Goal: Task Accomplishment & Management: Complete application form

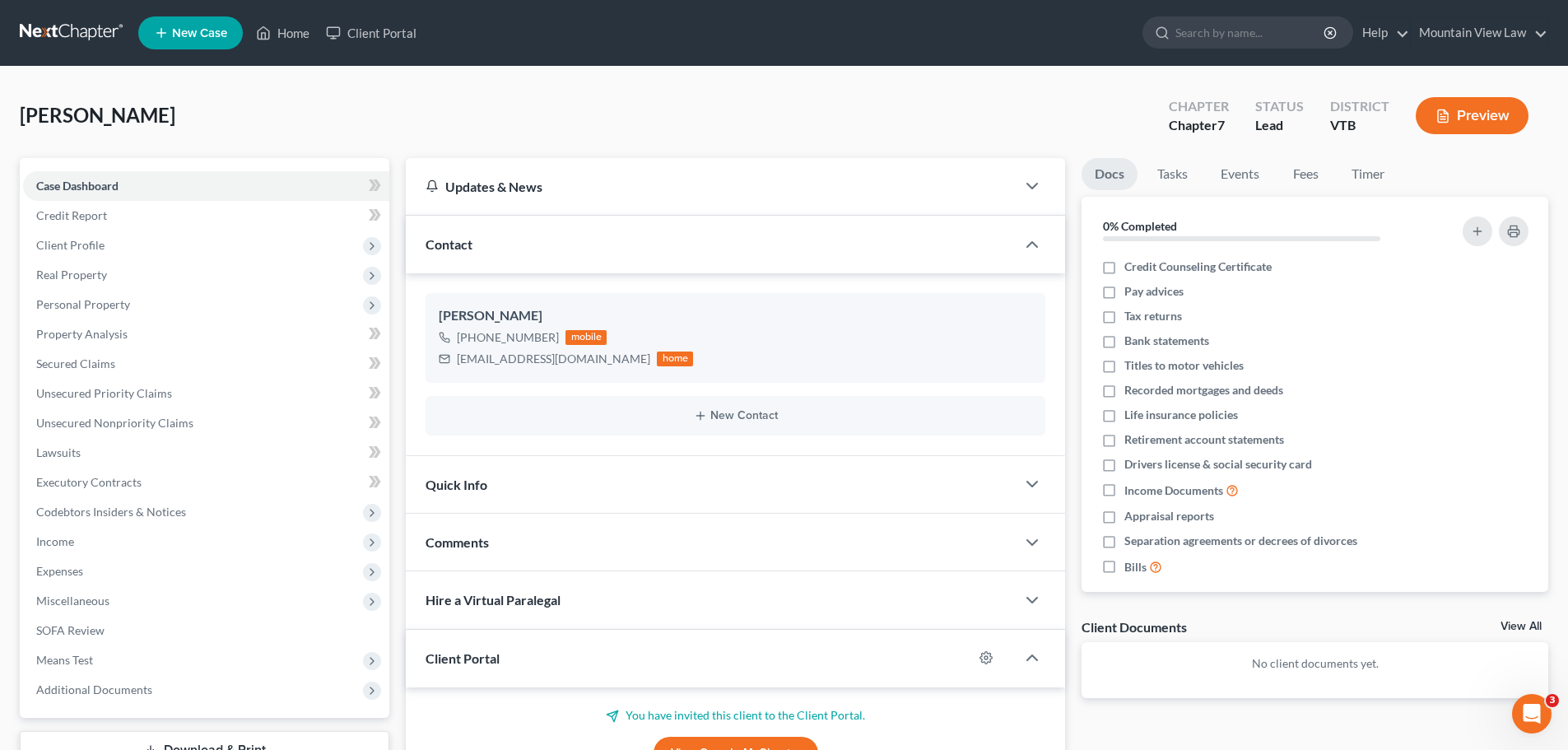
click at [912, 111] on div "[PERSON_NAME] Upgraded Chapter Chapter 7 Status Lead District VTB Preview" at bounding box center [784, 122] width 1528 height 71
click at [721, 417] on button "New Contact" at bounding box center [734, 416] width 593 height 13
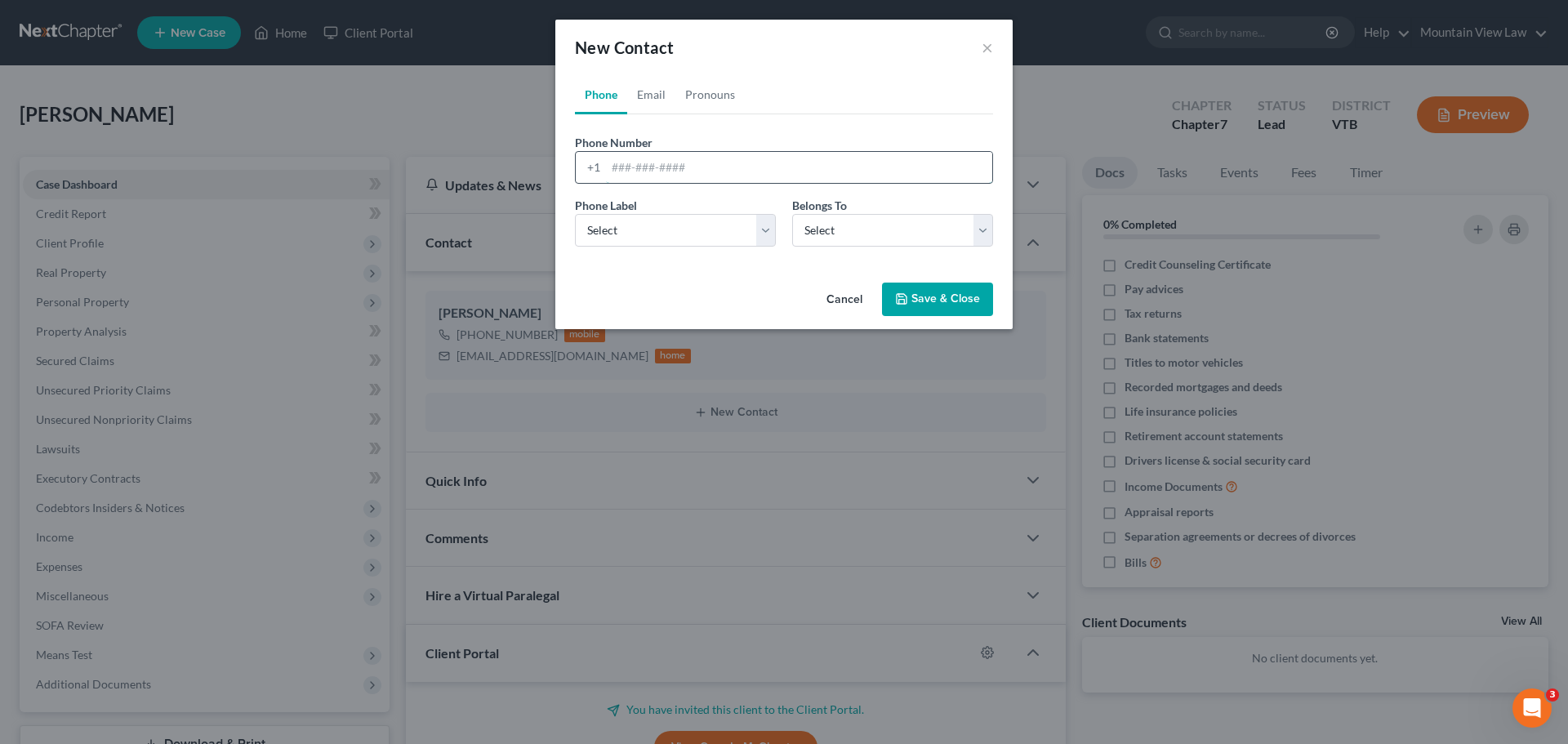
click at [744, 170] on input "tel" at bounding box center [799, 168] width 386 height 31
type input "6504383081"
click at [763, 232] on select "Select Mobile Home Work Other" at bounding box center [675, 229] width 201 height 32
select select "0"
click at [575, 214] on select "Select Mobile Home Work Other" at bounding box center [675, 229] width 201 height 32
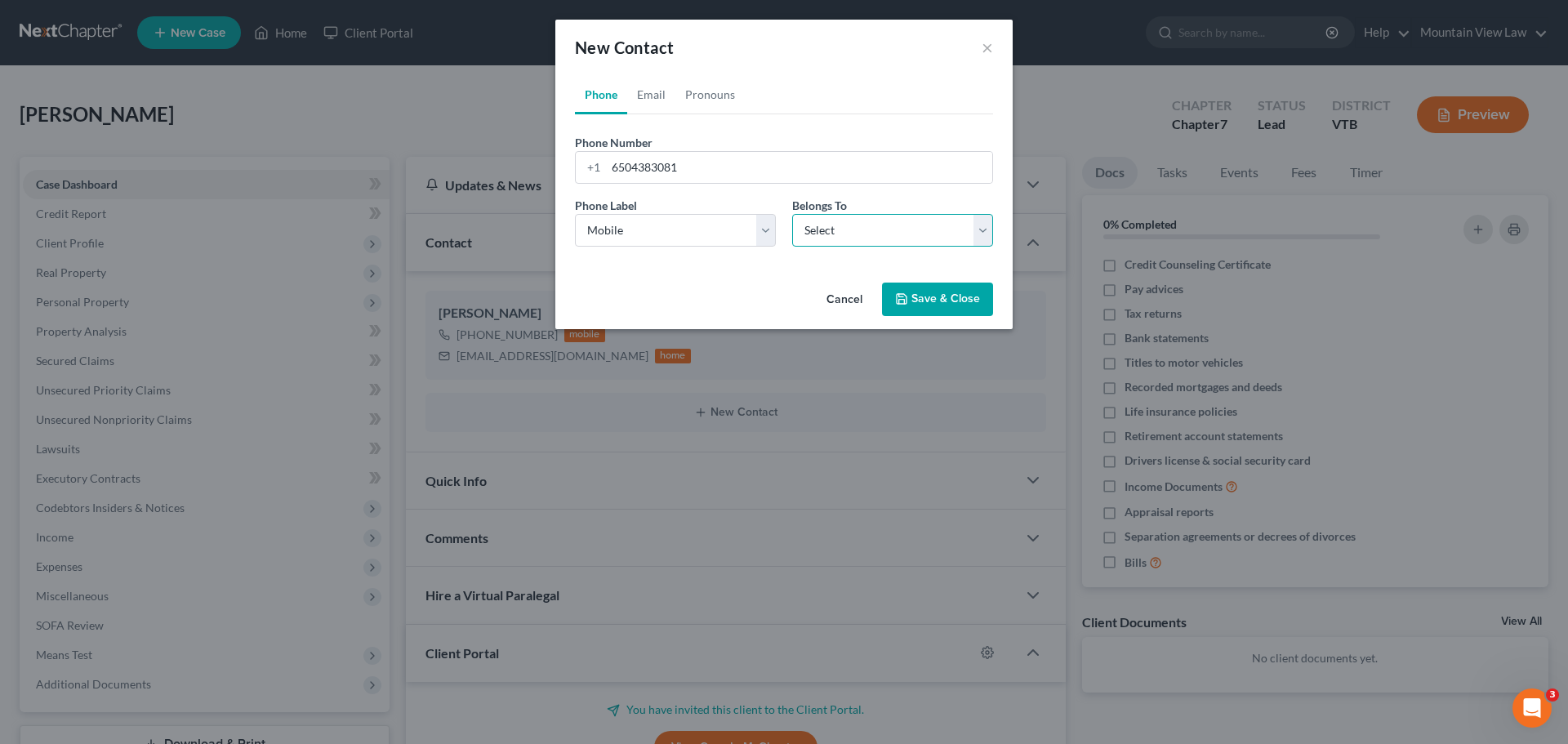
click at [840, 231] on select "Select Client Spouse Other" at bounding box center [893, 229] width 201 height 32
click at [792, 214] on select "Select Client Spouse Other" at bounding box center [893, 229] width 201 height 32
click at [891, 234] on select "Select Client Spouse Other" at bounding box center [893, 229] width 201 height 32
select select "1"
click at [792, 214] on select "Select Client Spouse Other" at bounding box center [893, 229] width 201 height 32
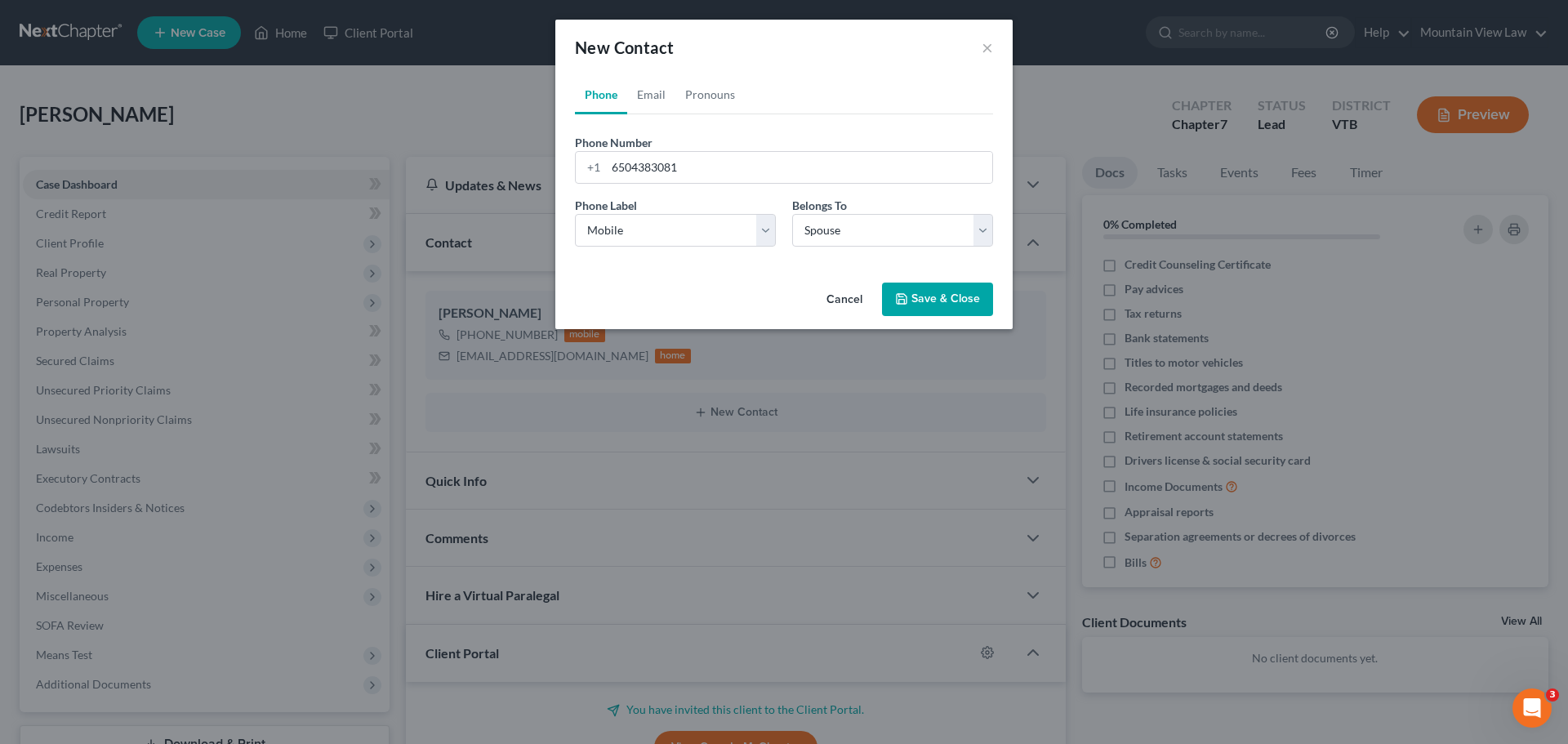
click at [907, 297] on icon "button" at bounding box center [901, 298] width 10 height 10
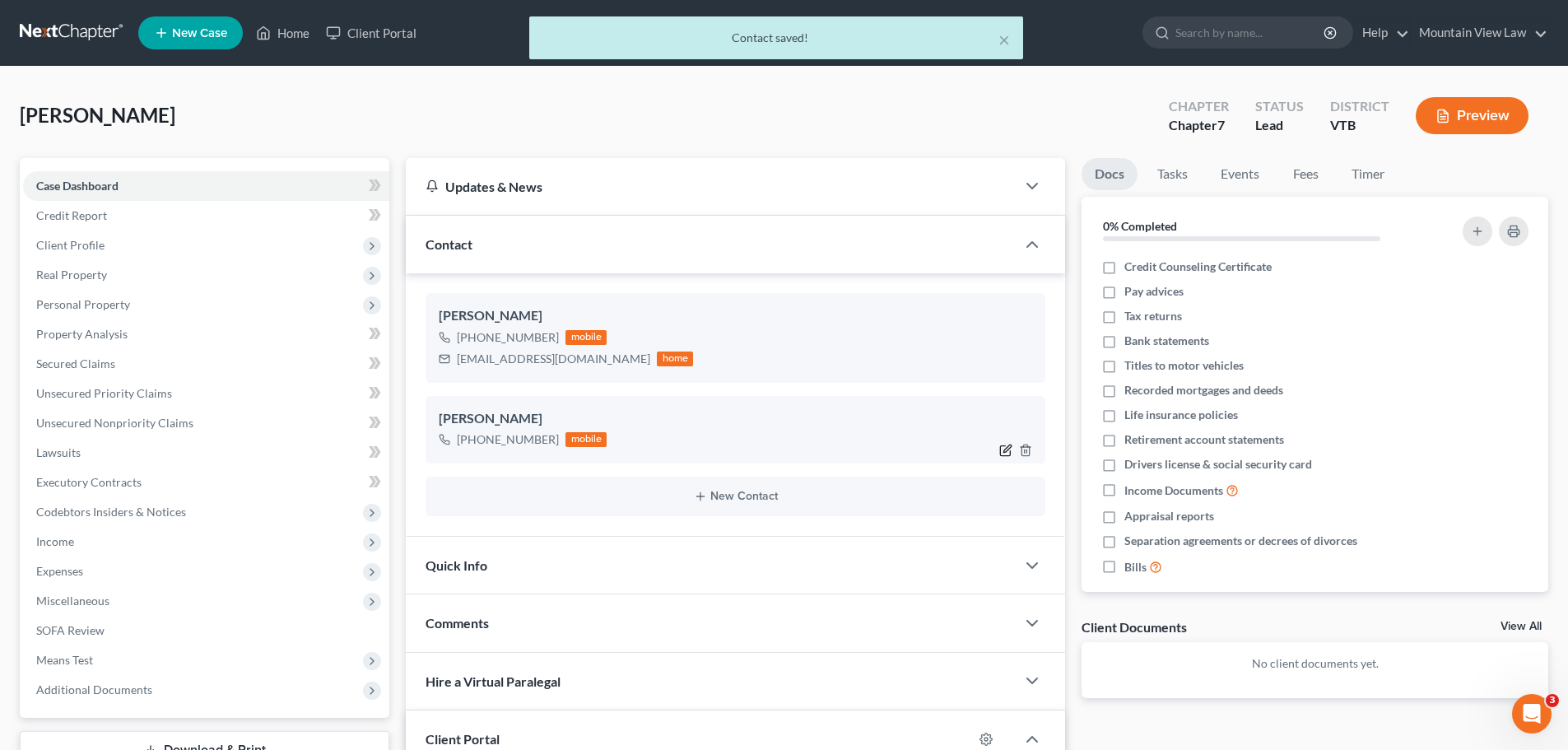
click at [1006, 449] on icon "button" at bounding box center [1005, 450] width 13 height 13
select select "0"
select select "1"
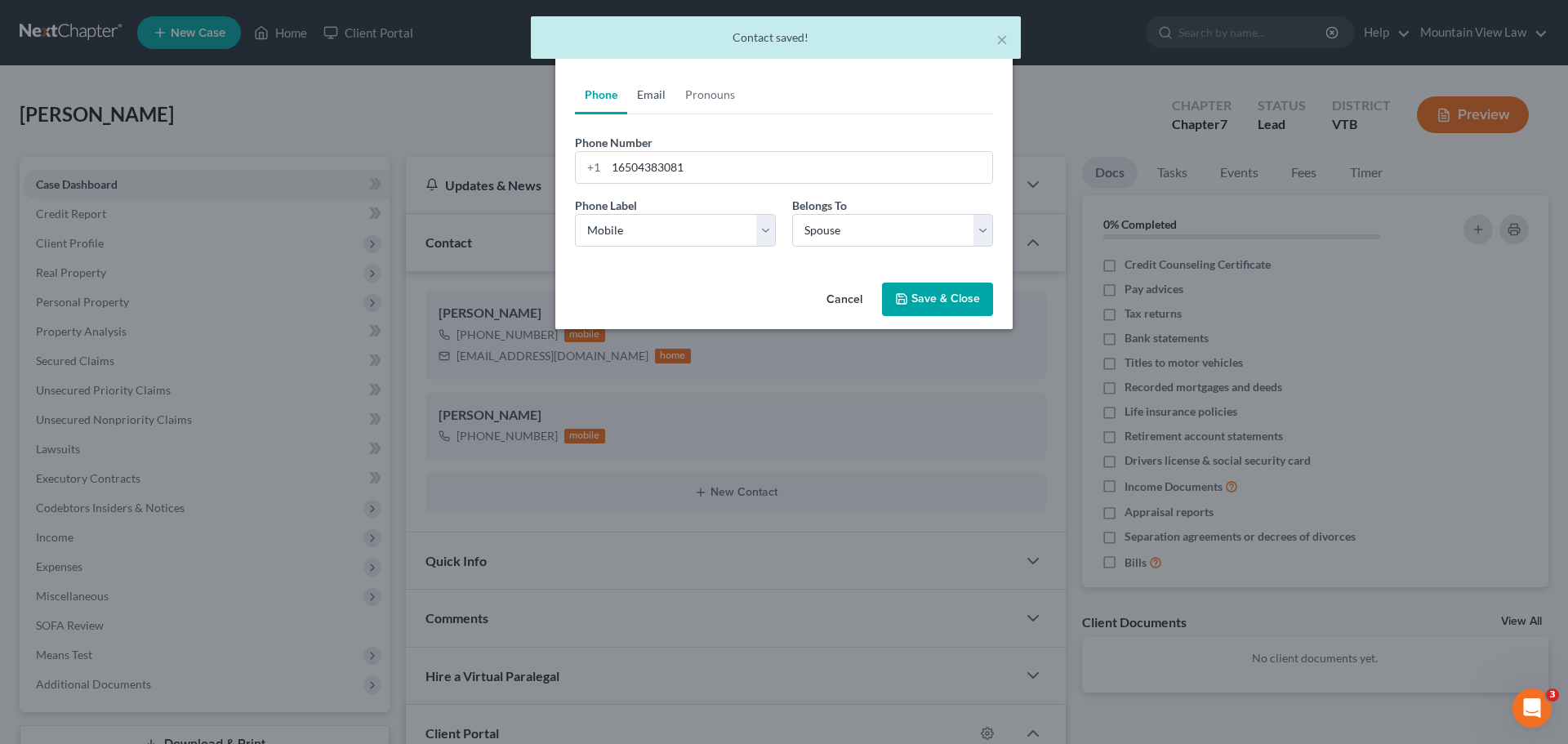
click at [655, 93] on link "Email" at bounding box center [651, 95] width 48 height 40
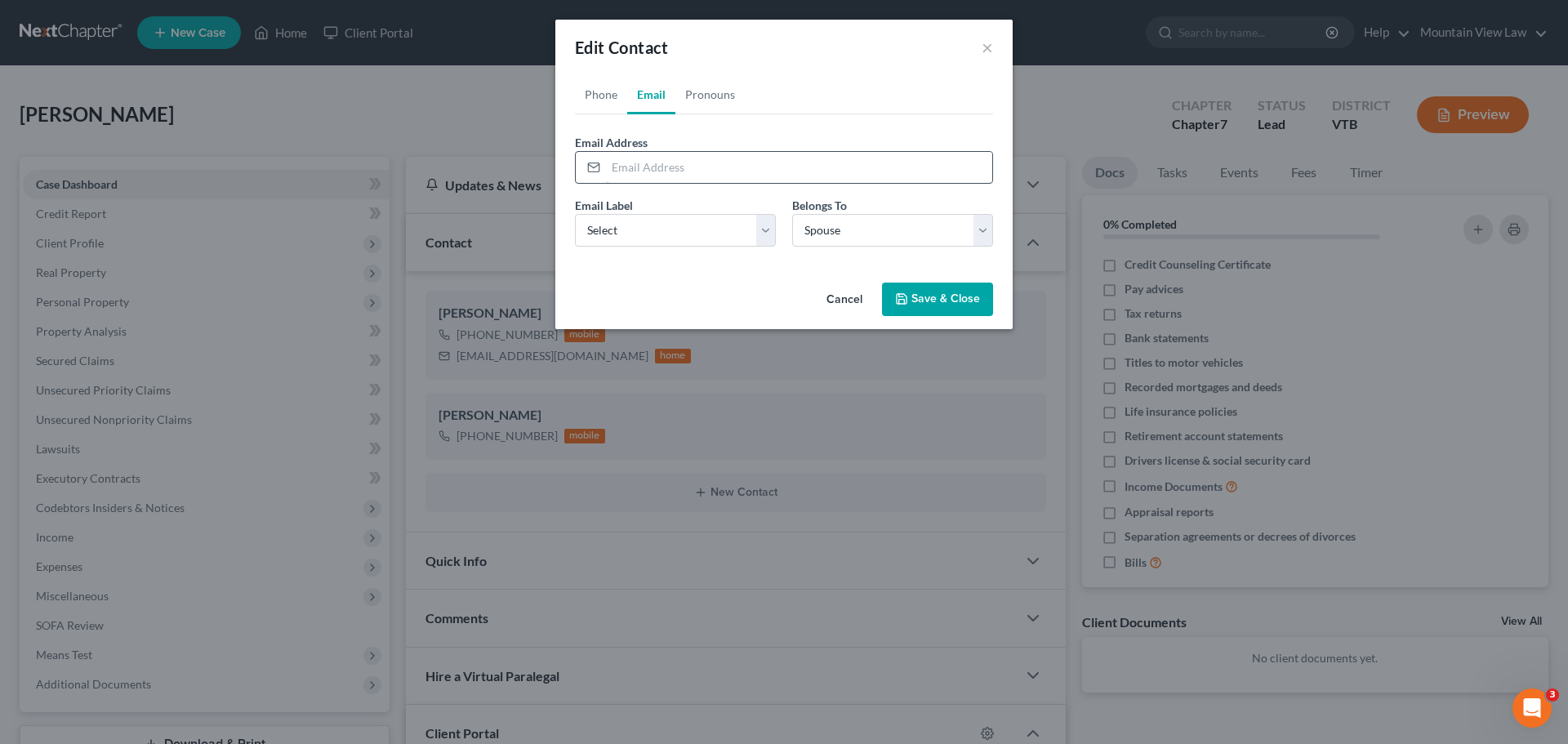
click at [662, 169] on input "email" at bounding box center [799, 168] width 386 height 31
click at [725, 132] on div "Phone Number * [PHONE_NUMBER] Ext. Phone Label * Select Mobile Home Work Other …" at bounding box center [784, 187] width 418 height 145
click at [672, 169] on input "email" at bounding box center [799, 168] width 386 height 31
type input "[EMAIL_ADDRESS][DOMAIN_NAME]"
click at [687, 216] on select "Select Home Work Other" at bounding box center [675, 229] width 201 height 32
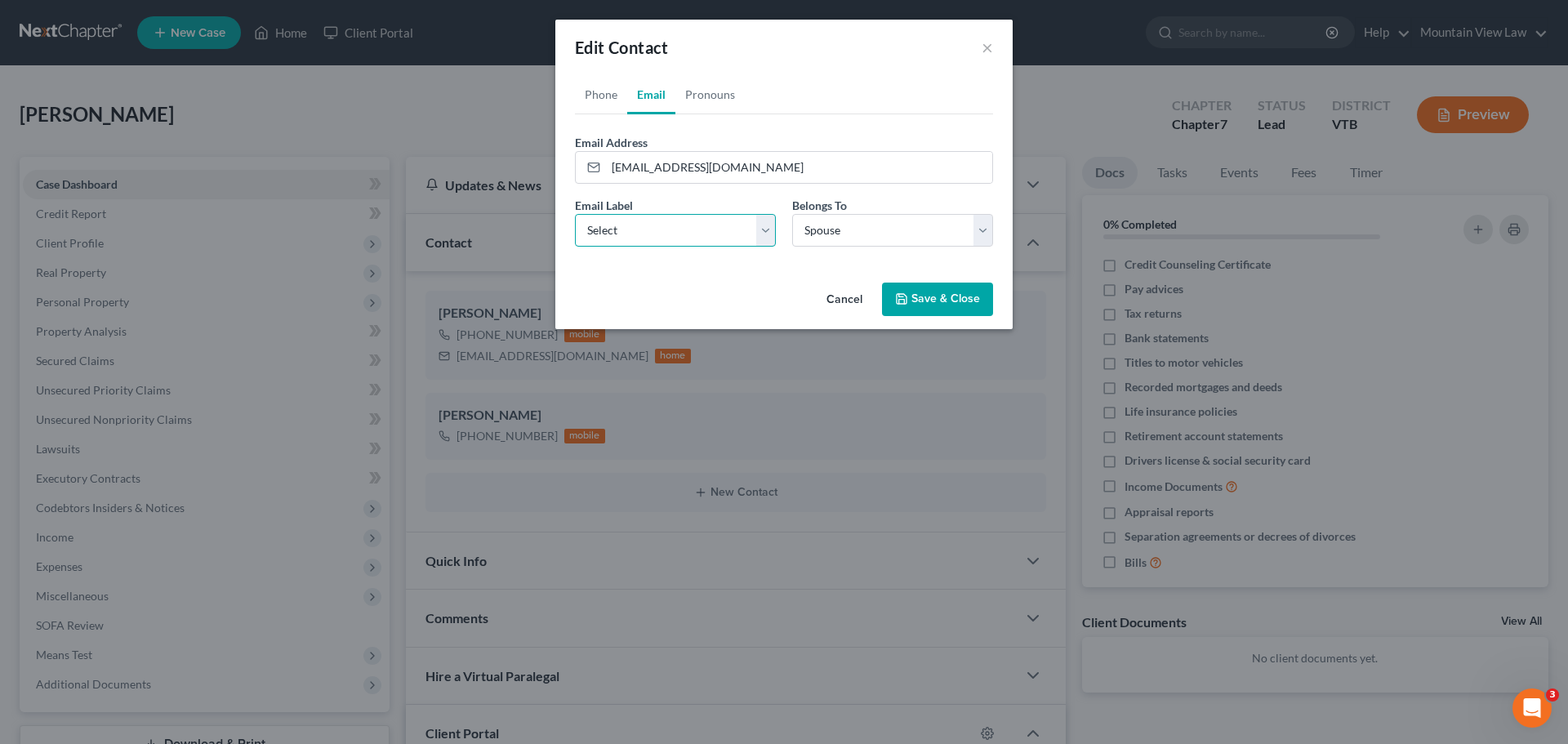
select select "0"
click at [575, 214] on select "Select Home Work Other" at bounding box center [675, 229] width 201 height 32
click at [938, 295] on button "Save & Close" at bounding box center [937, 299] width 111 height 34
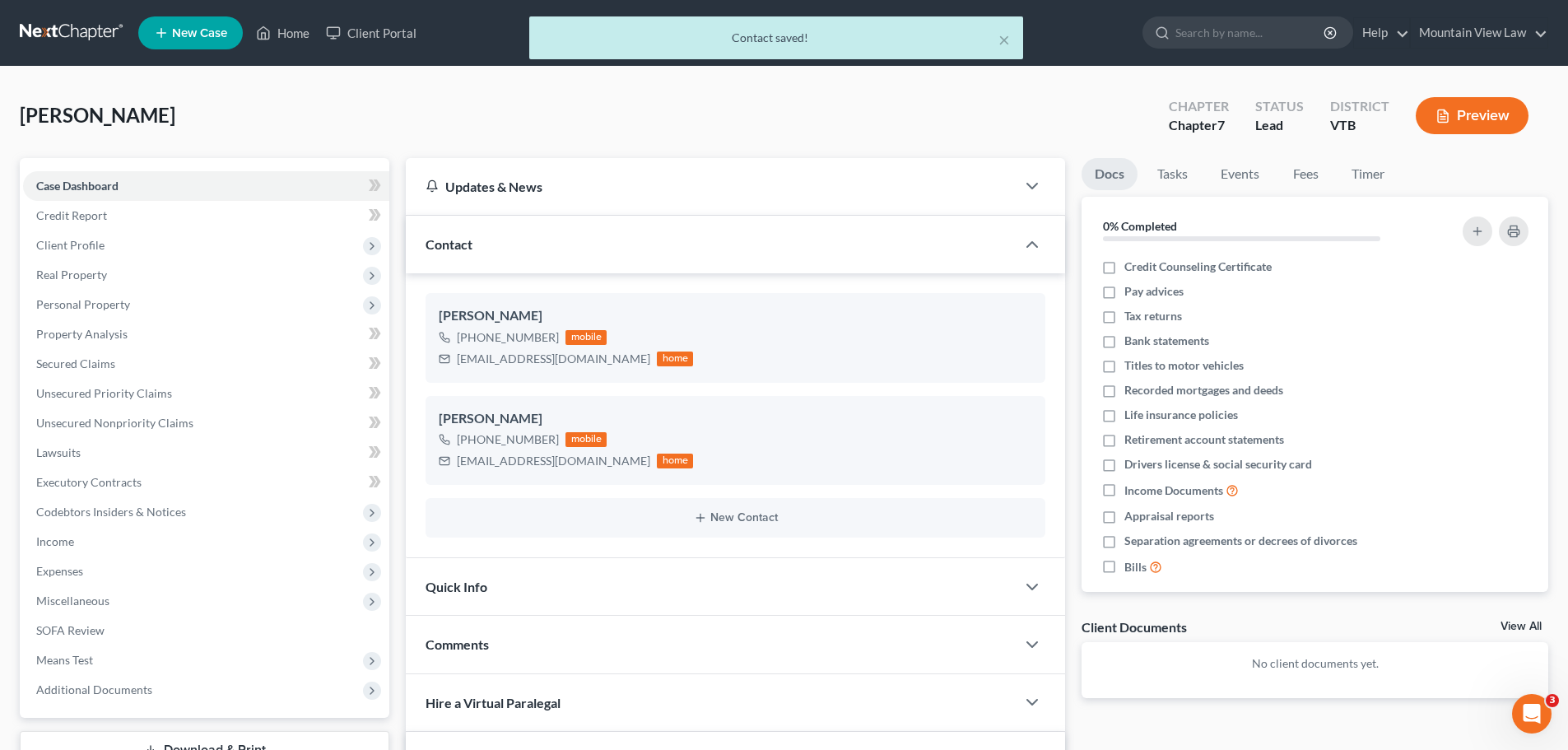
click at [729, 111] on div "[PERSON_NAME] Upgraded Chapter Chapter 7 Status Lead District VTB Preview" at bounding box center [784, 122] width 1528 height 71
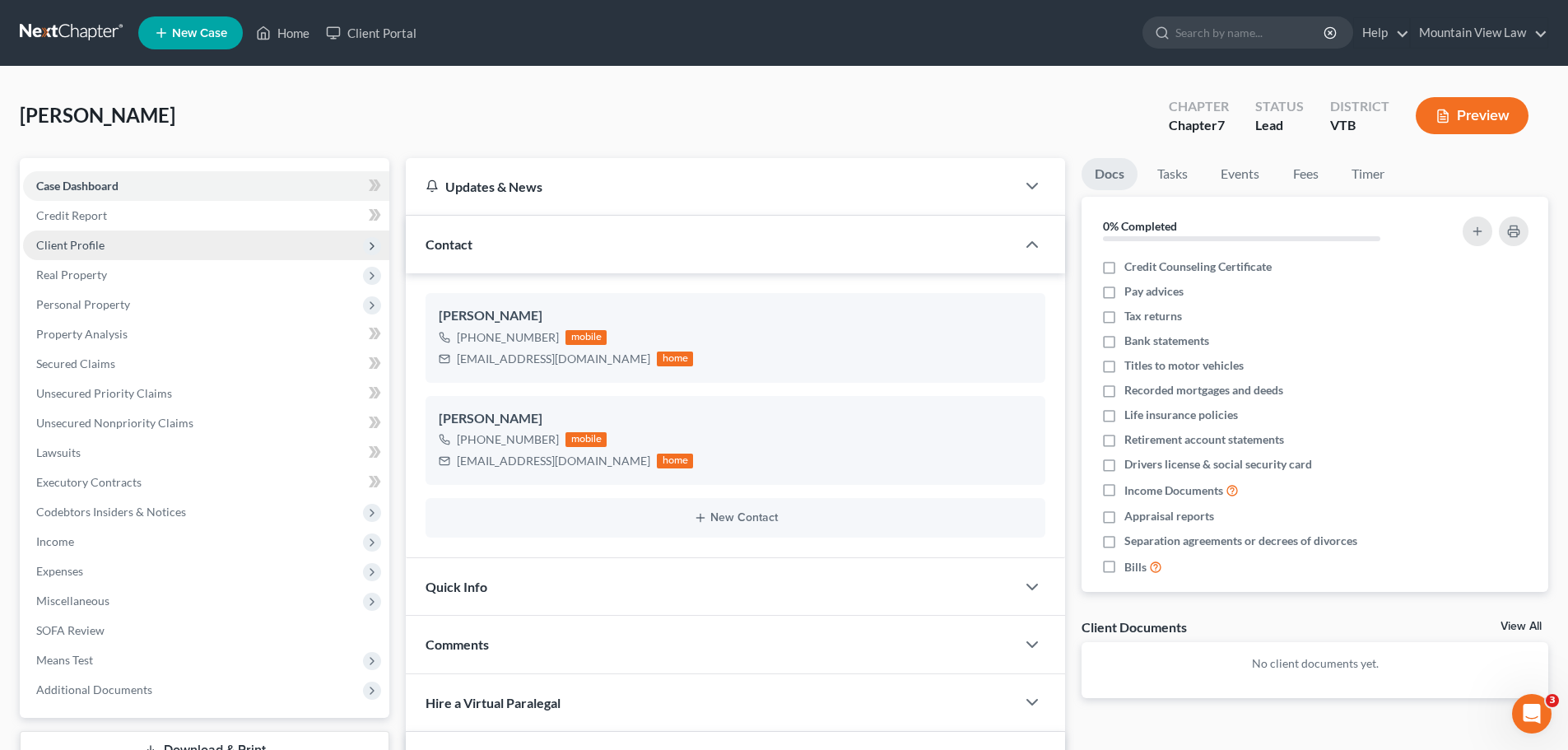
click at [149, 240] on span "Client Profile" at bounding box center [206, 245] width 366 height 30
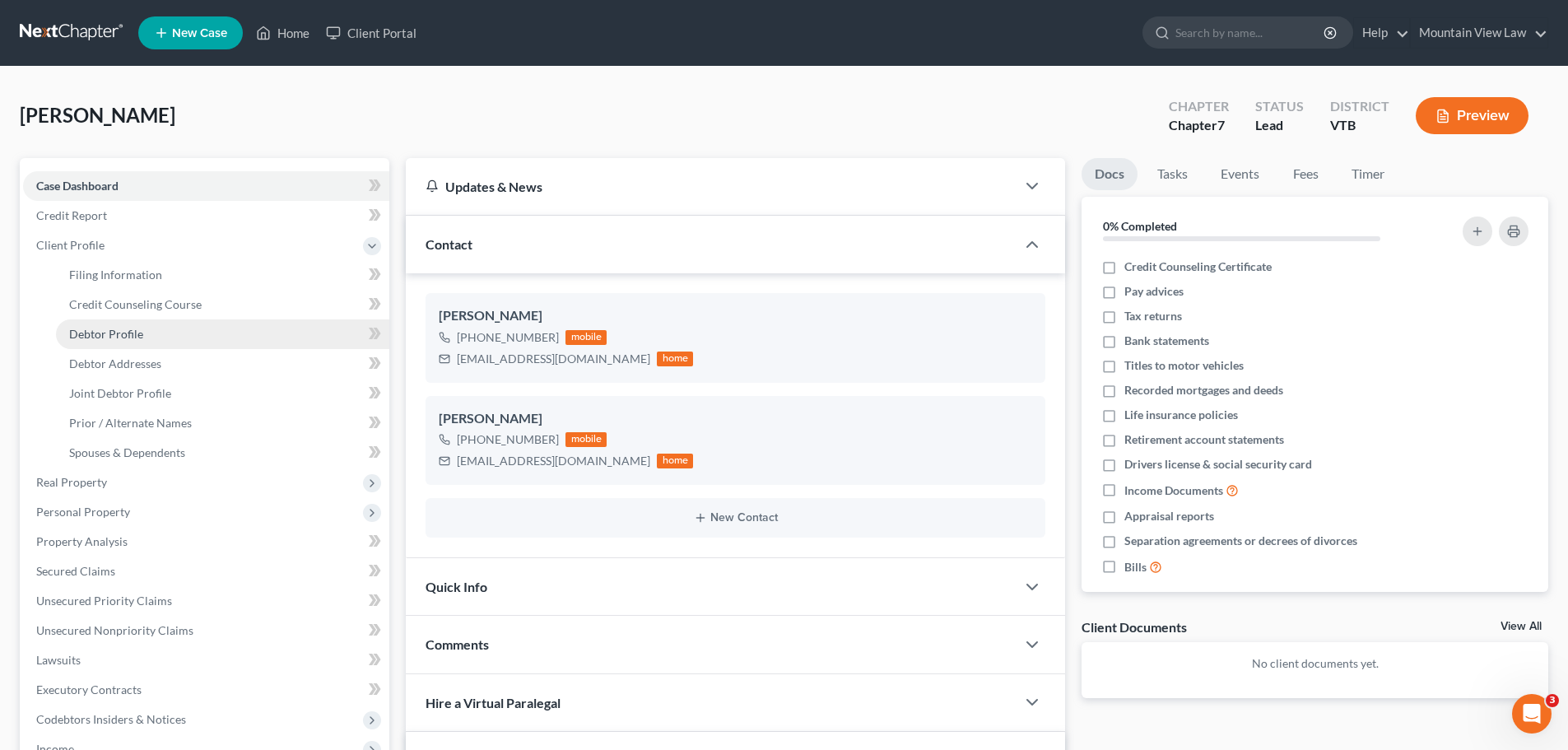
click at [170, 323] on link "Debtor Profile" at bounding box center [222, 334] width 333 height 30
select select "1"
select select "0"
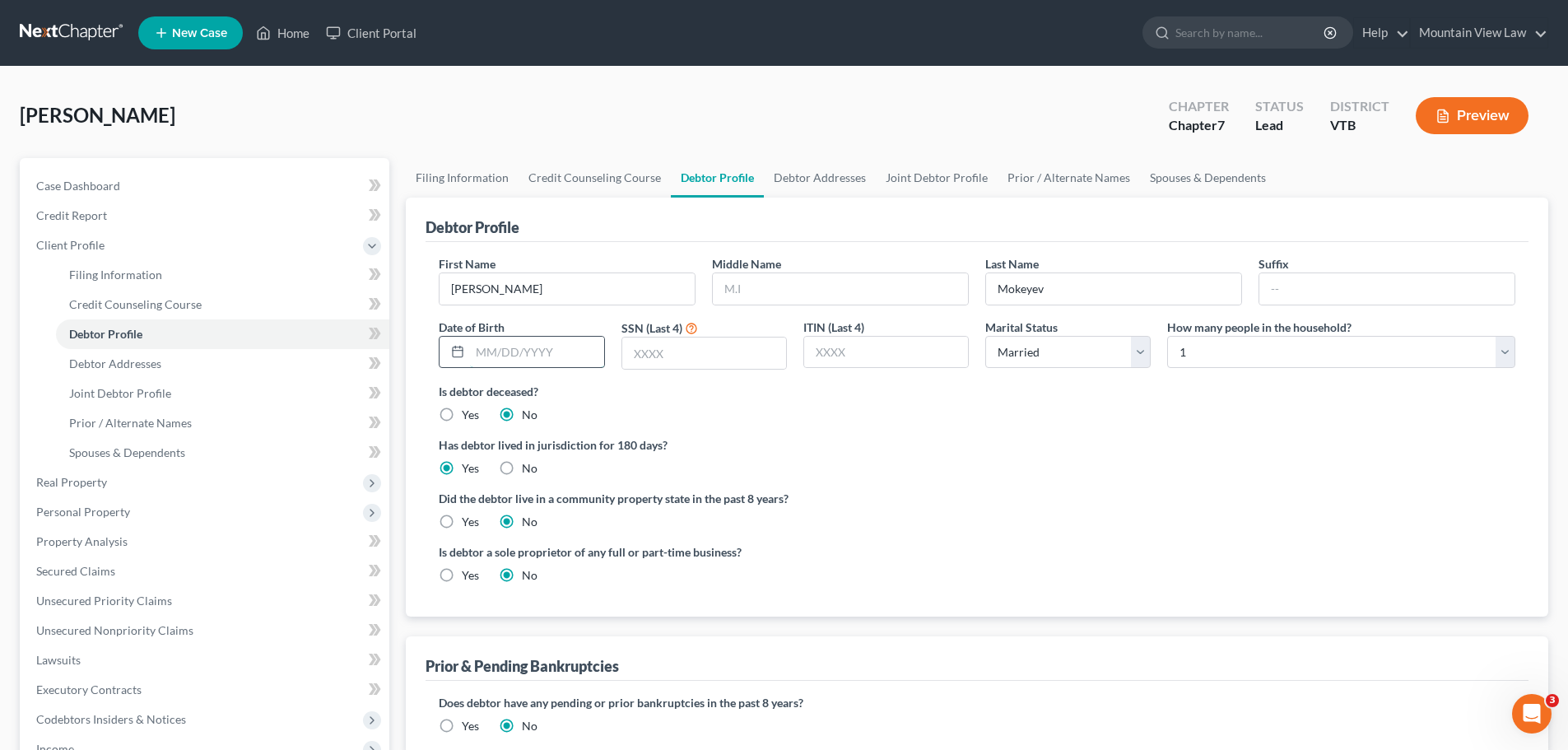
click at [519, 351] on input "text" at bounding box center [537, 353] width 134 height 32
type input "[DATE]"
type input "7824"
click at [1022, 420] on div "Is debtor deceased? Yes No" at bounding box center [976, 402] width 1076 height 40
drag, startPoint x: 159, startPoint y: 394, endPoint x: 279, endPoint y: 371, distance: 122.2
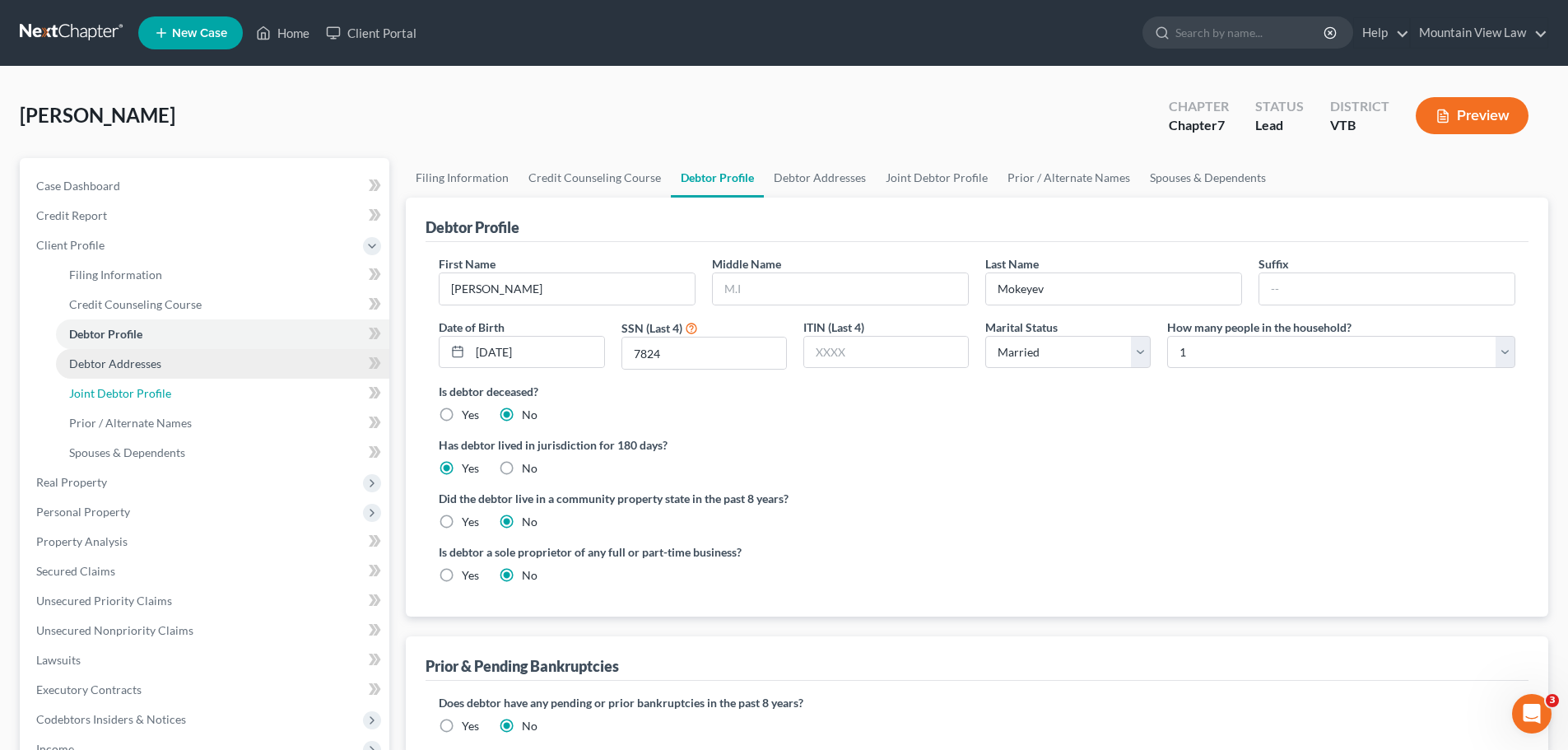
click at [159, 394] on span "Joint Debtor Profile" at bounding box center [120, 393] width 102 height 14
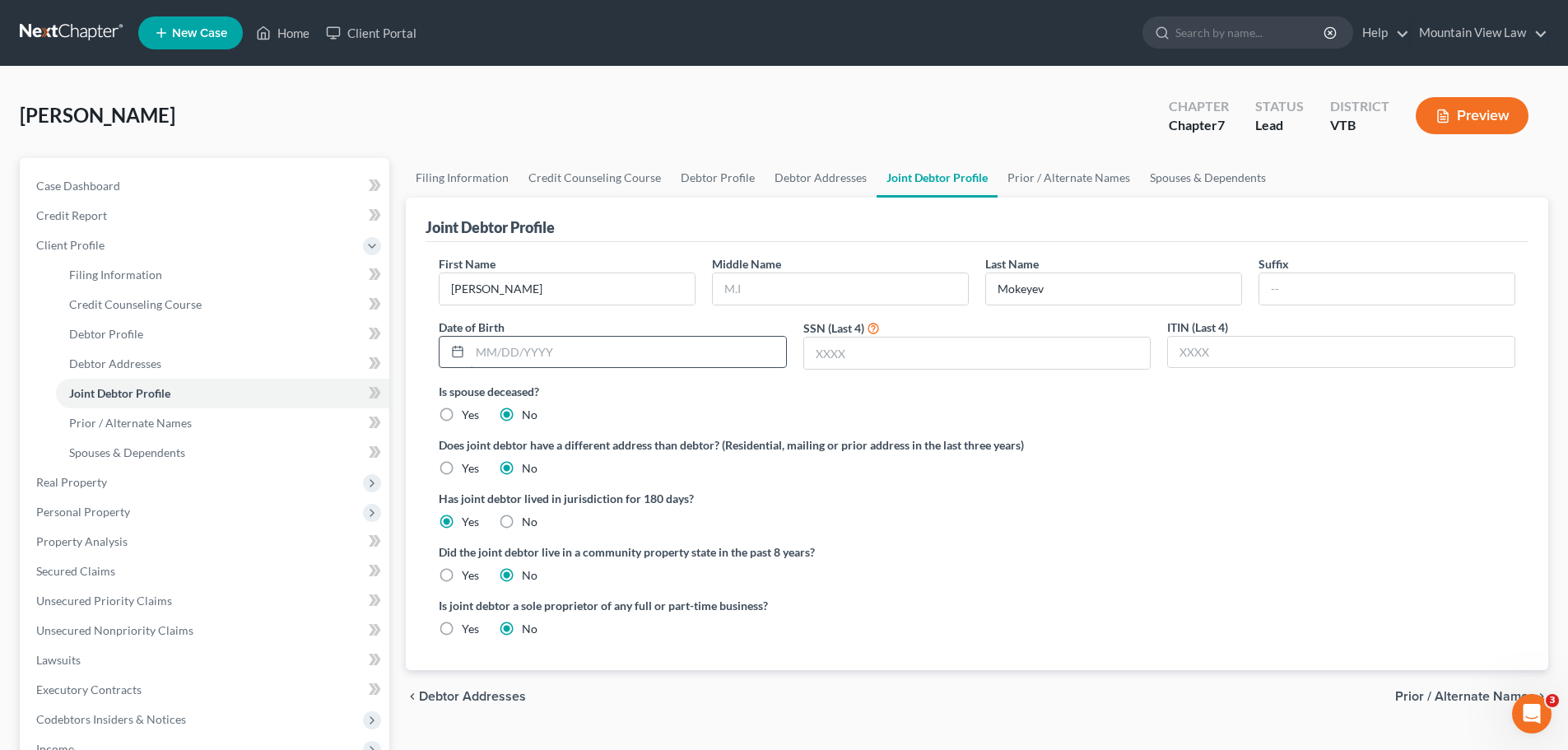
click at [641, 348] on input "text" at bounding box center [628, 353] width 316 height 32
type input "[DATE]"
click at [893, 355] on input "text" at bounding box center [977, 353] width 346 height 32
type input "7829"
click at [1214, 429] on ng-include "First Name [PERSON_NAME] Middle Name Last Name [PERSON_NAME] Date of Birth [DEM…" at bounding box center [976, 452] width 1076 height 394
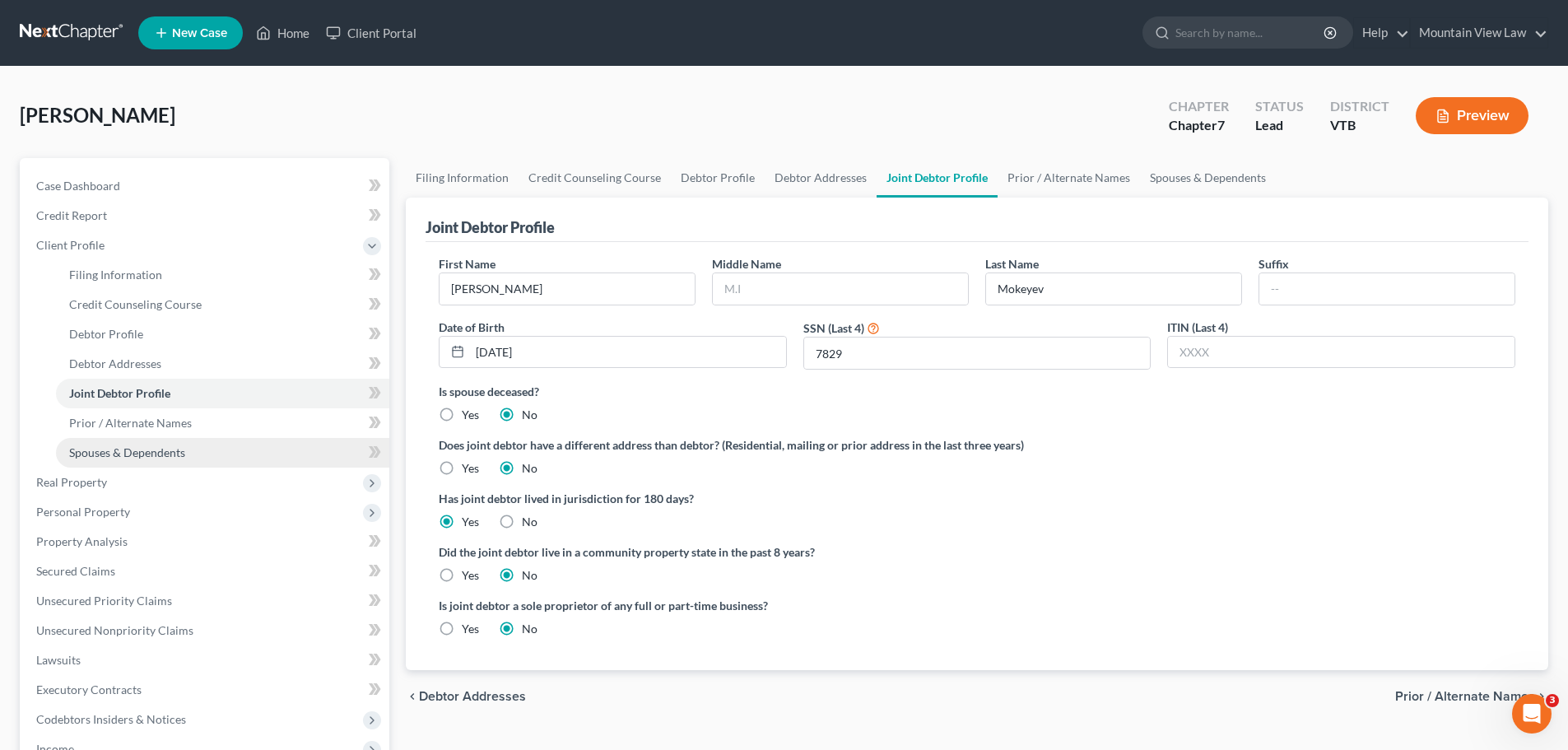
click at [211, 446] on link "Spouses & Dependents" at bounding box center [222, 453] width 333 height 30
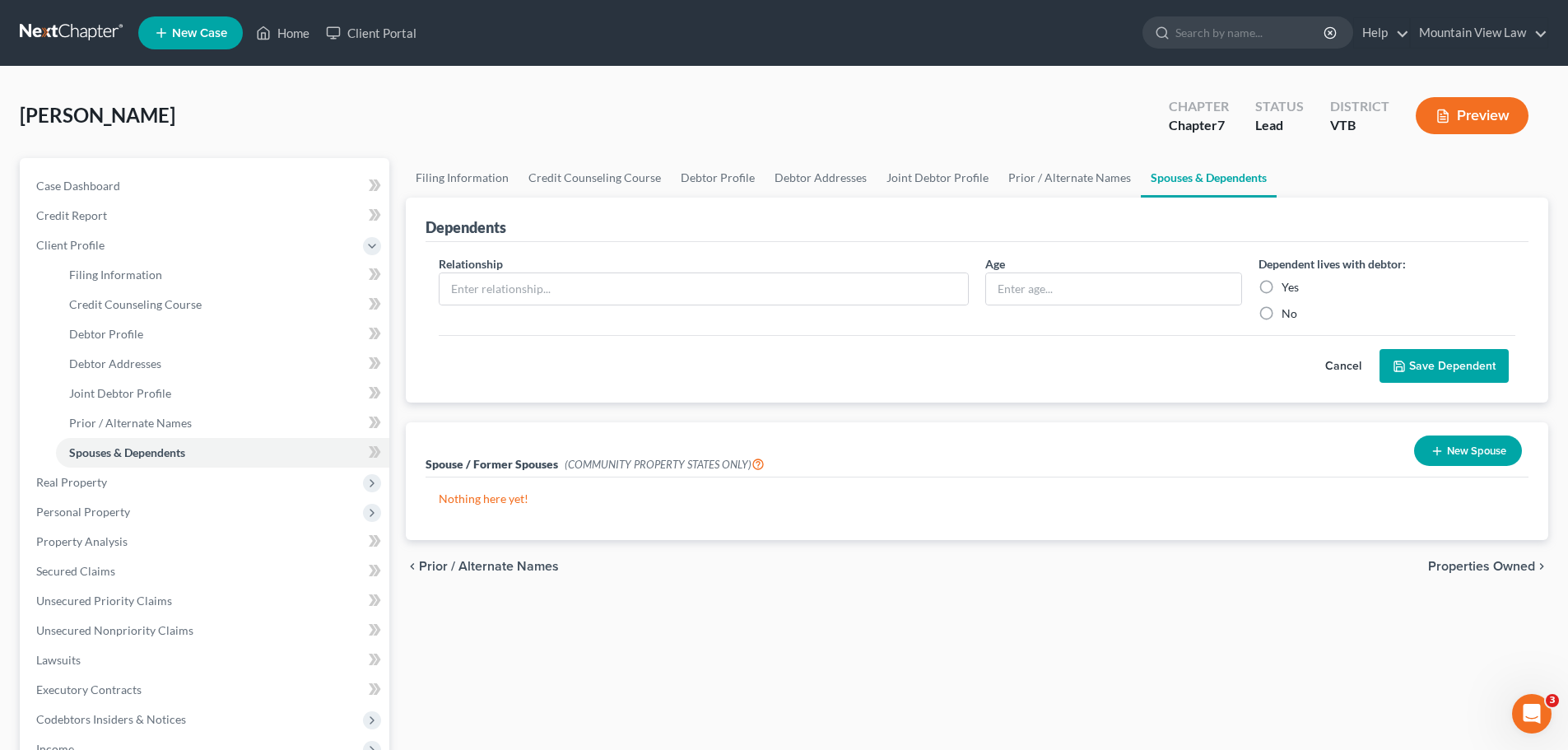
click at [750, 348] on div "Cancel Save Dependent" at bounding box center [976, 359] width 1076 height 48
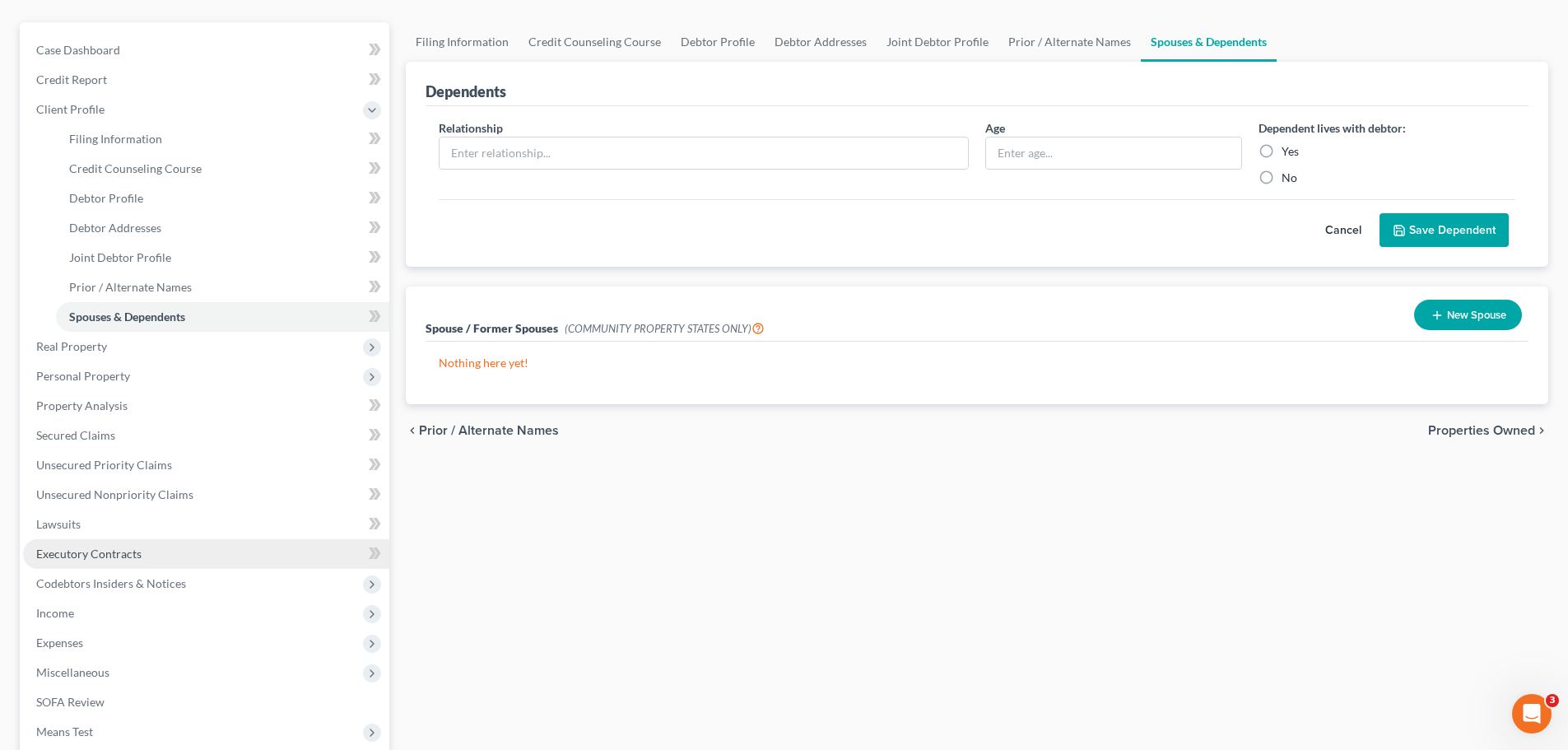
scroll to position [83, 0]
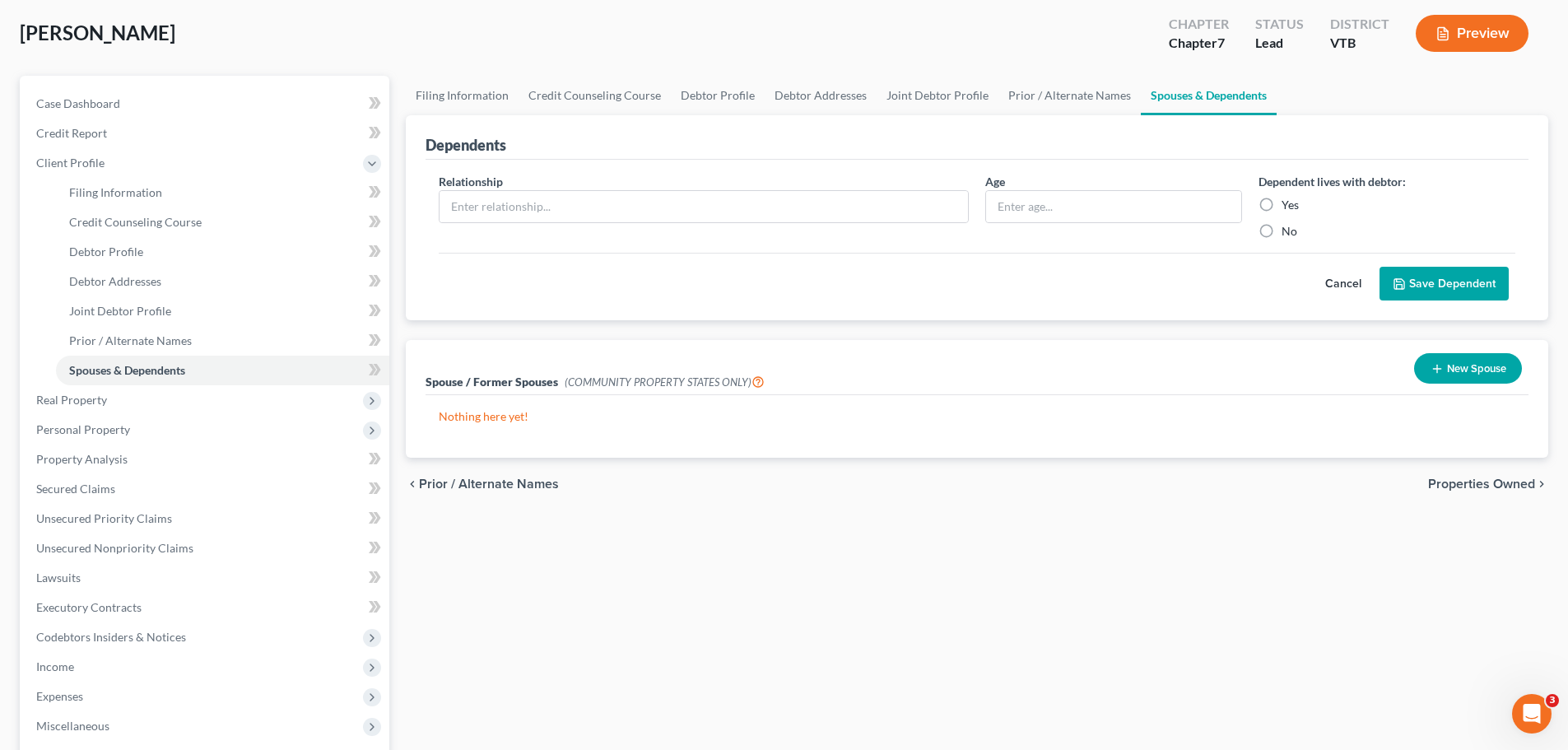
click at [536, 563] on div "Filing Information Credit Counseling Course Debtor Profile Debtor Addresses Joi…" at bounding box center [977, 507] width 1159 height 861
click at [196, 546] on link "Unsecured Nonpriority Claims" at bounding box center [206, 548] width 366 height 30
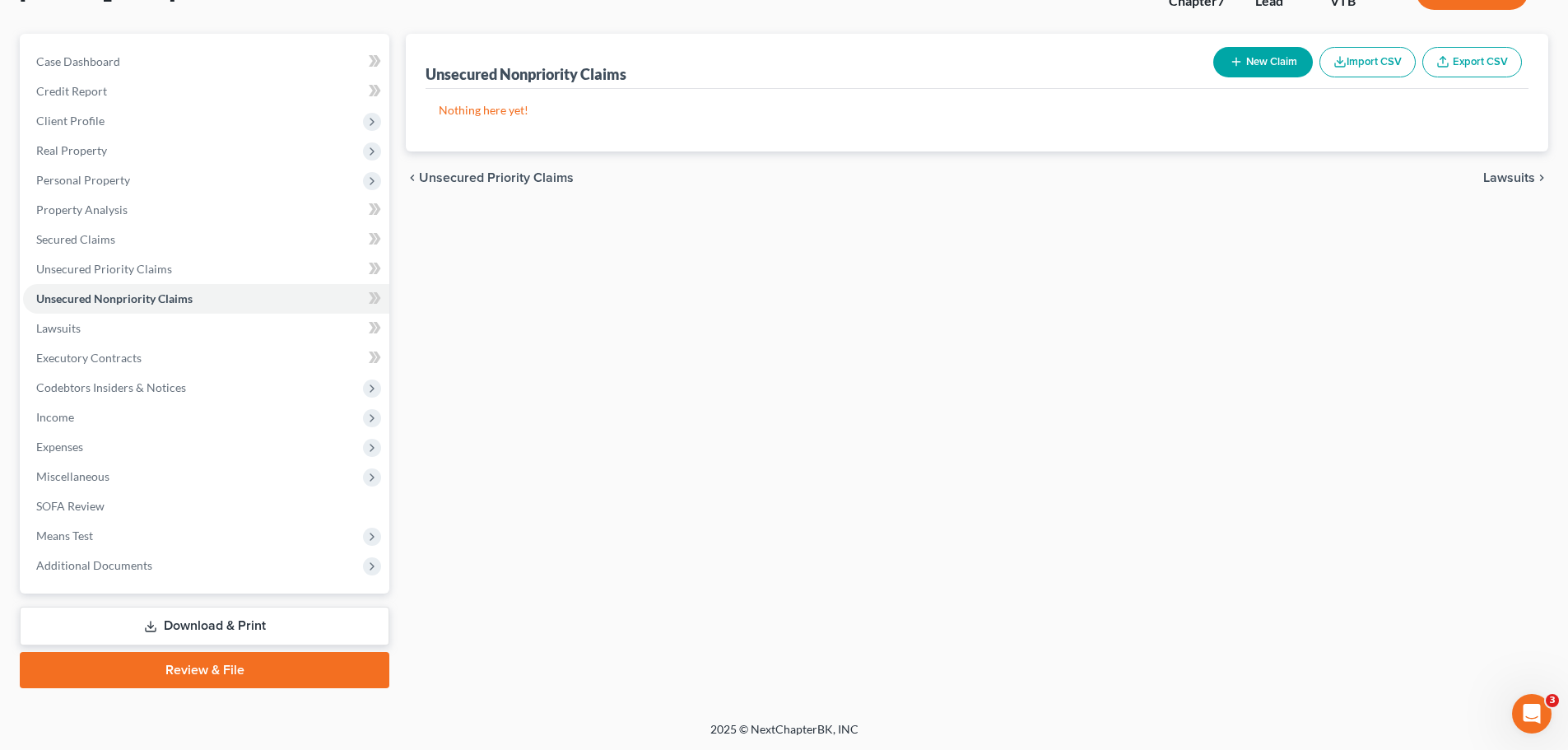
scroll to position [125, 0]
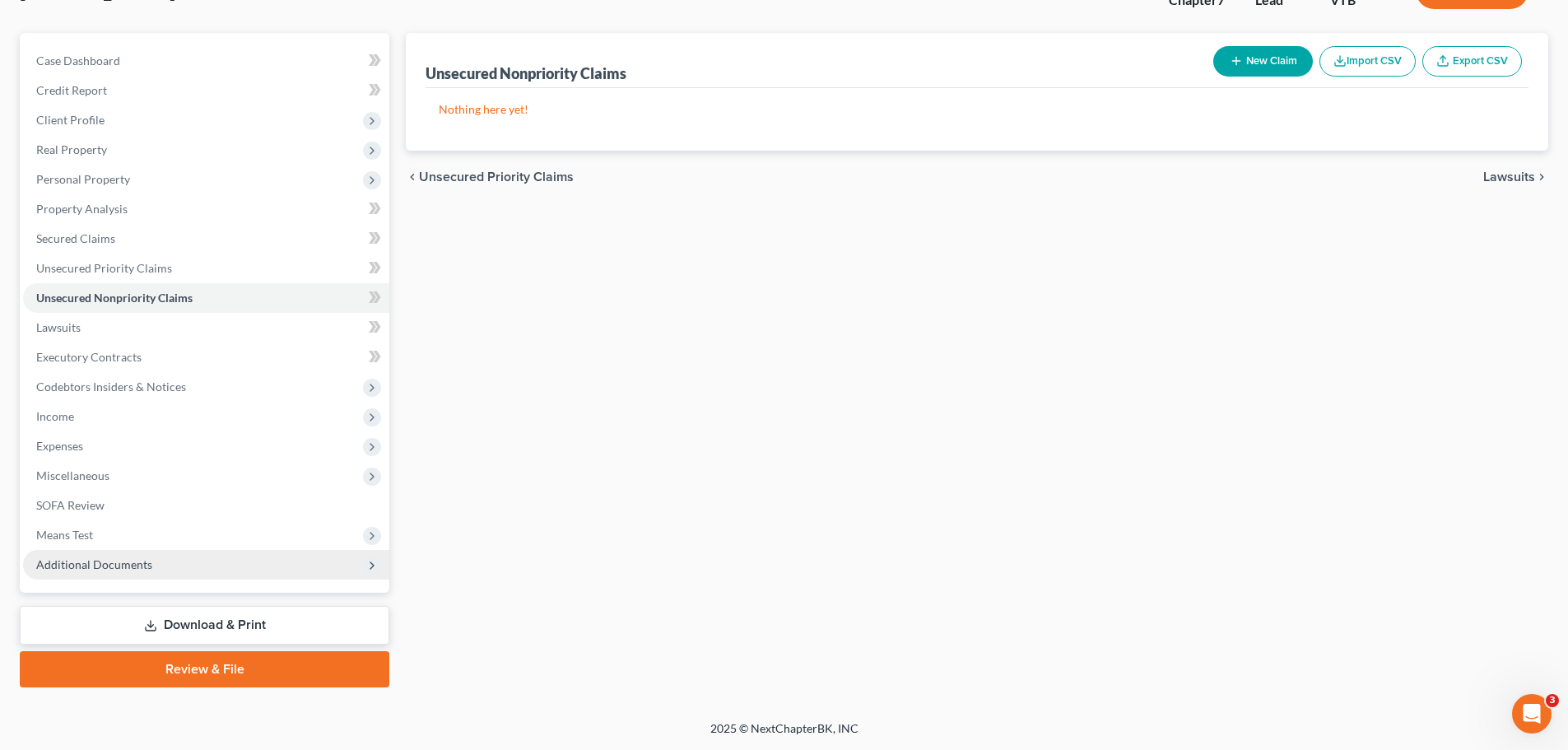
click at [190, 573] on span "Additional Documents" at bounding box center [206, 564] width 366 height 30
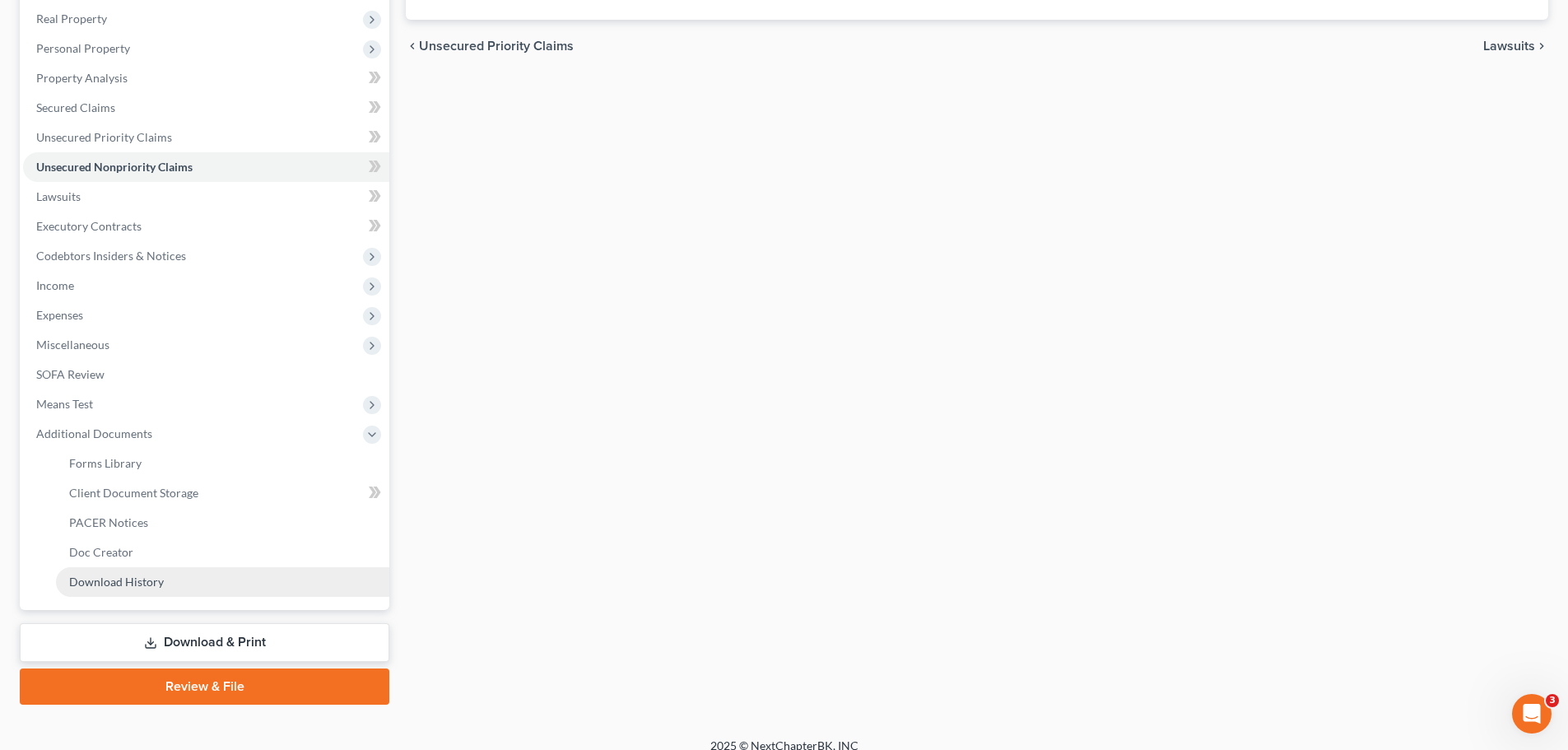
scroll to position [273, 0]
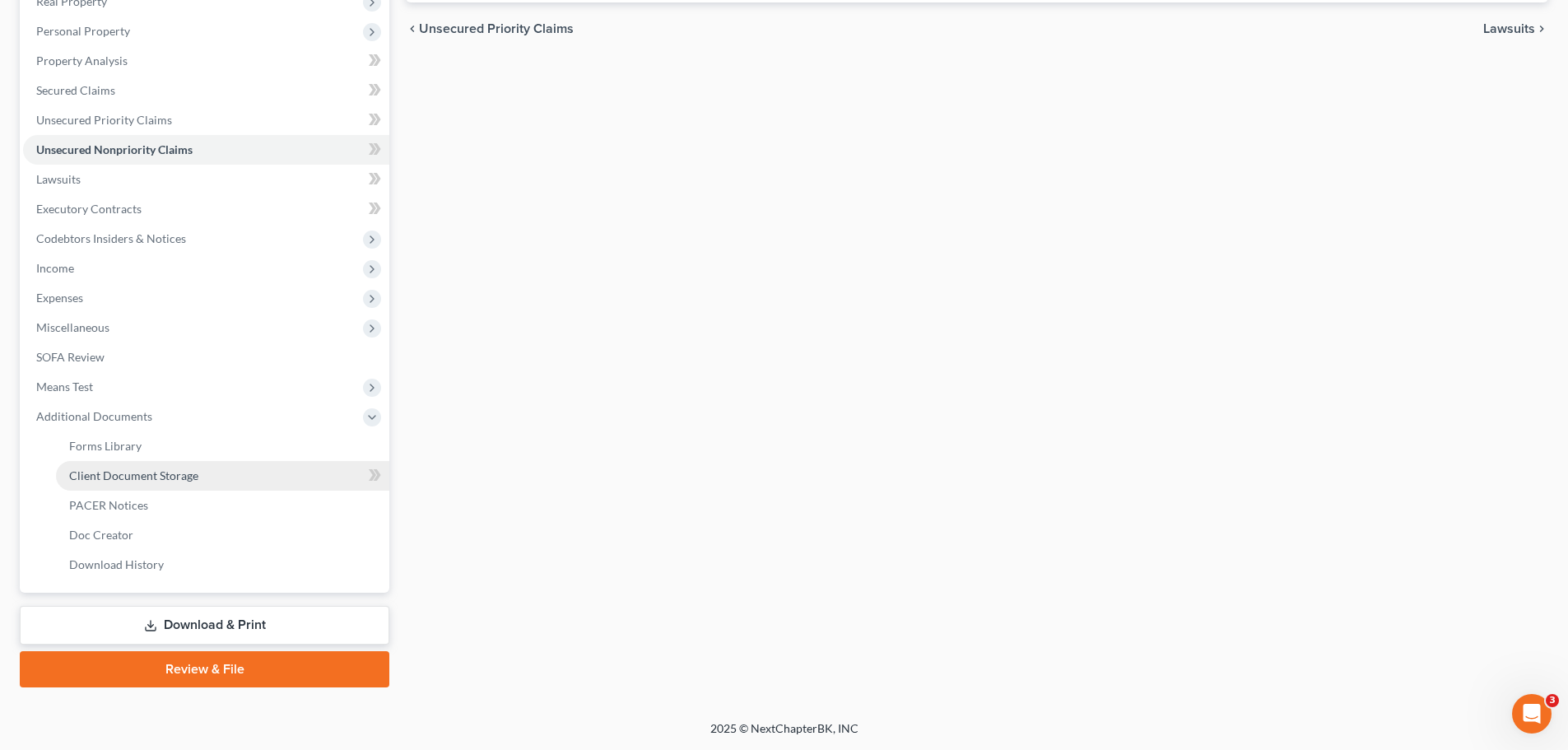
click at [187, 473] on span "Client Document Storage" at bounding box center [133, 474] width 129 height 14
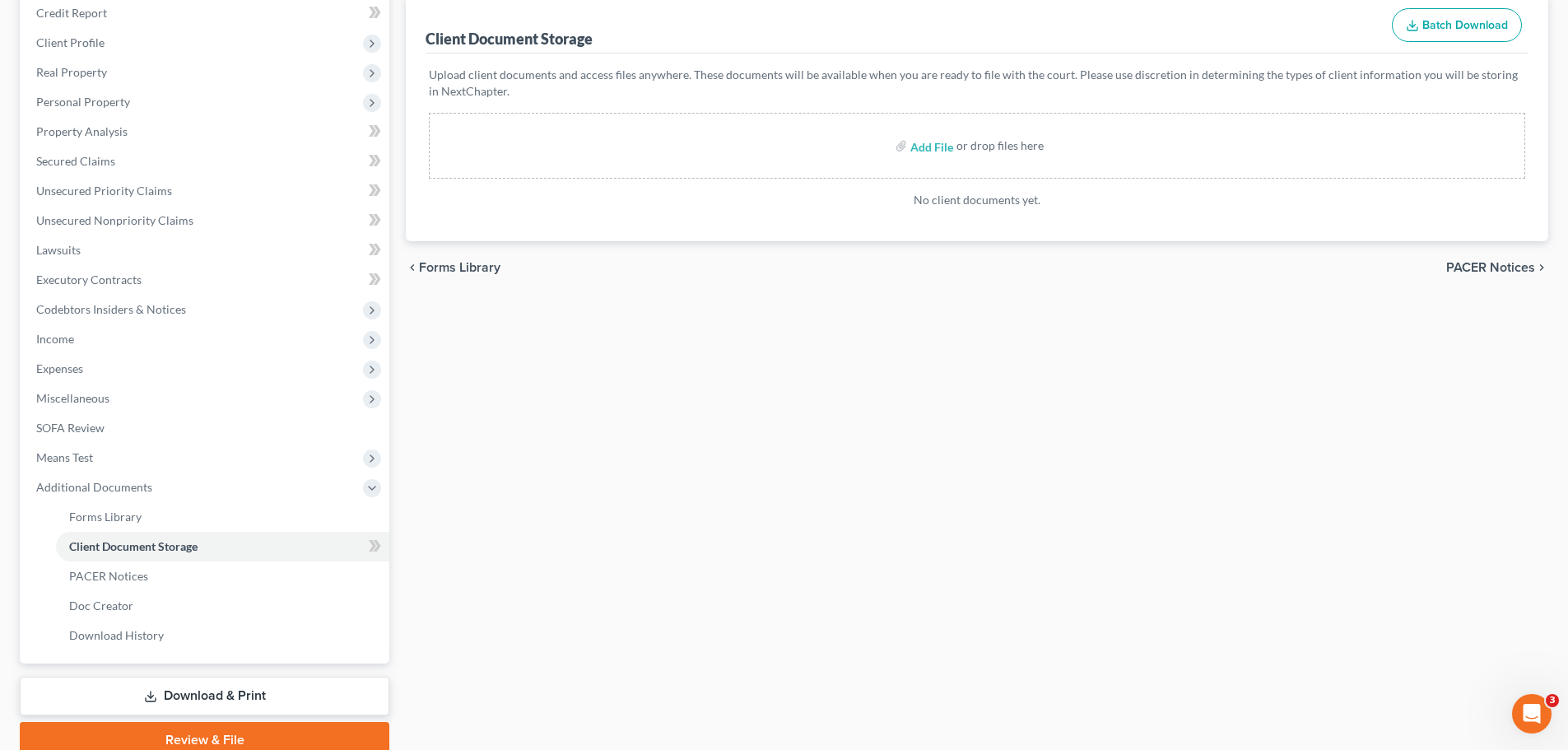
scroll to position [247, 0]
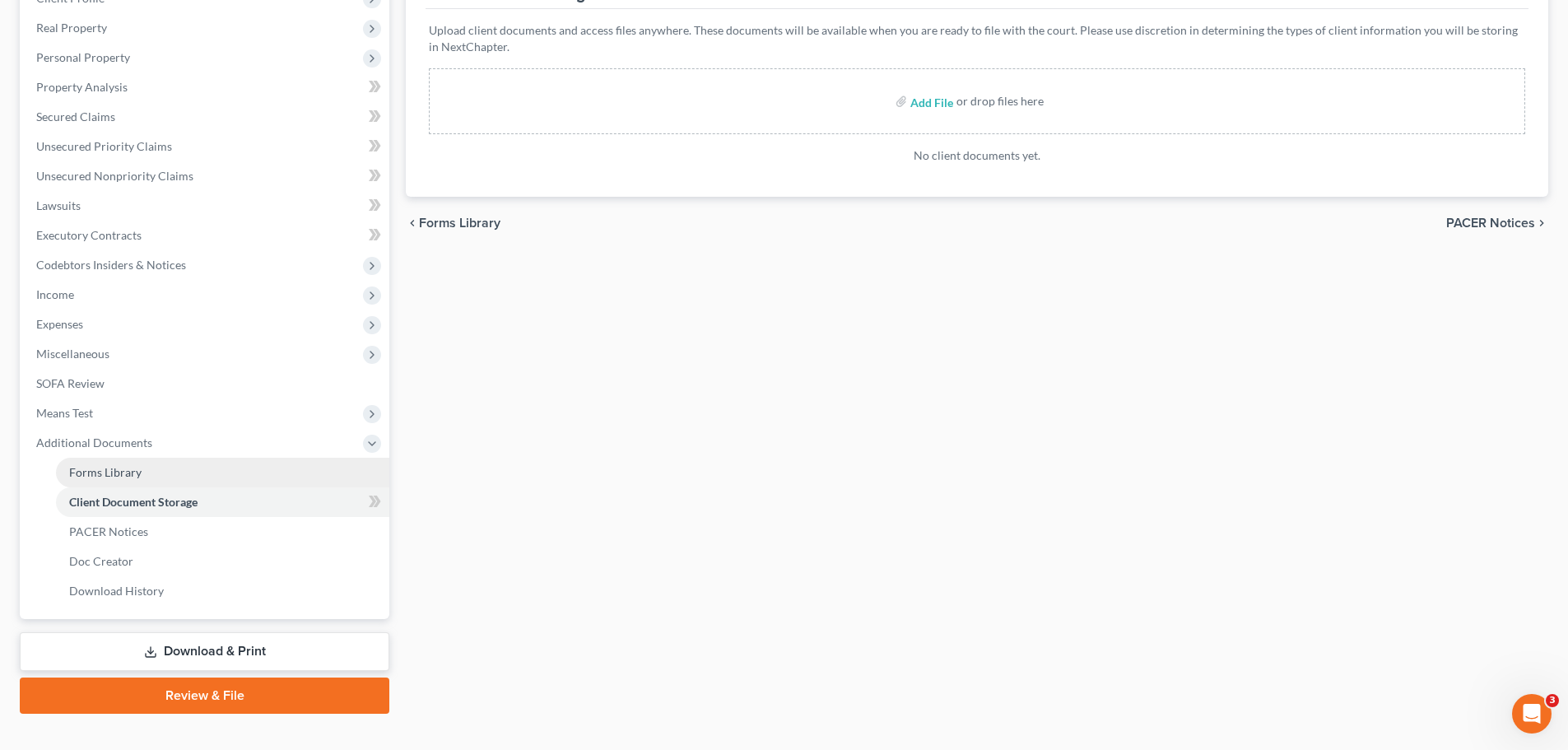
click at [184, 465] on link "Forms Library" at bounding box center [222, 472] width 333 height 30
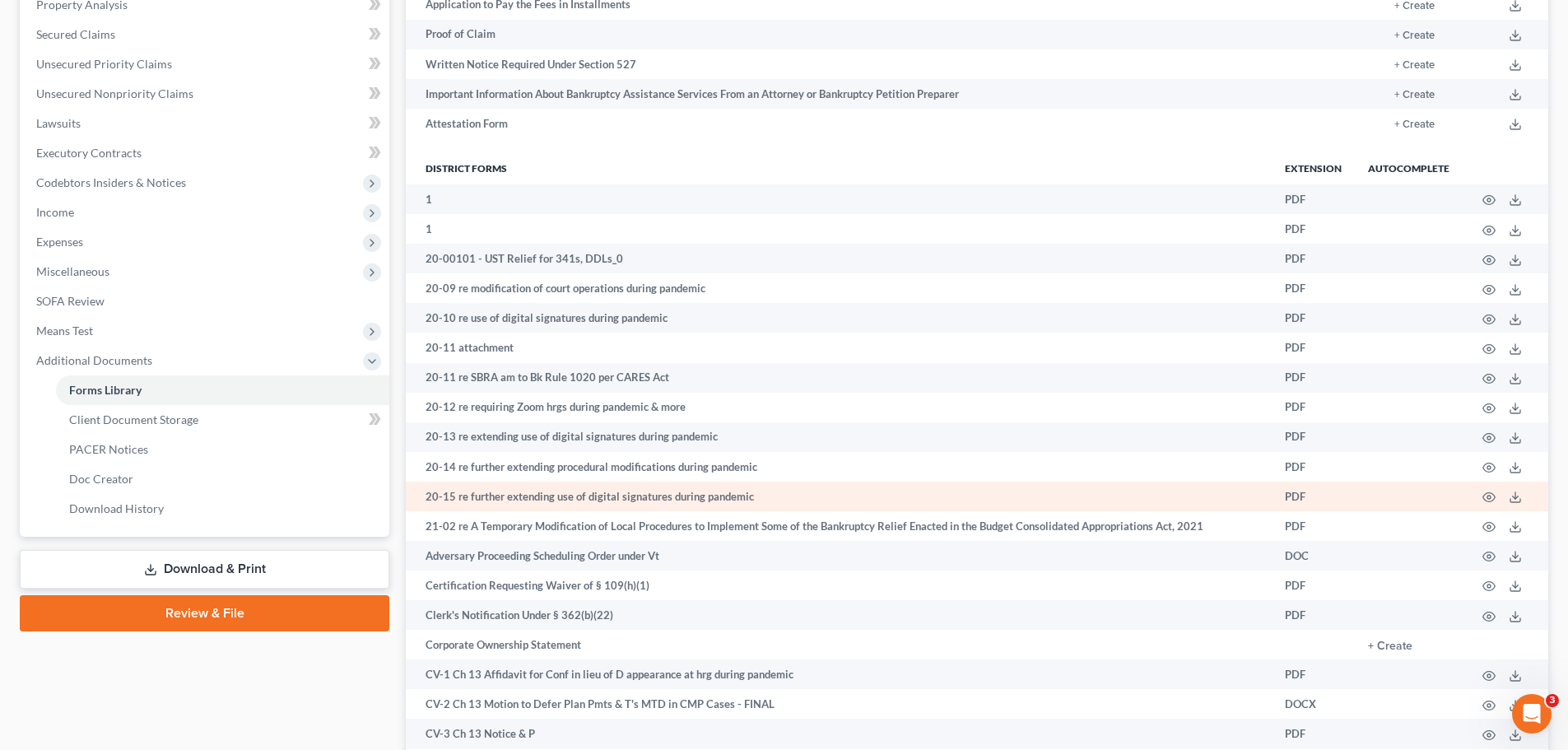
scroll to position [411, 0]
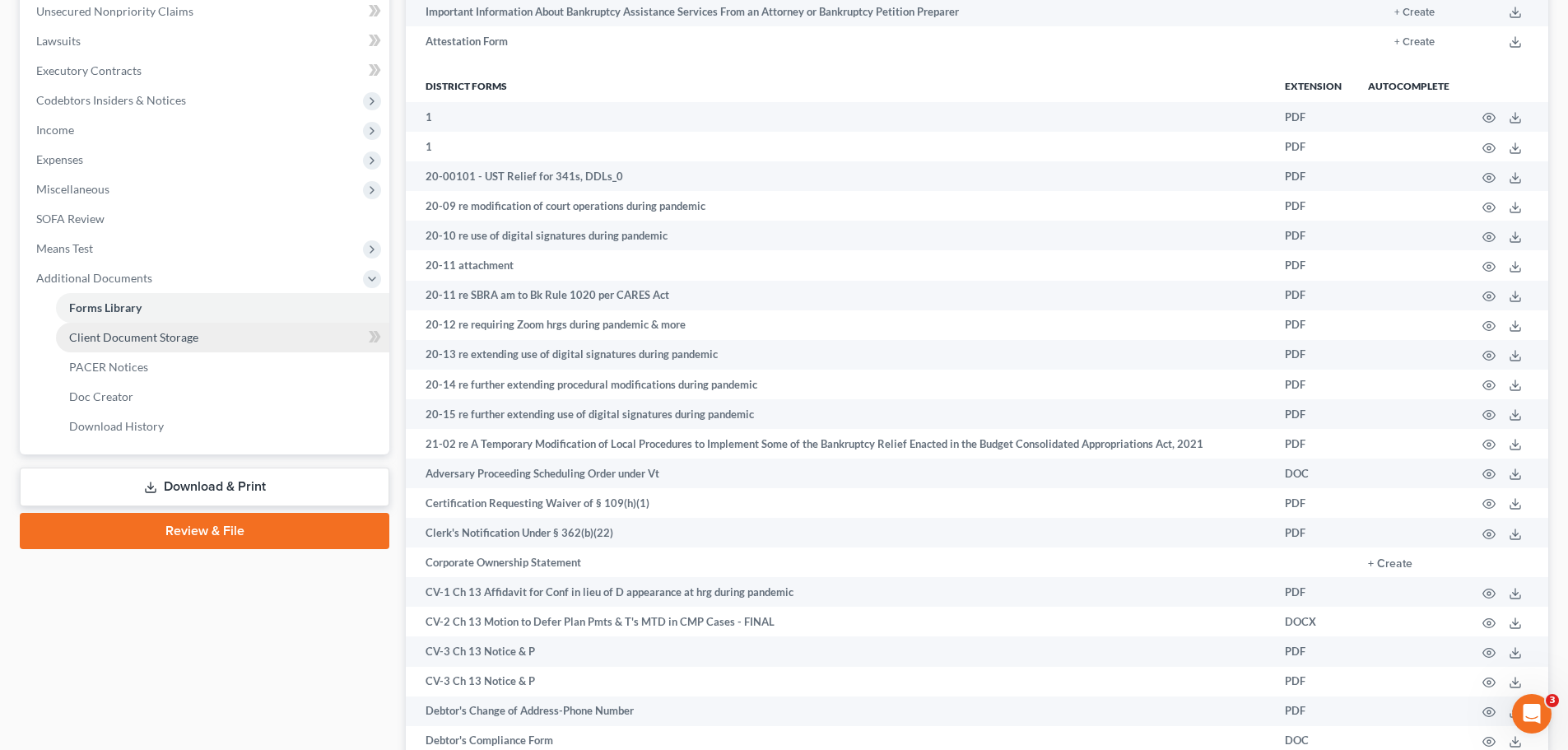
click at [191, 342] on span "Client Document Storage" at bounding box center [133, 336] width 129 height 14
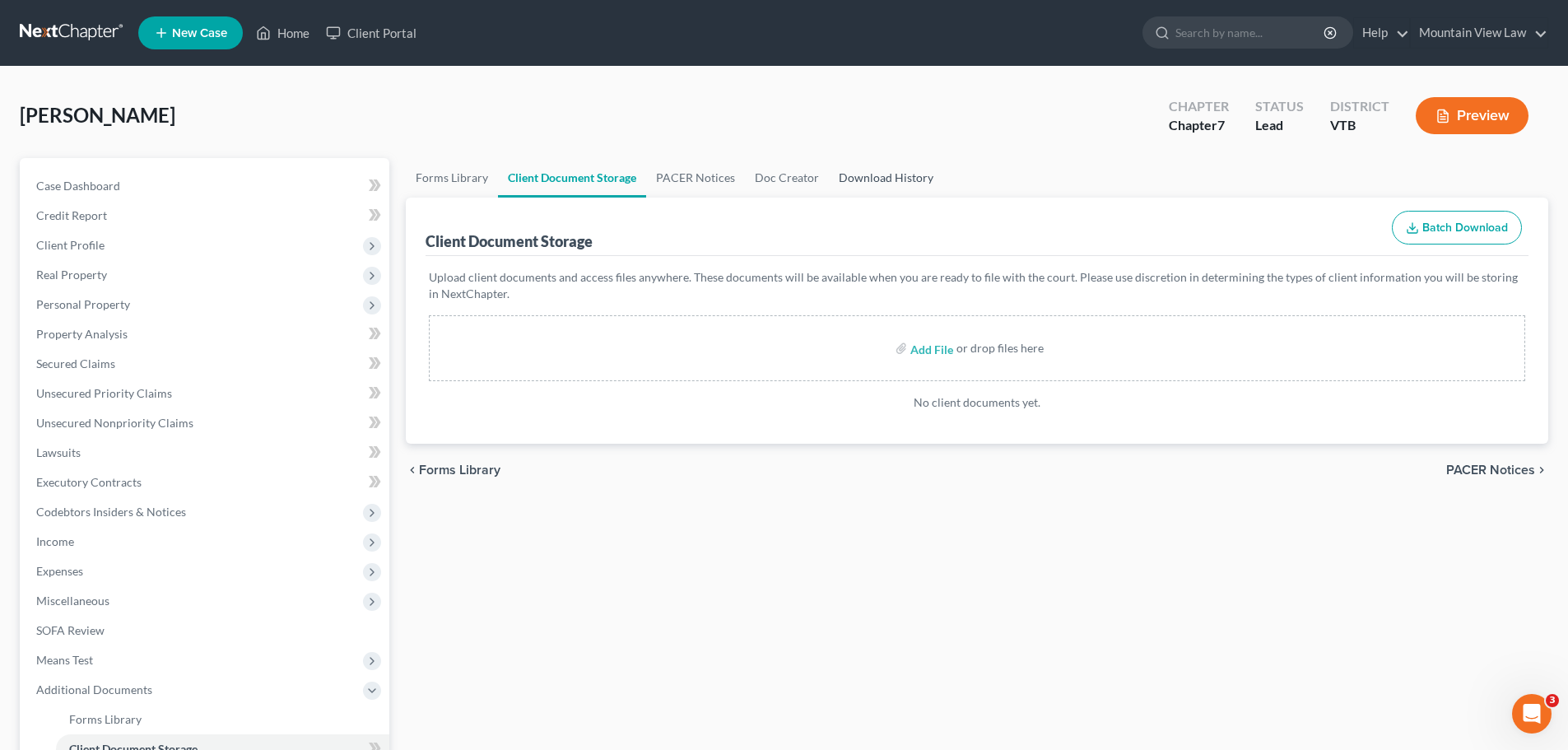
click at [847, 175] on link "Download History" at bounding box center [886, 177] width 114 height 40
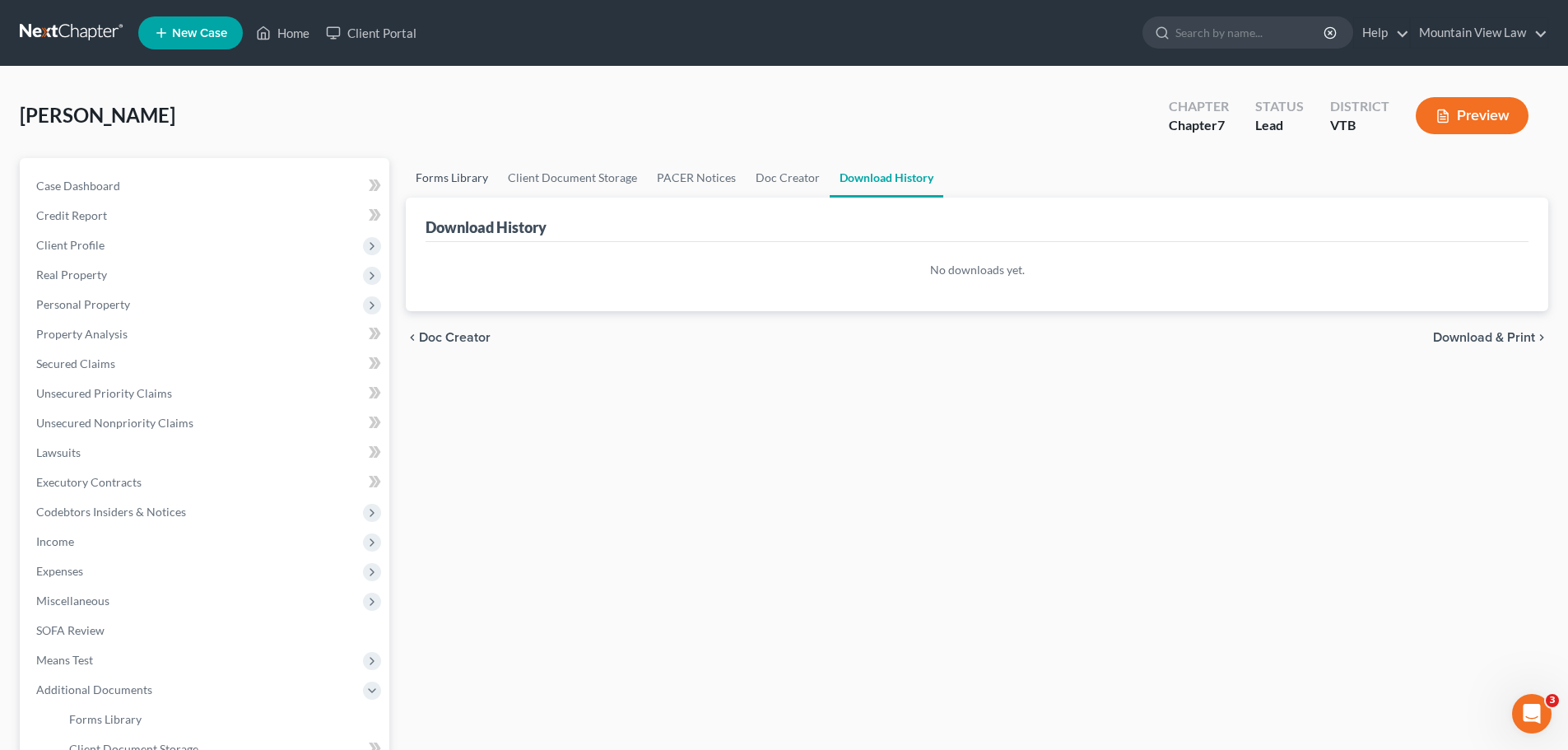
click at [457, 182] on link "Forms Library" at bounding box center [451, 177] width 92 height 40
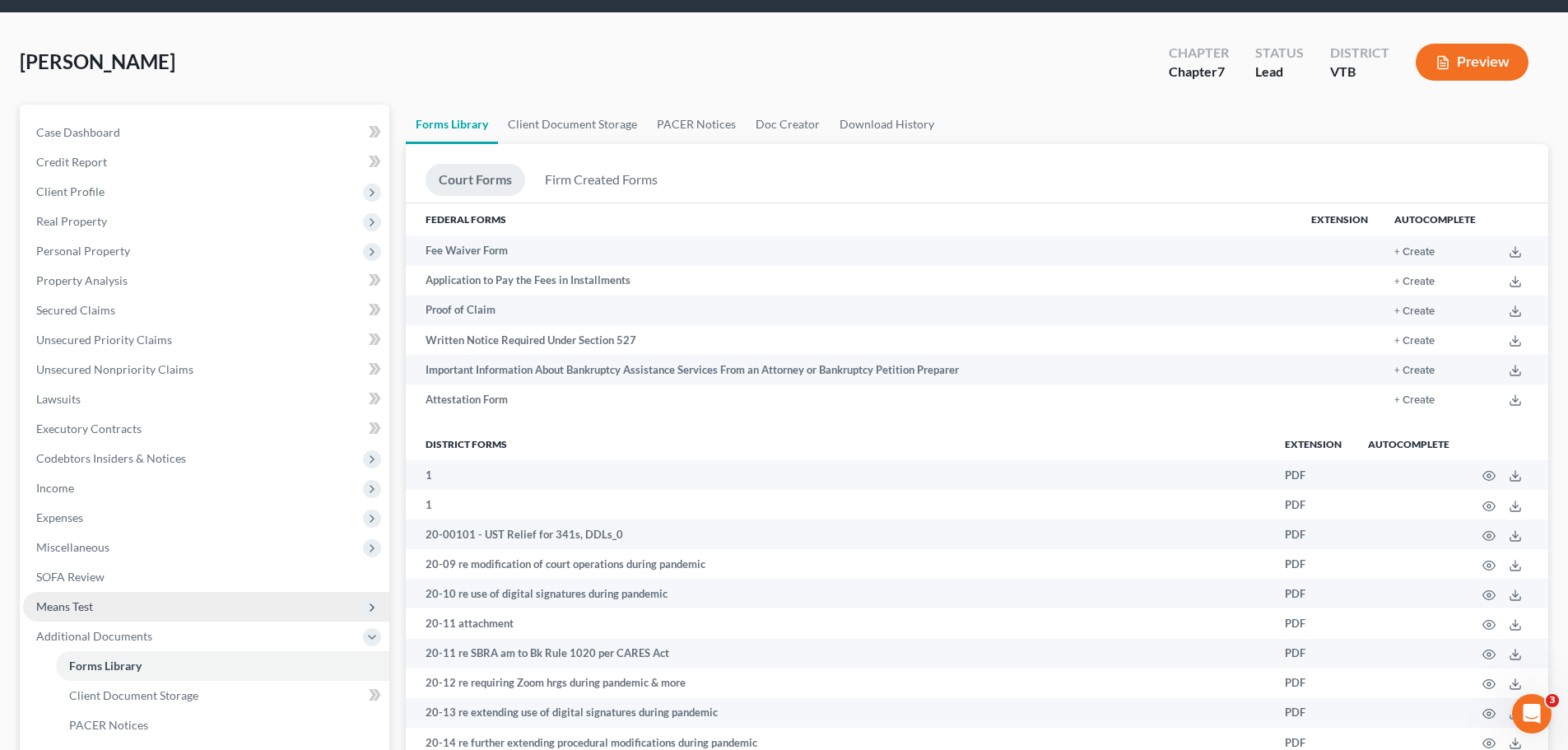
scroll to position [83, 0]
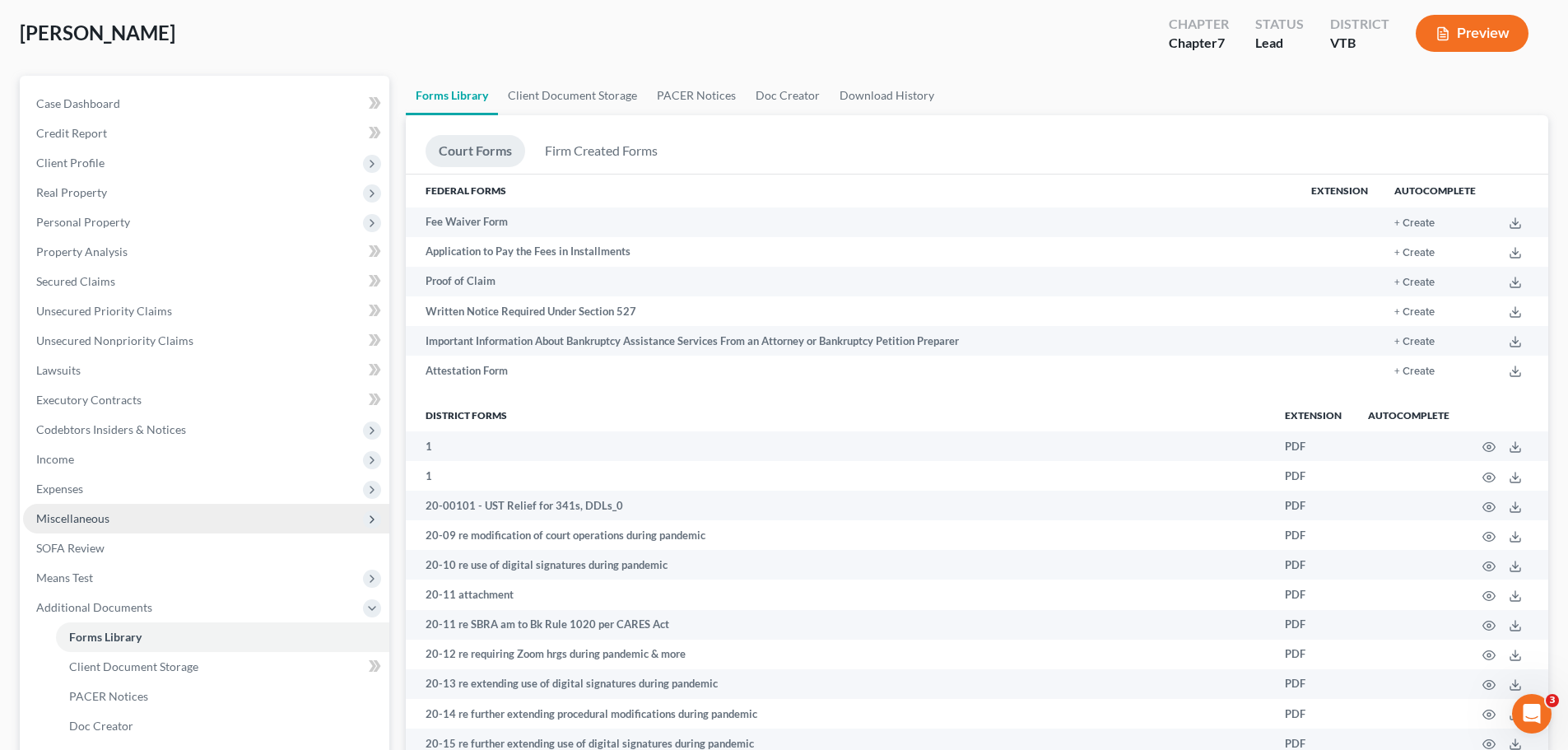
click at [214, 518] on span "Miscellaneous" at bounding box center [206, 518] width 366 height 30
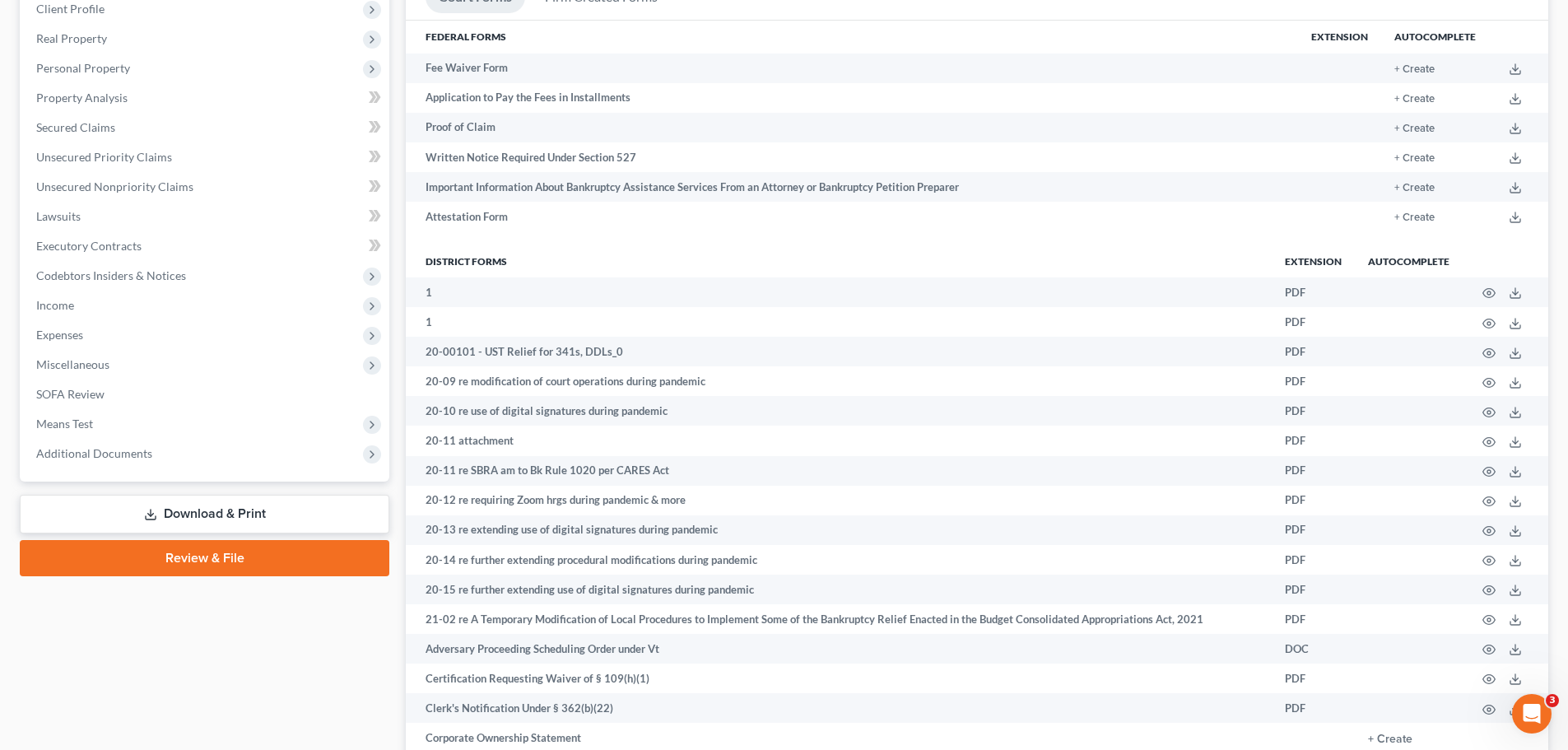
scroll to position [247, 0]
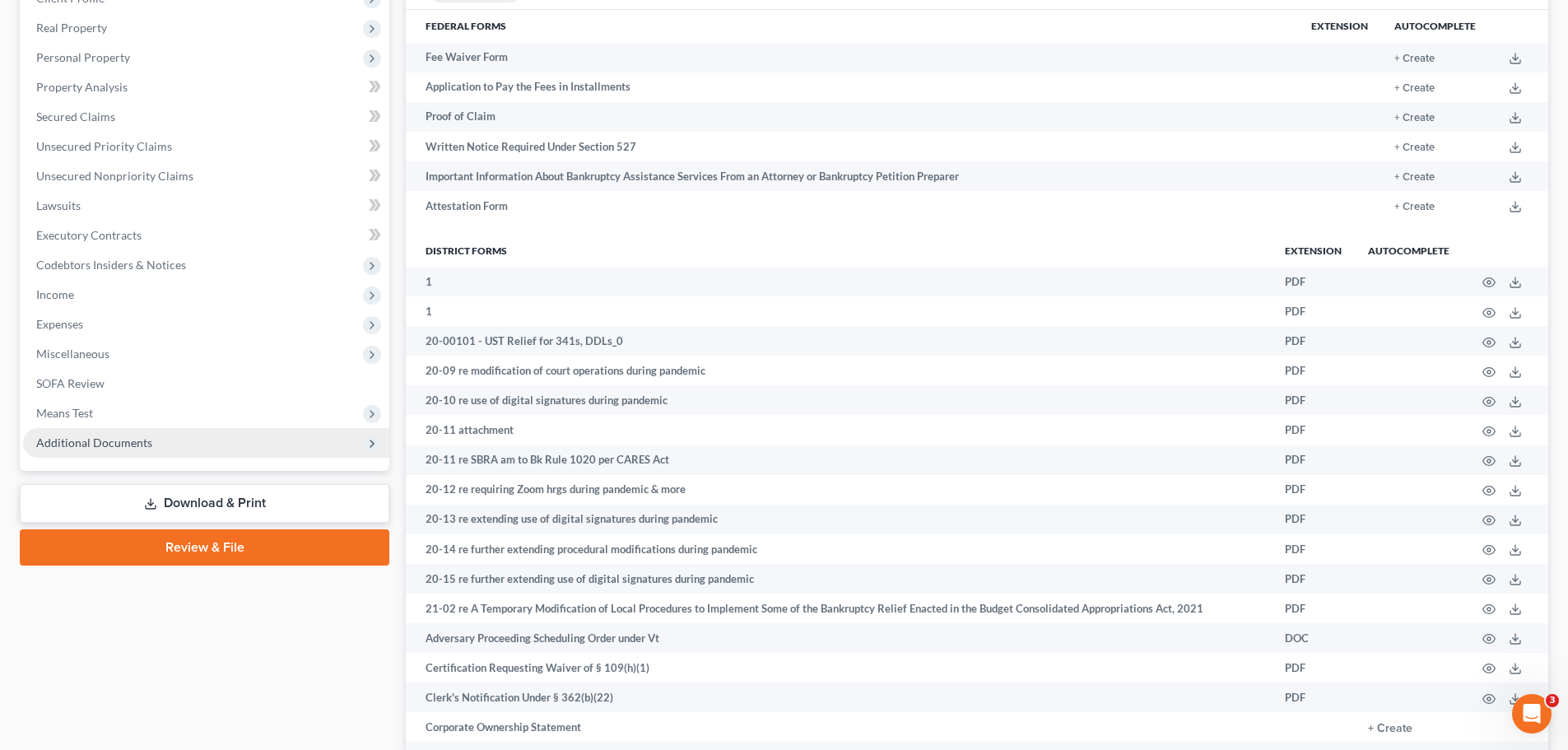
click at [181, 447] on span "Additional Documents" at bounding box center [206, 443] width 366 height 30
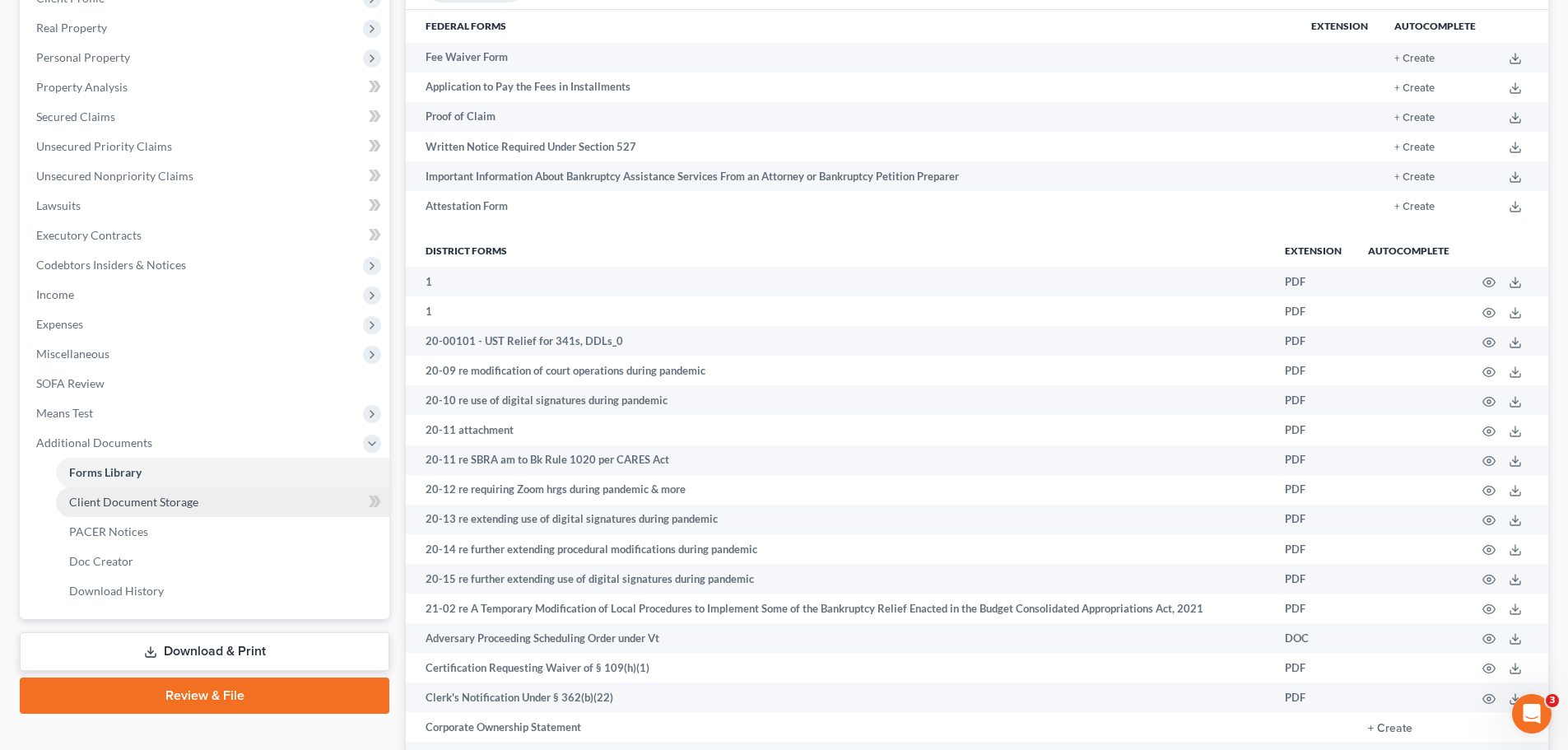
click at [200, 506] on link "Client Document Storage" at bounding box center [222, 502] width 333 height 30
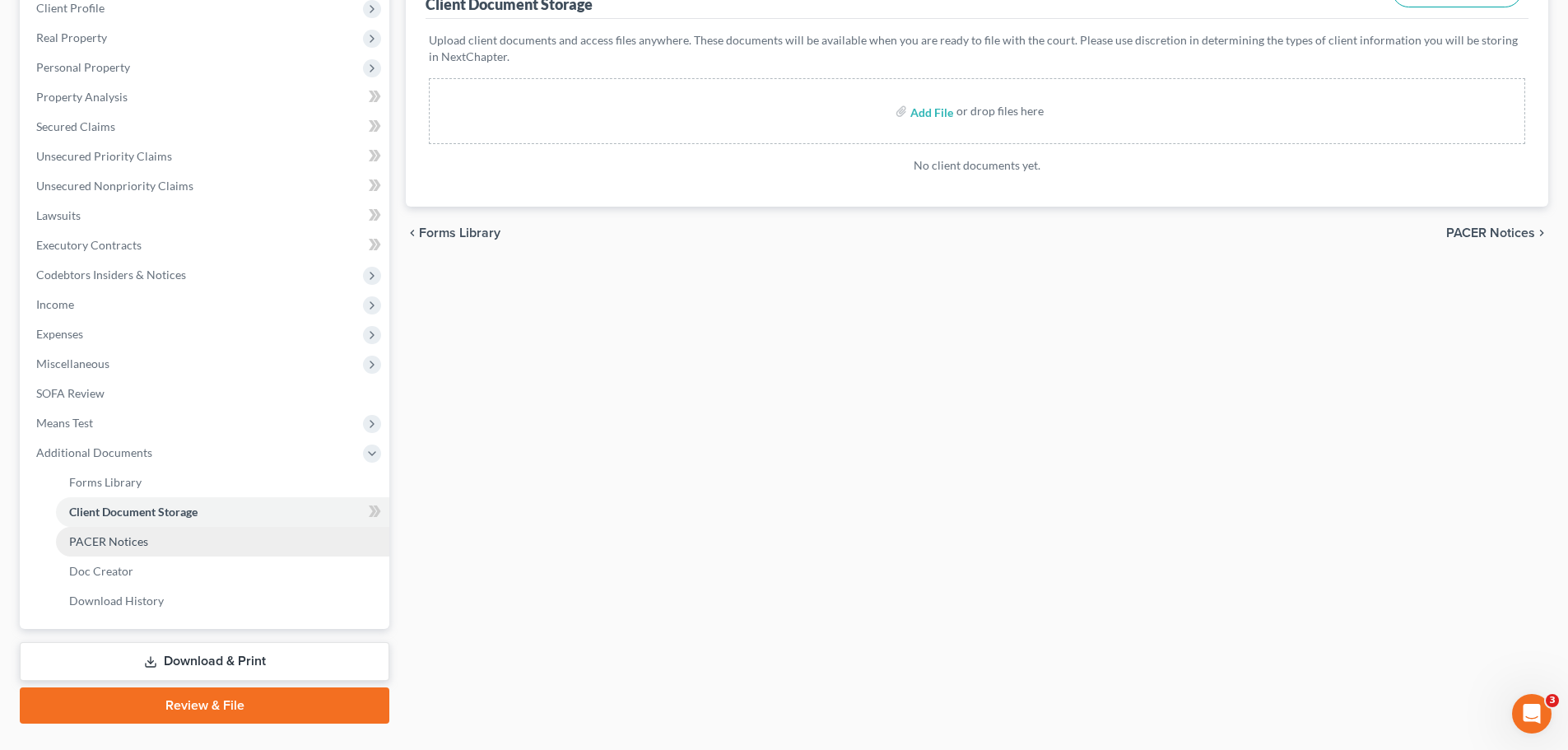
scroll to position [247, 0]
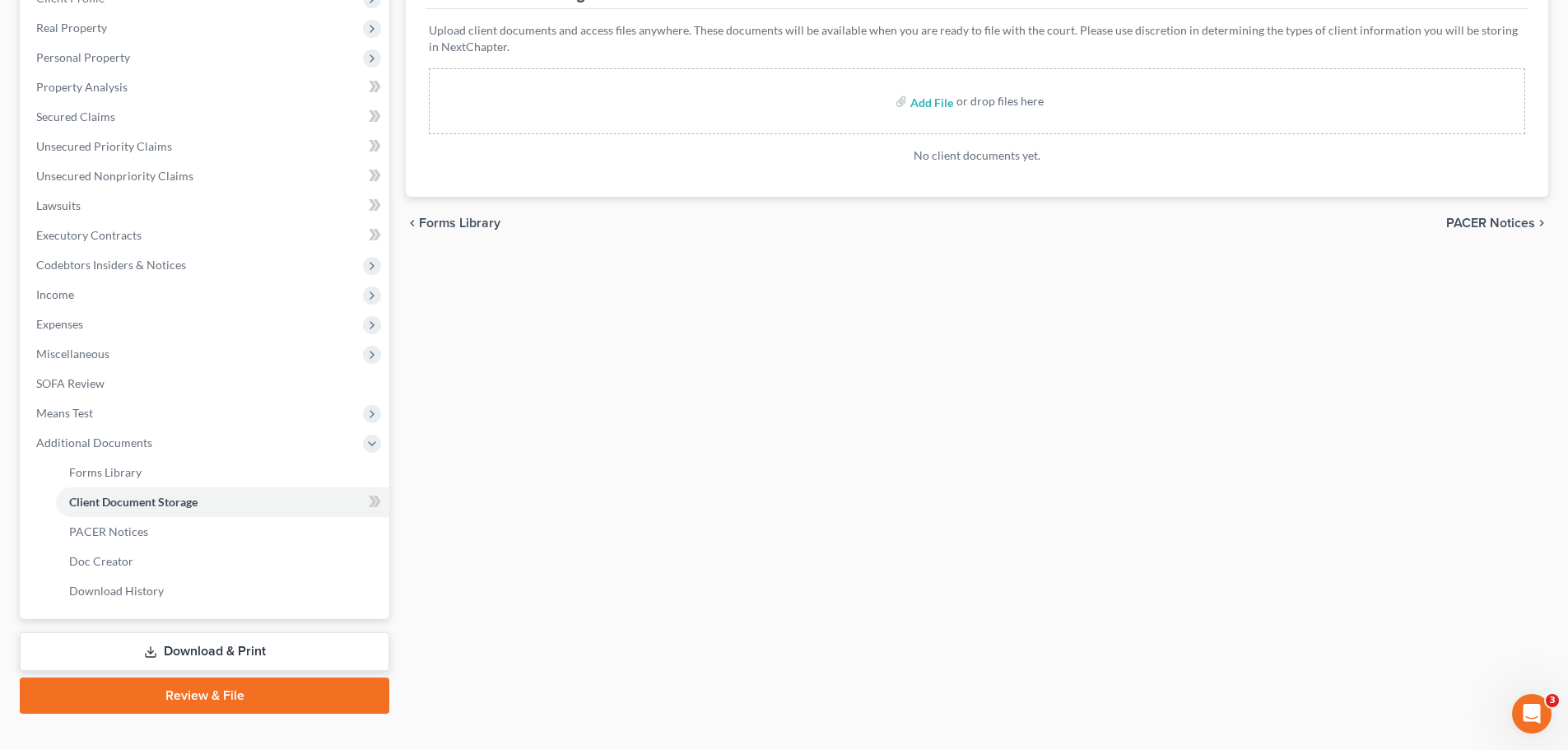
click at [618, 344] on div "Forms Library Client Document Storage PACER Notices Doc Creator Download Histor…" at bounding box center [977, 312] width 1159 height 802
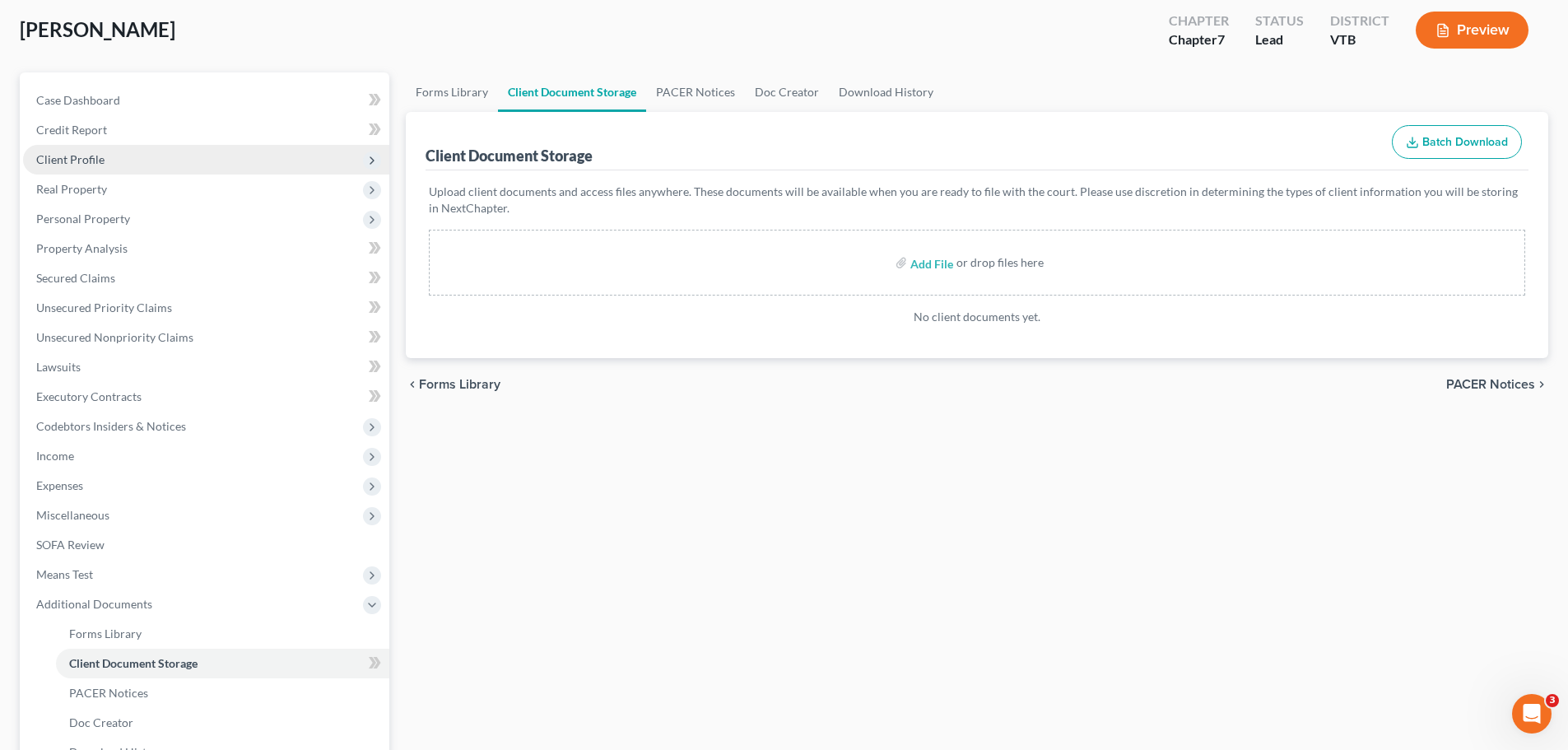
scroll to position [83, 0]
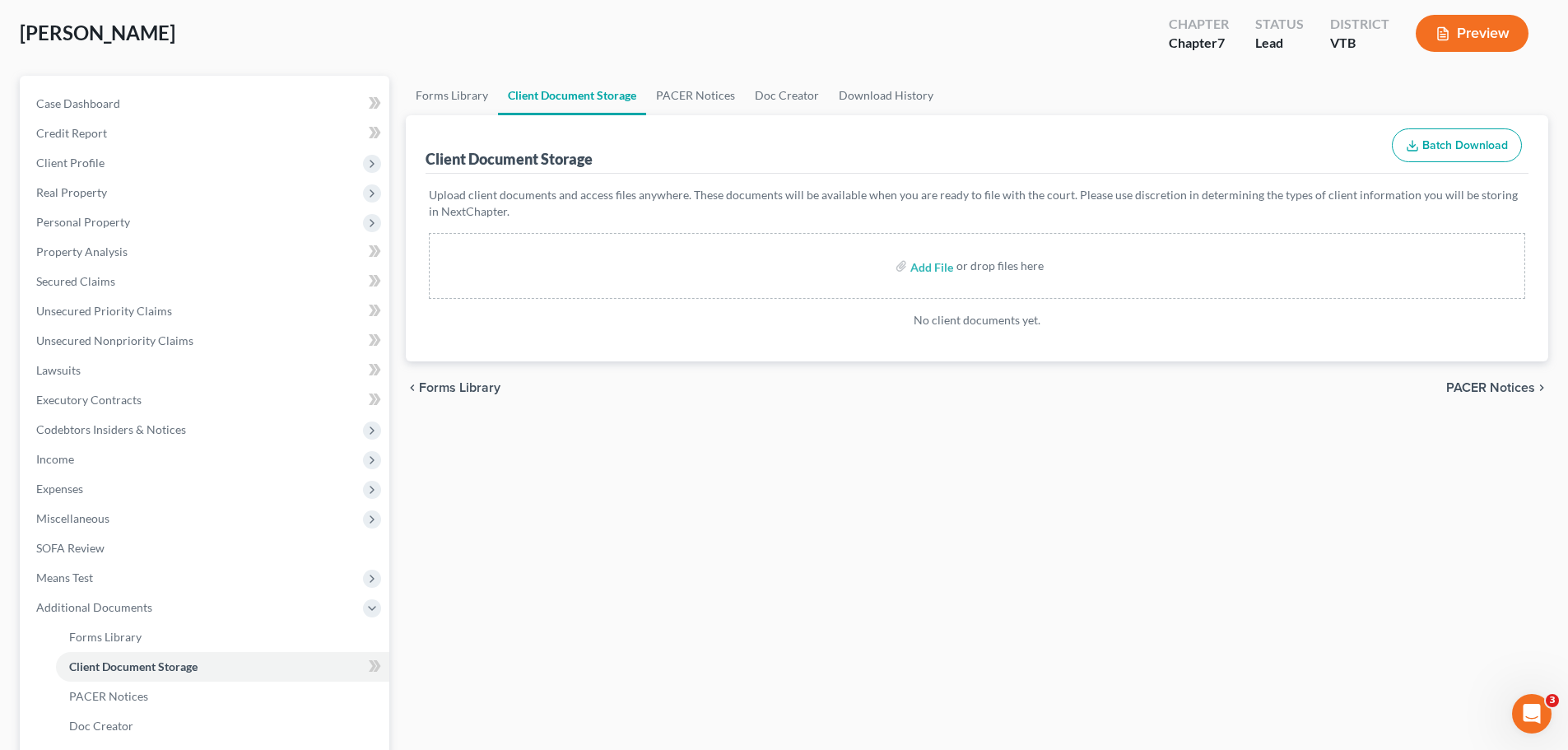
click at [784, 466] on div "Forms Library Client Document Storage PACER Notices Doc Creator Download Histor…" at bounding box center [977, 477] width 1159 height 802
click at [586, 500] on div "Forms Library Client Document Storage PACER Notices Doc Creator Download Histor…" at bounding box center [977, 477] width 1159 height 802
click at [184, 99] on link "Case Dashboard" at bounding box center [206, 104] width 366 height 30
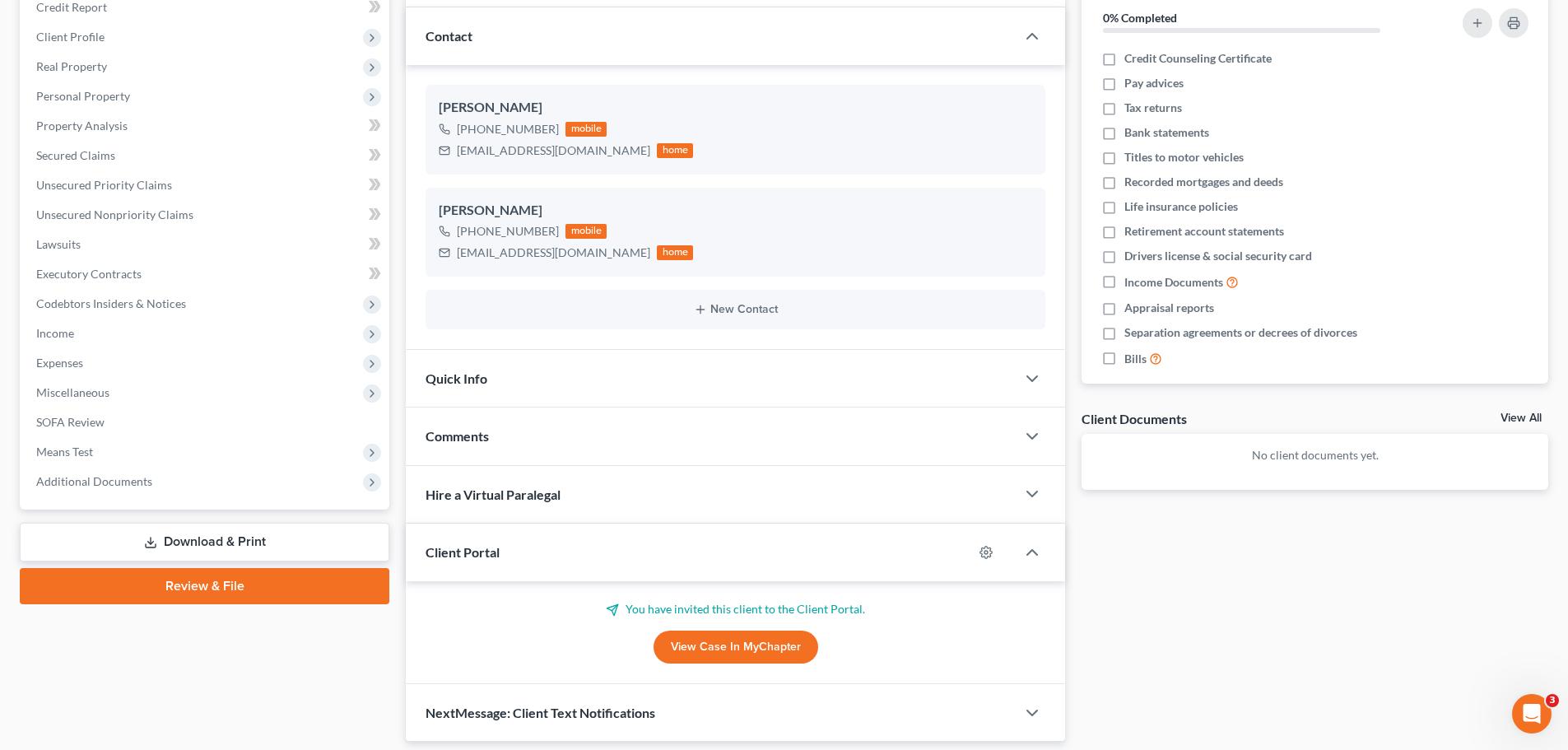
scroll to position [263, 0]
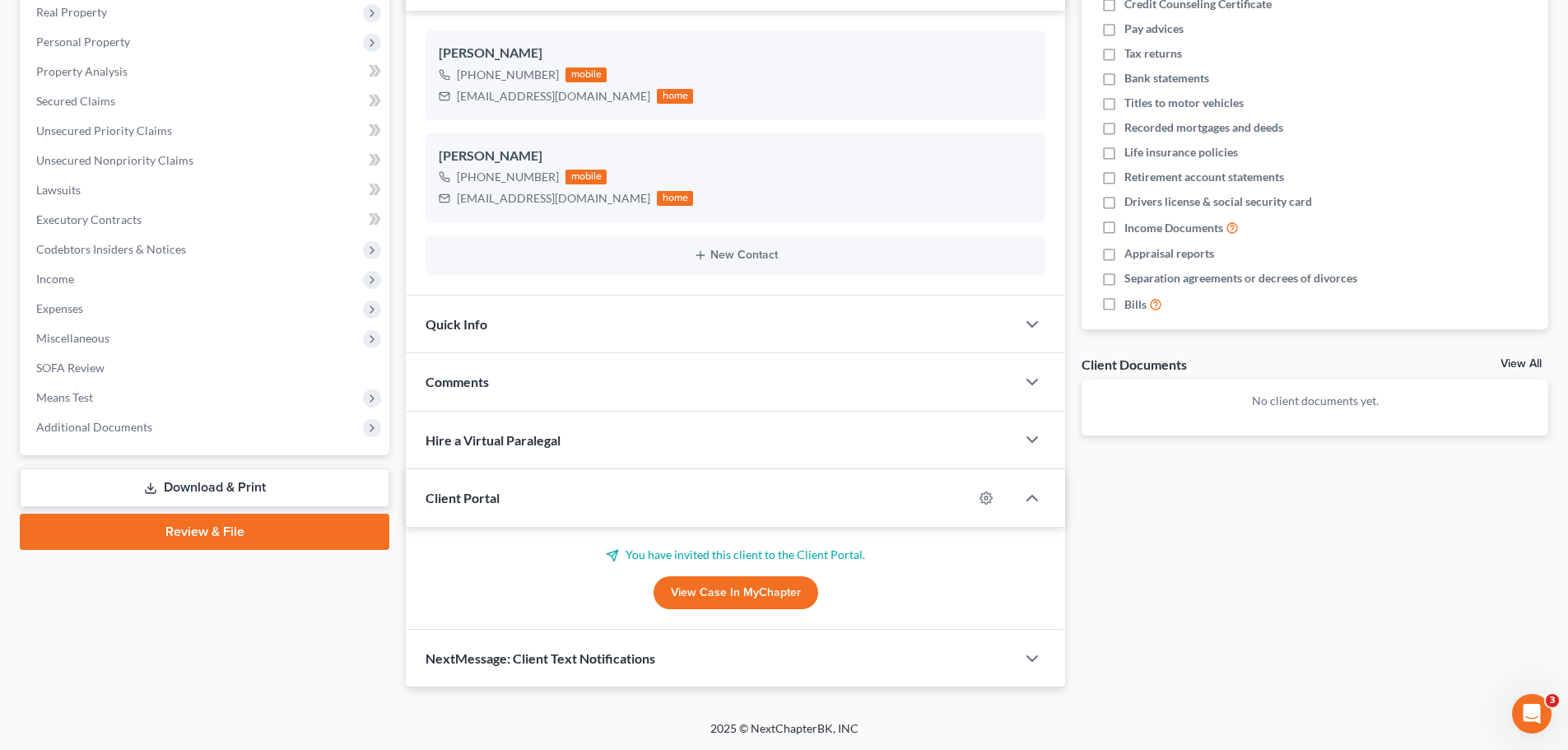
click at [703, 591] on link "View Case in MyChapter" at bounding box center [735, 591] width 164 height 32
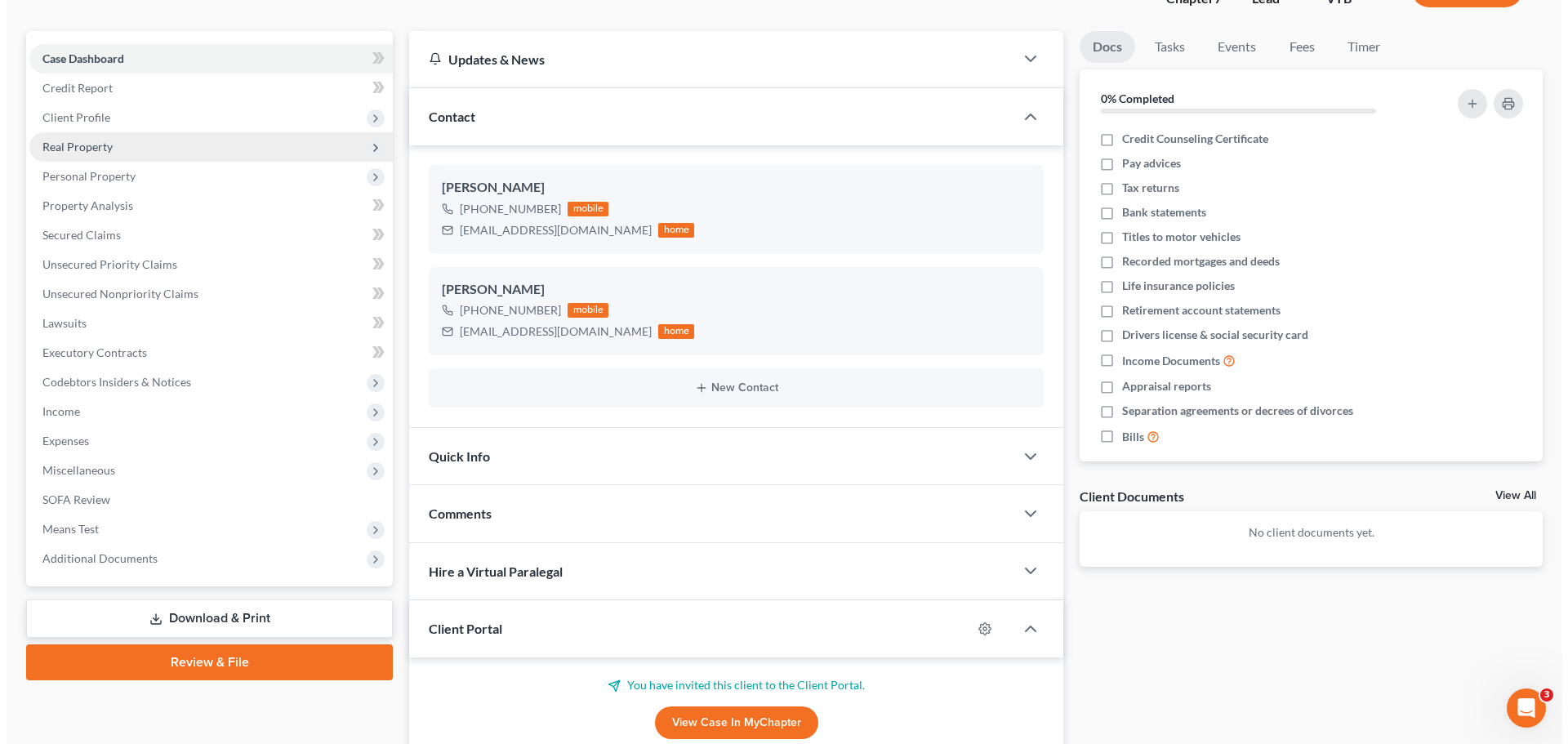
scroll to position [0, 0]
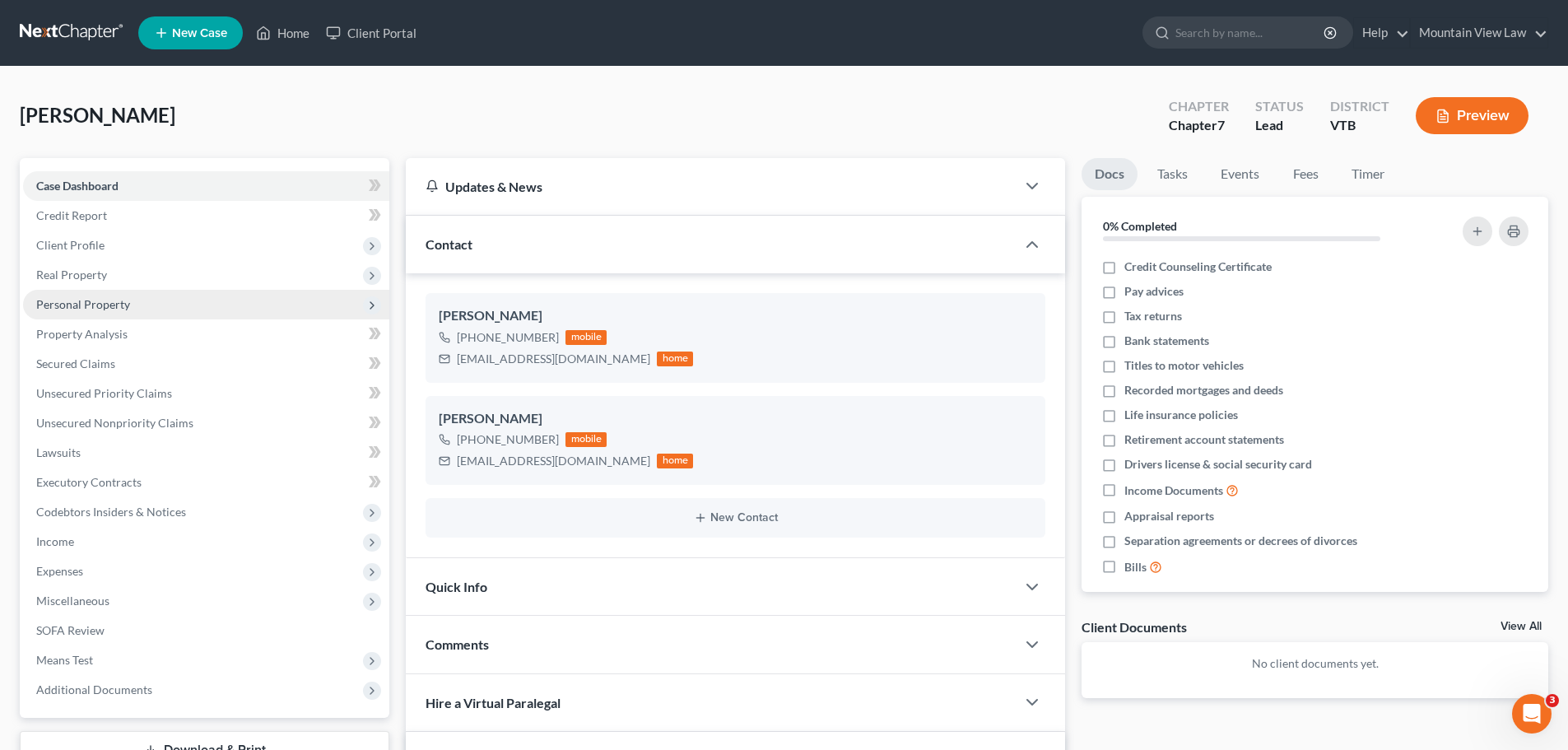
click at [205, 306] on span "Personal Property" at bounding box center [206, 304] width 366 height 30
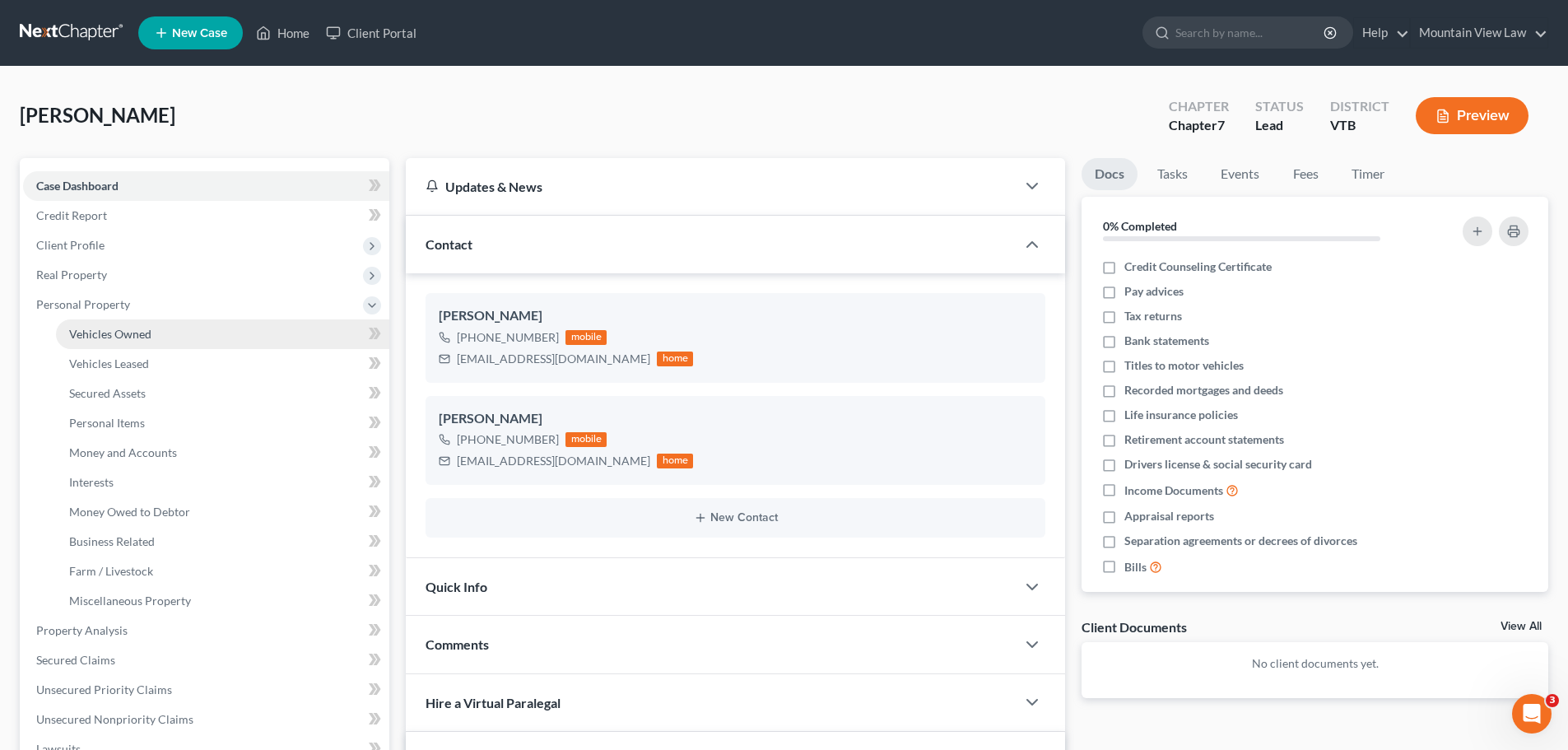
click at [196, 339] on link "Vehicles Owned" at bounding box center [222, 334] width 333 height 30
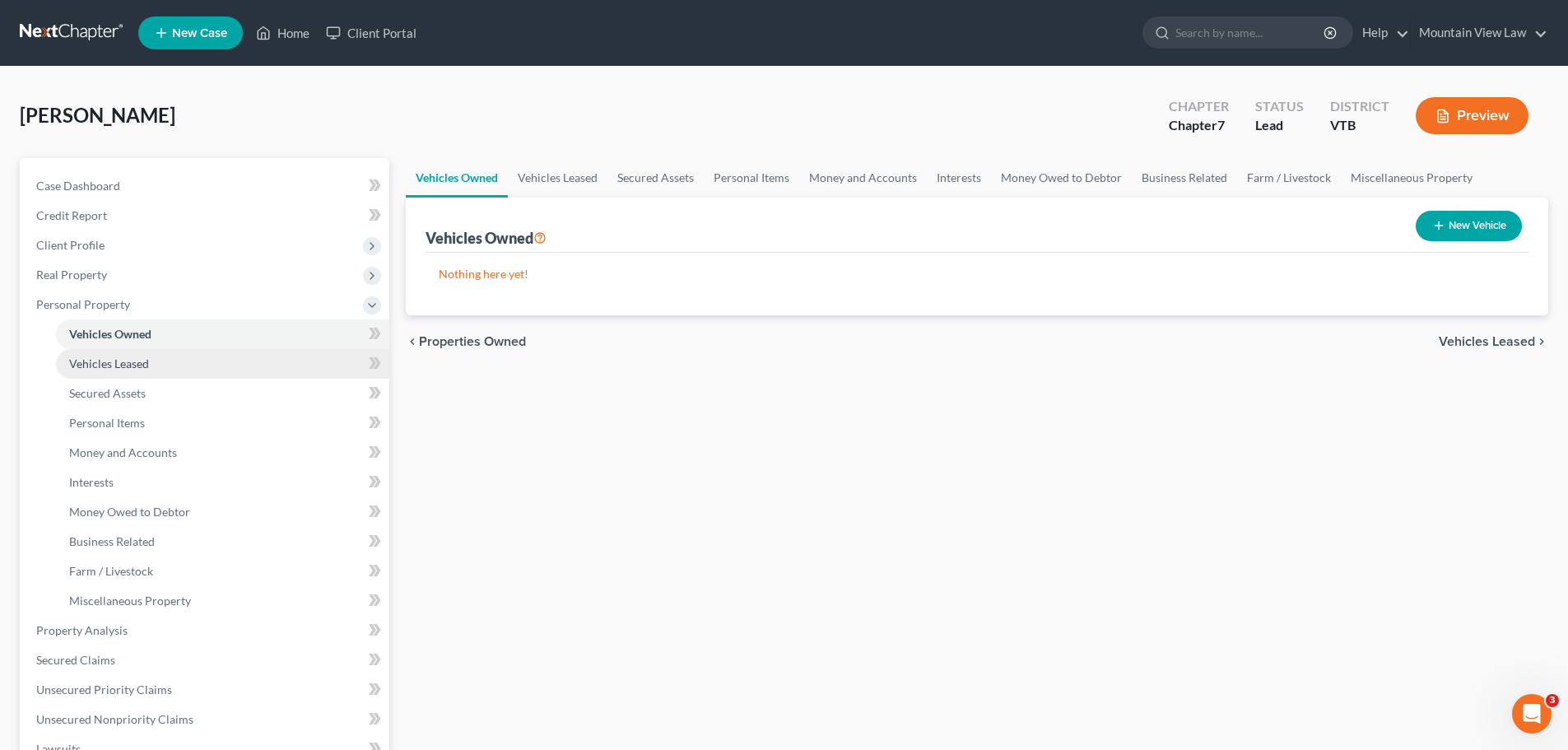
click at [196, 364] on link "Vehicles Leased" at bounding box center [222, 364] width 333 height 30
click at [206, 328] on link "Vehicles Owned" at bounding box center [222, 334] width 333 height 30
click at [800, 450] on div "Vehicles Owned Vehicles Leased Secured Assets Personal Items Money and Accounts…" at bounding box center [977, 633] width 1159 height 950
click at [1493, 228] on button "New Vehicle" at bounding box center [1469, 226] width 106 height 31
select select "0"
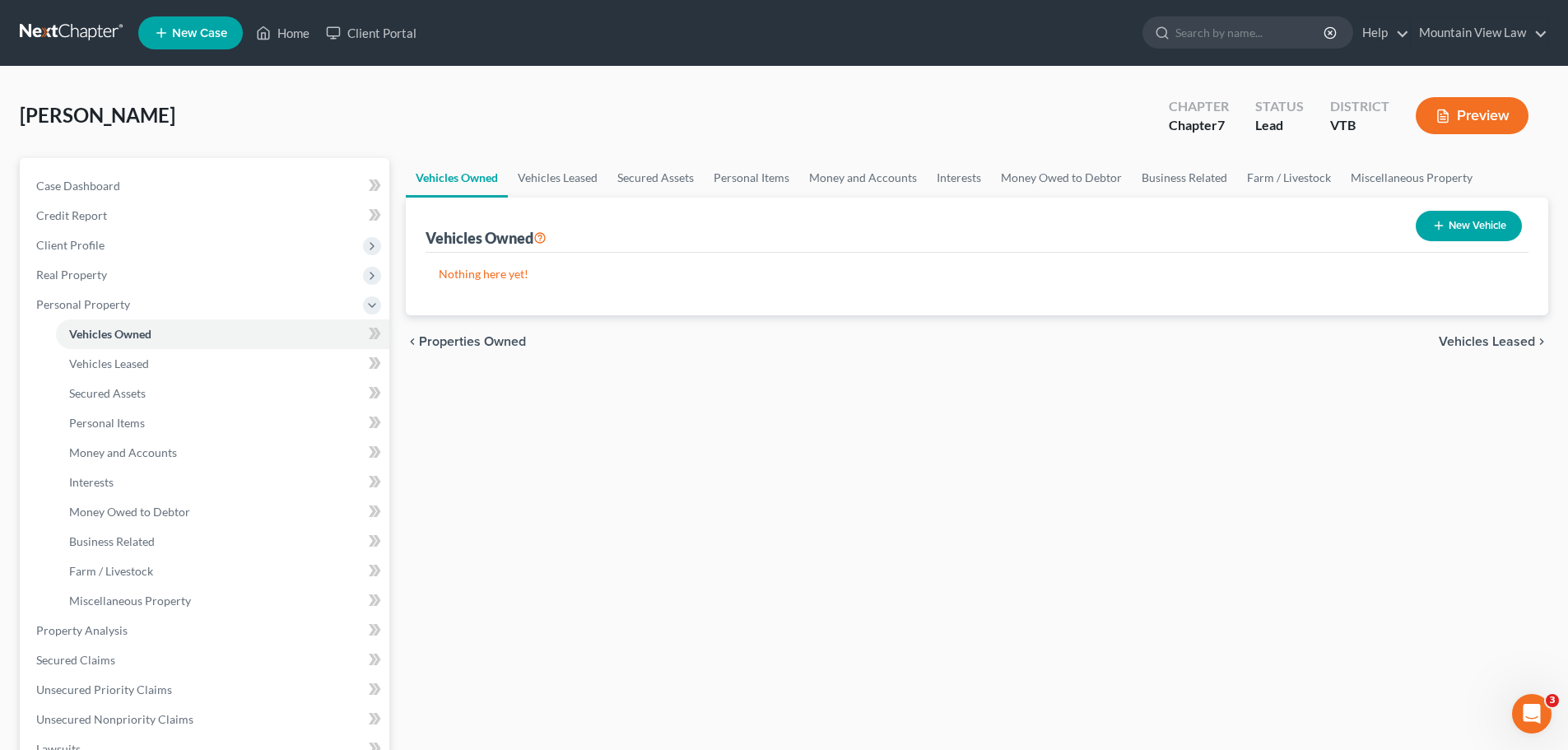
select select "2"
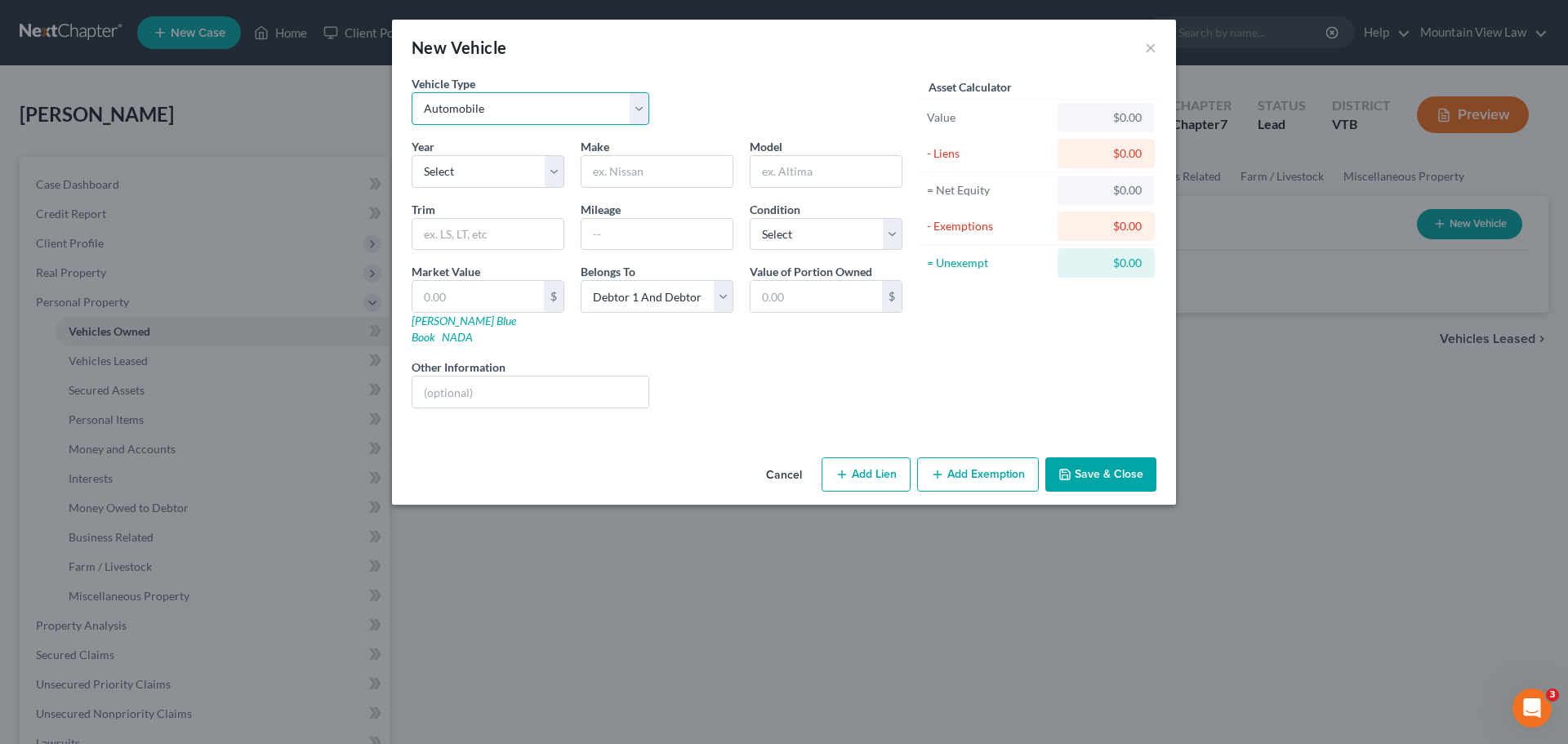
click at [641, 110] on select "Select Automobile Truck Trailer Watercraft Aircraft Motor Home Atv Other Vehicle" at bounding box center [531, 108] width 238 height 32
click at [412, 92] on select "Select Automobile Truck Trailer Watercraft Aircraft Motor Home Atv Other Vehicle" at bounding box center [531, 108] width 238 height 32
click at [553, 169] on select "Select 2026 2025 2024 2023 2022 2021 2020 2019 2018 2017 2016 2015 2014 2013 20…" at bounding box center [488, 170] width 153 height 32
click at [773, 364] on div "Liens Select" at bounding box center [785, 383] width 254 height 50
click at [679, 181] on input "text" at bounding box center [657, 171] width 151 height 31
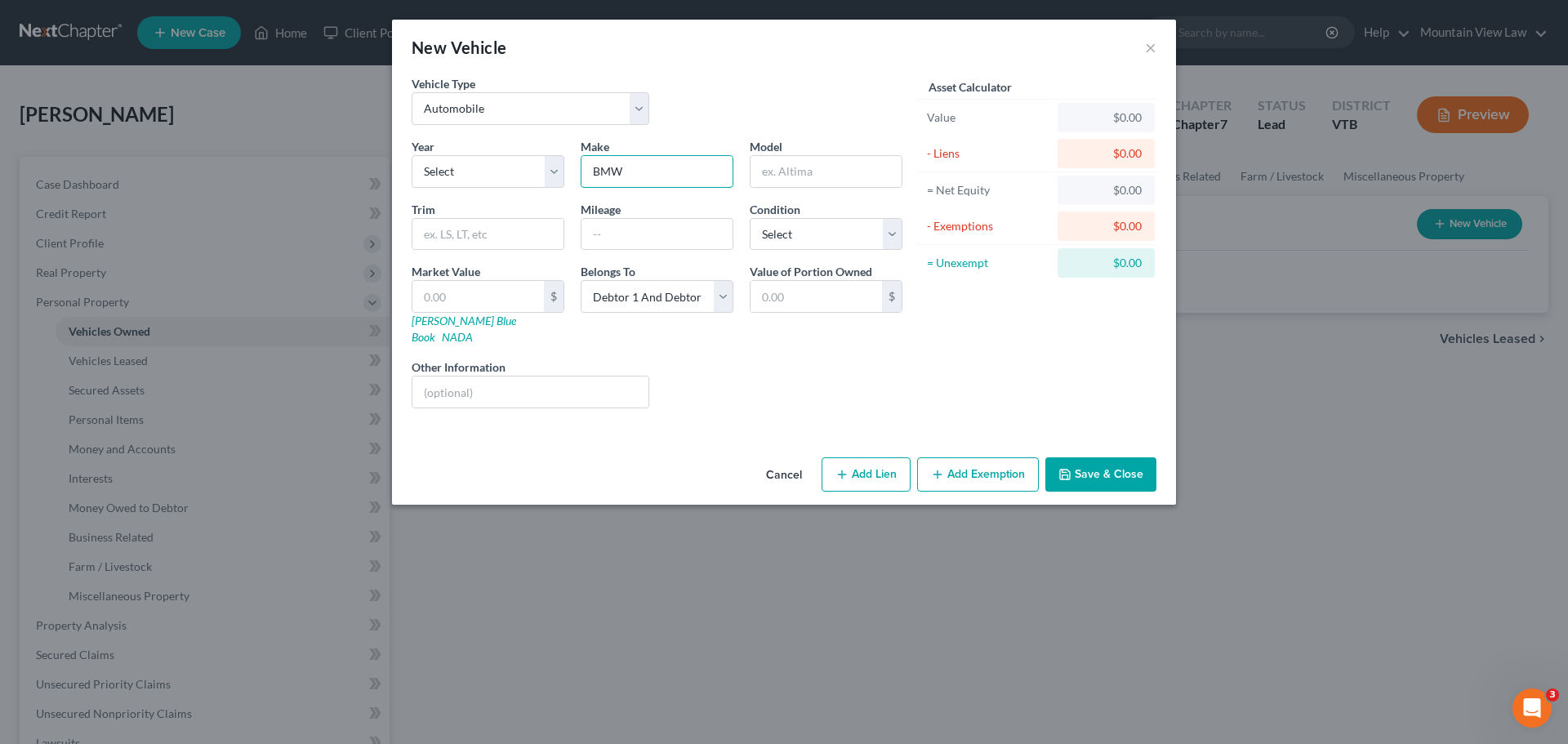
type input "BMW"
click at [792, 110] on div "Vehicle Type Select Automobile Truck Trailer Watercraft Aircraft Motor Home Atv…" at bounding box center [657, 107] width 507 height 63
click at [554, 169] on select "Select 2026 2025 2024 2023 2022 2021 2020 2019 2018 2017 2016 2015 2014 2013 20…" at bounding box center [488, 170] width 153 height 32
select select "10"
click at [412, 155] on select "Select 2026 2025 2024 2023 2022 2021 2020 2019 2018 2017 2016 2015 2014 2013 20…" at bounding box center [488, 170] width 153 height 32
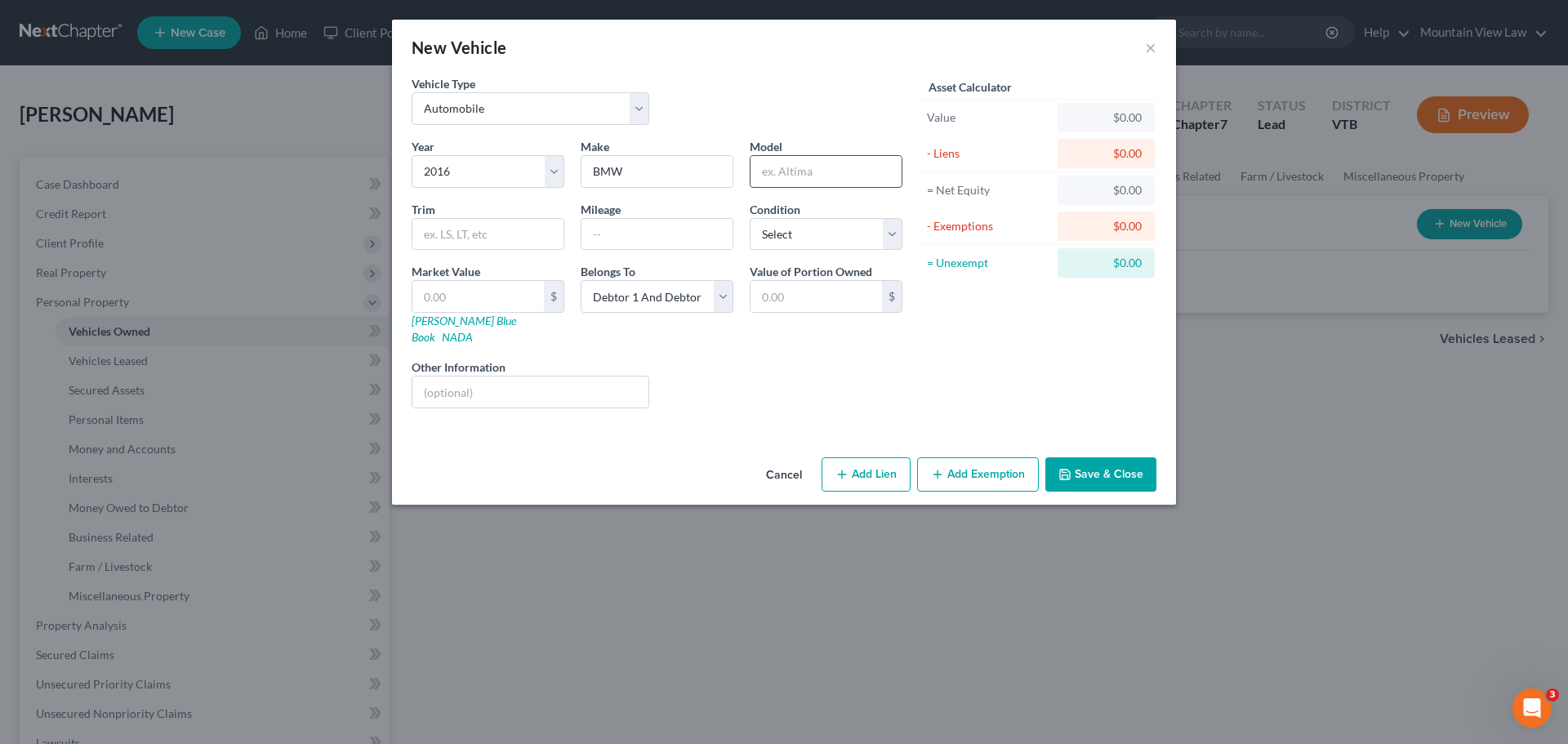
click at [859, 176] on input "text" at bounding box center [826, 171] width 151 height 31
type input "X5"
click at [650, 240] on input "text" at bounding box center [657, 235] width 151 height 31
type input "85000"
click at [805, 229] on select "Select Excellent Very Good Good Fair Poor" at bounding box center [826, 234] width 153 height 32
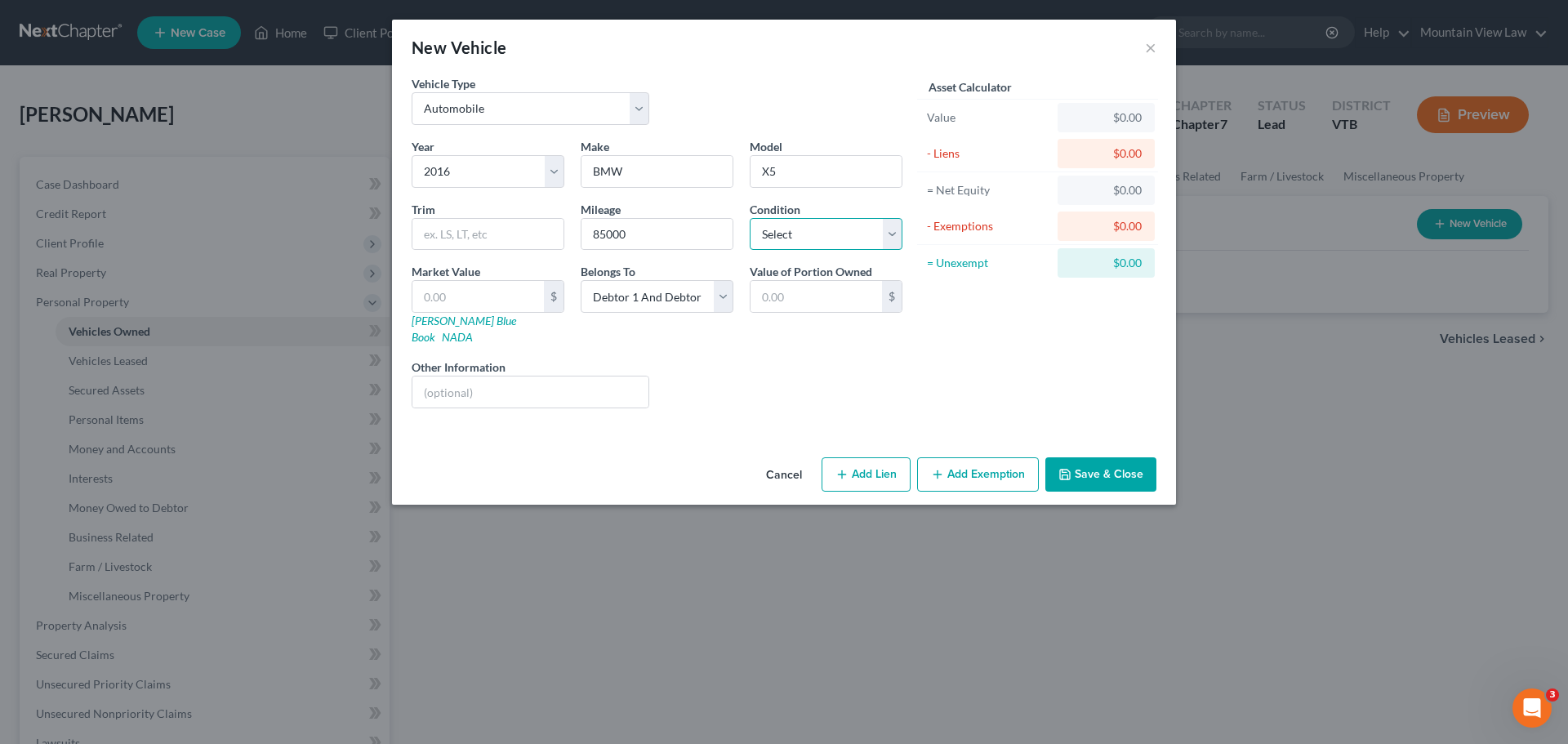
select select "2"
click at [750, 218] on select "Select Excellent Very Good Good Fair Poor" at bounding box center [826, 234] width 153 height 32
click at [877, 458] on button "Add Lien" at bounding box center [866, 473] width 89 height 34
select select "2"
select select "0"
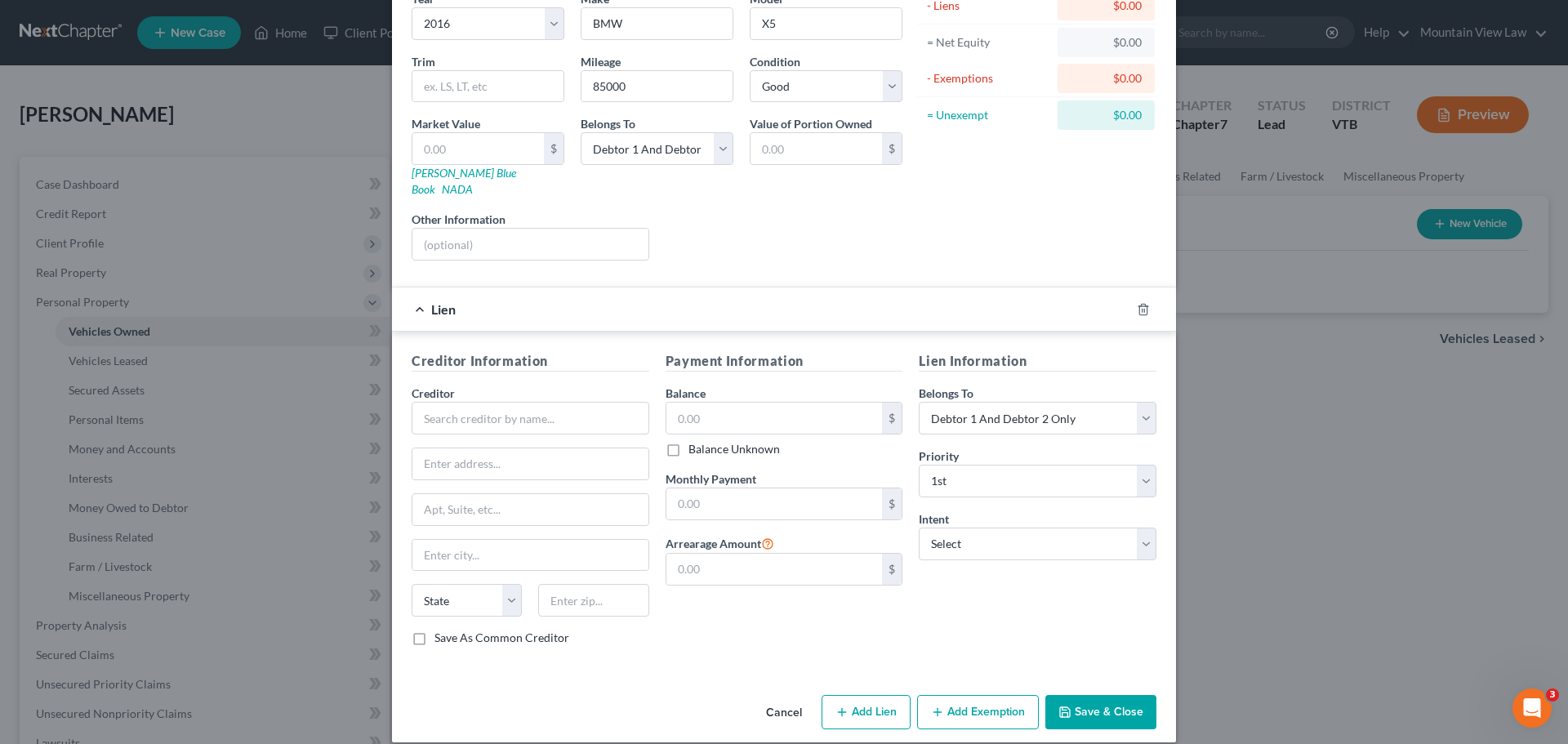
scroll to position [149, 0]
click at [563, 404] on input "text" at bounding box center [531, 415] width 238 height 32
type input "White River Credit Union"
click at [827, 406] on input "text" at bounding box center [774, 416] width 216 height 31
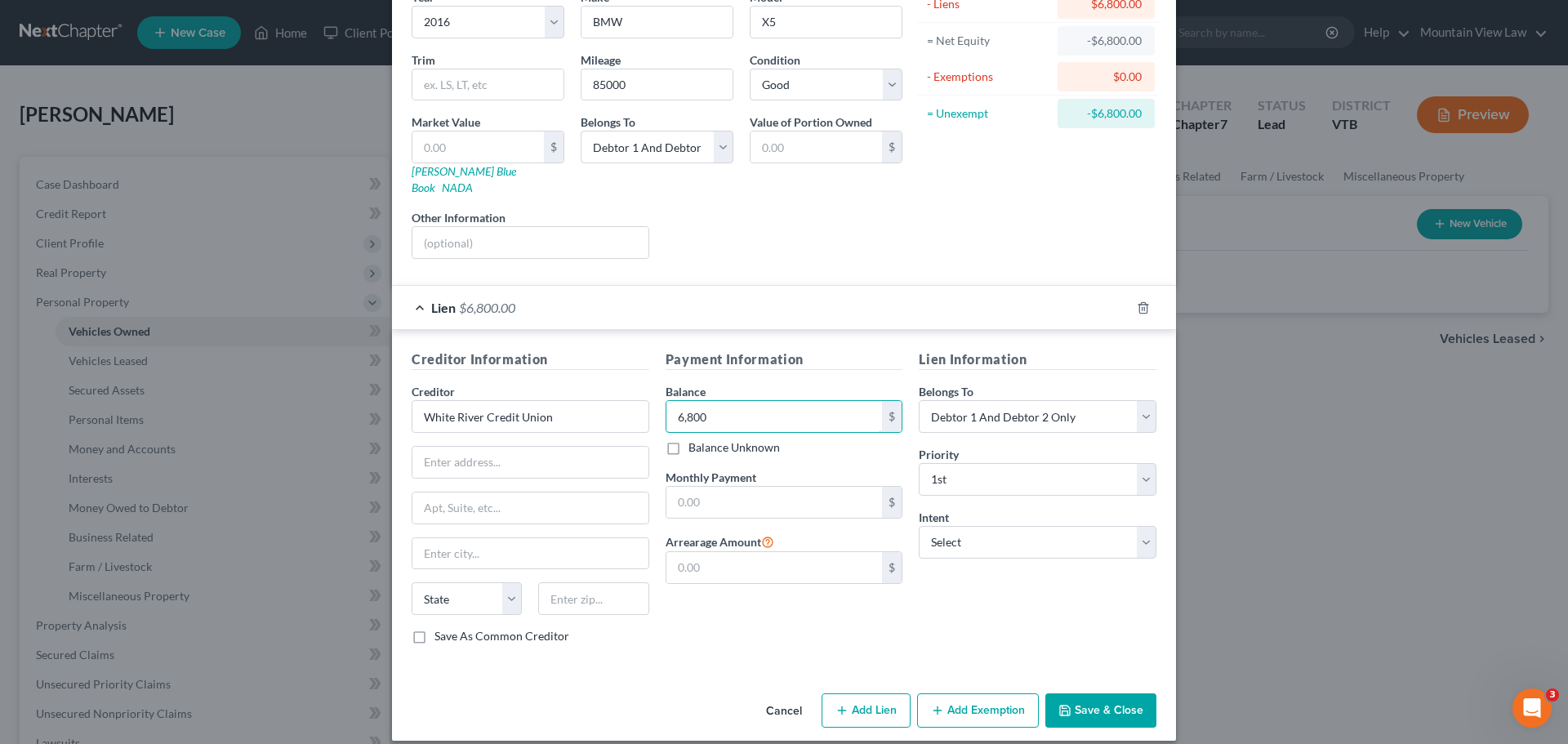
type input "6,800"
click at [991, 626] on div "Lien Information Belongs To * Select Debtor 1 Only Debtor 2 Only Debtor 1 And D…" at bounding box center [1037, 503] width 254 height 308
click at [740, 486] on input "text" at bounding box center [774, 502] width 216 height 31
type input "584"
click at [810, 625] on div "Payment Information Balance 6,800.00 $ Balance Unknown Balance Undetermined 6,8…" at bounding box center [785, 503] width 254 height 308
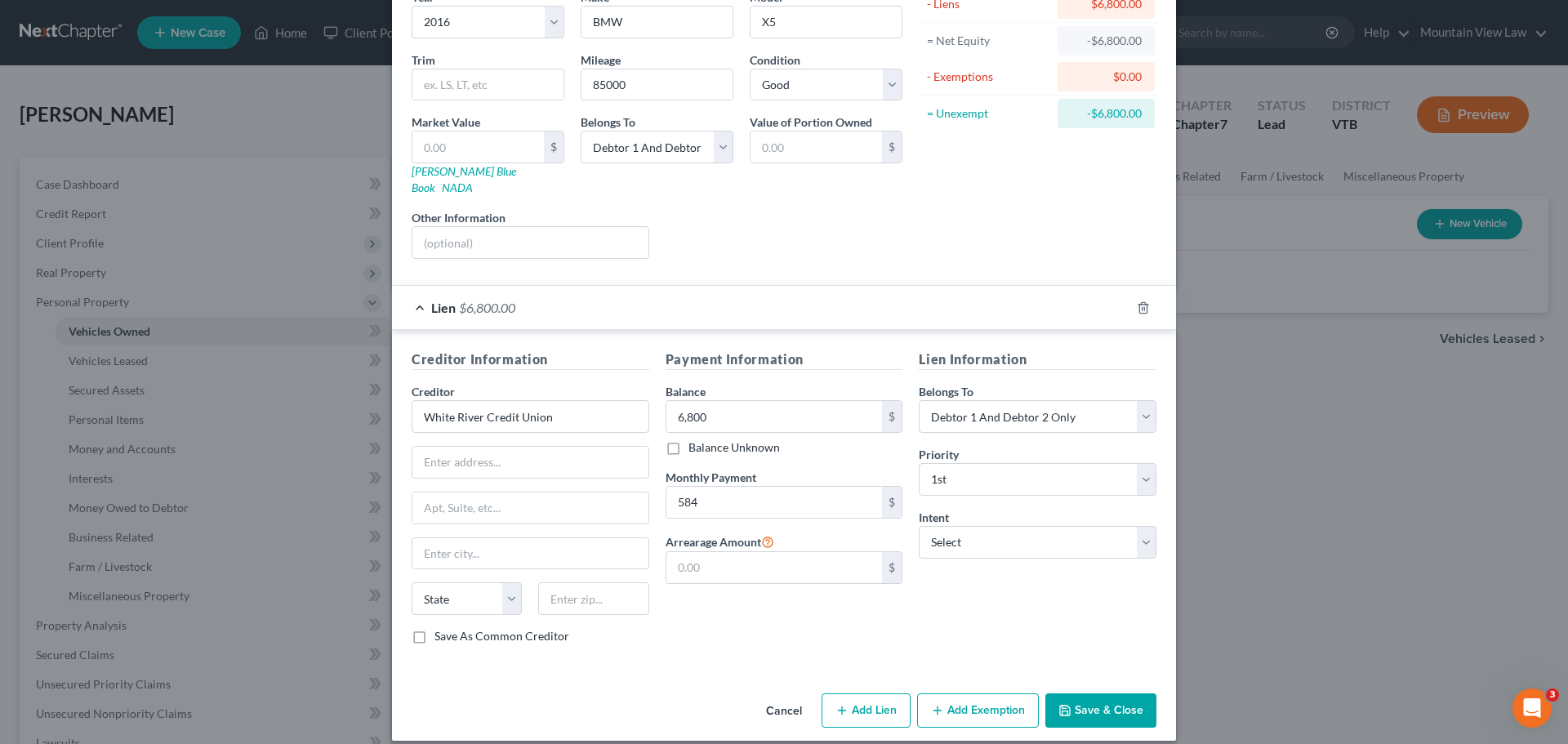
click at [1003, 693] on button "Add Exemption" at bounding box center [977, 710] width 122 height 34
select select "2"
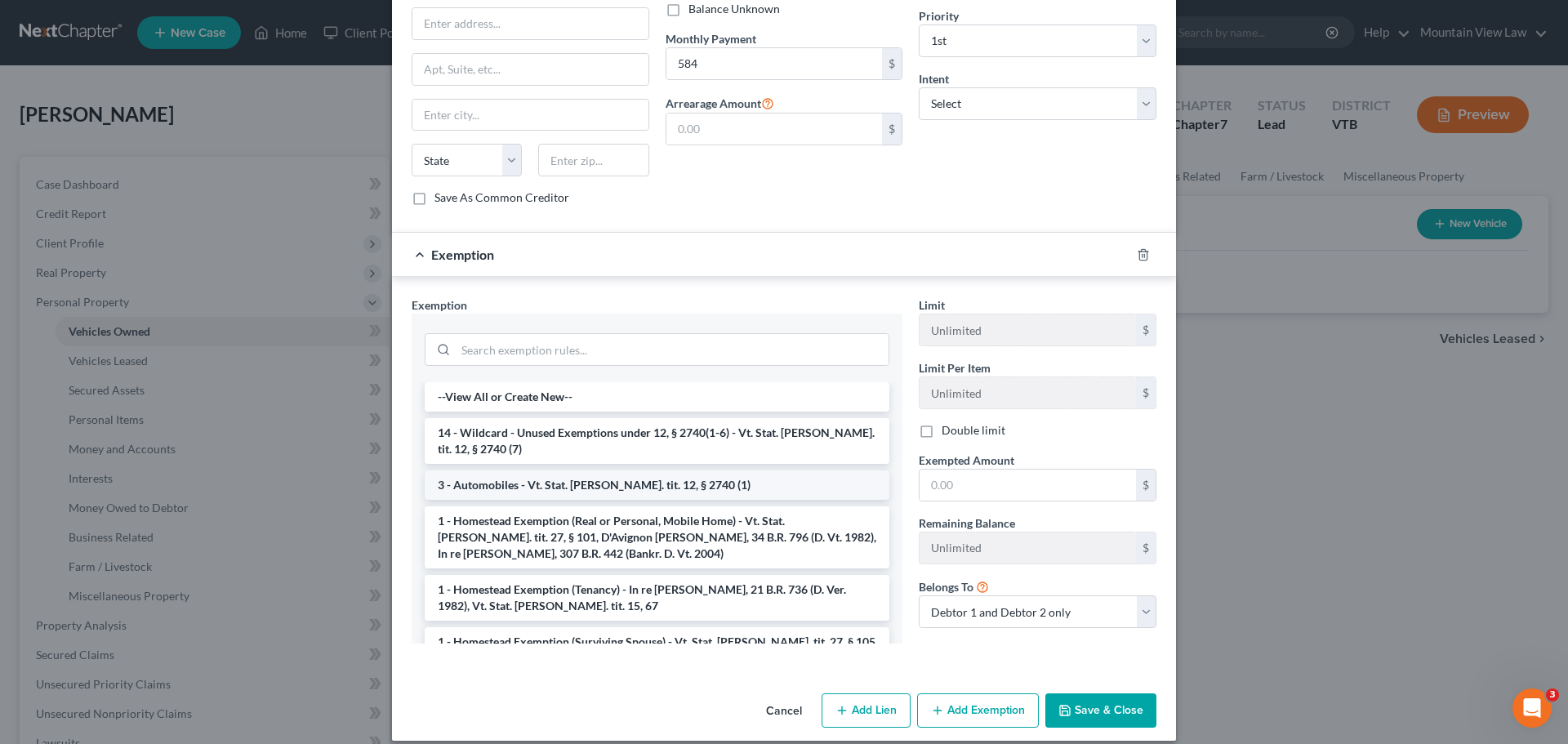
click at [607, 472] on li "3 - Automobiles - Vt. Stat. [PERSON_NAME]. tit. 12, § 2740 (1)" at bounding box center [657, 485] width 464 height 29
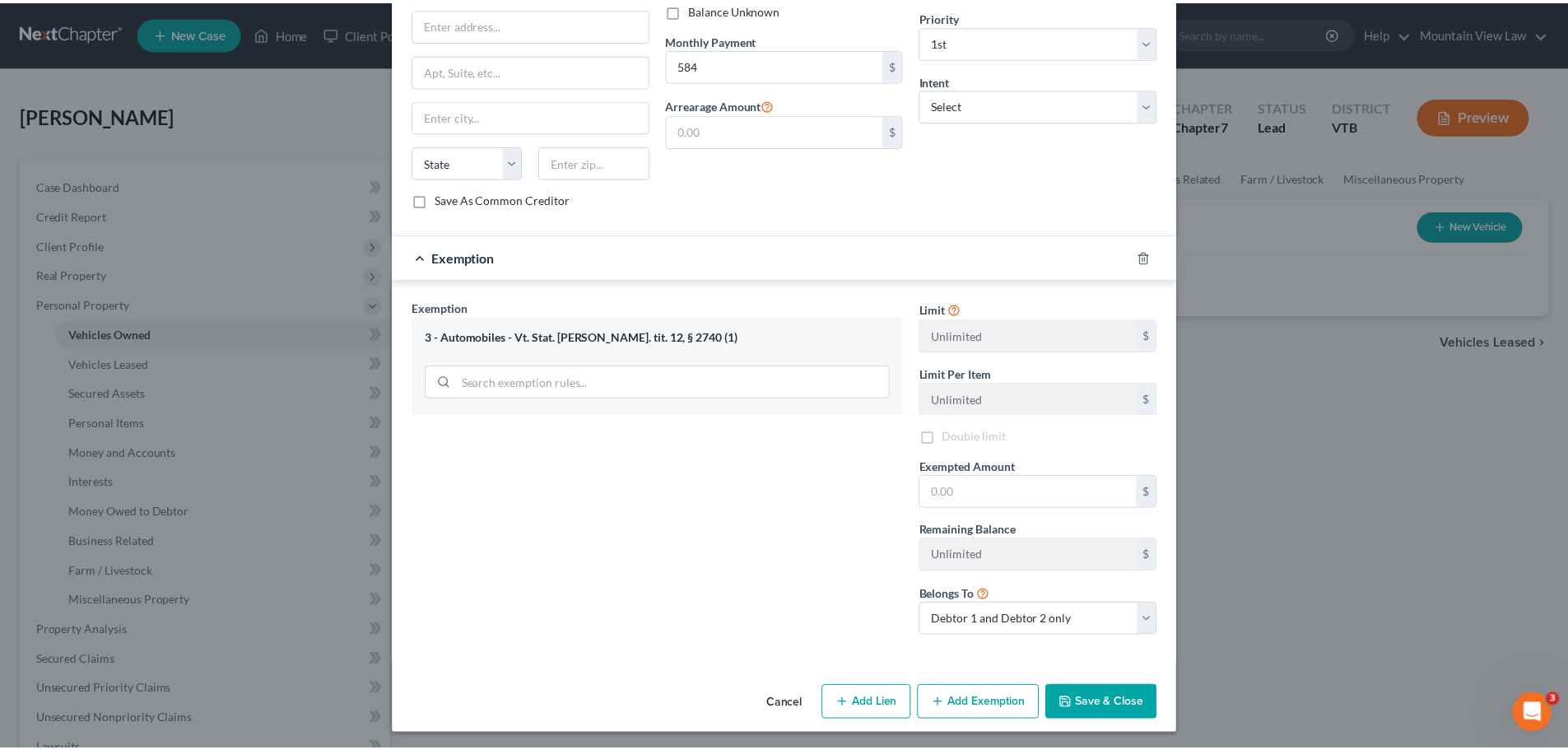
scroll to position [579, 0]
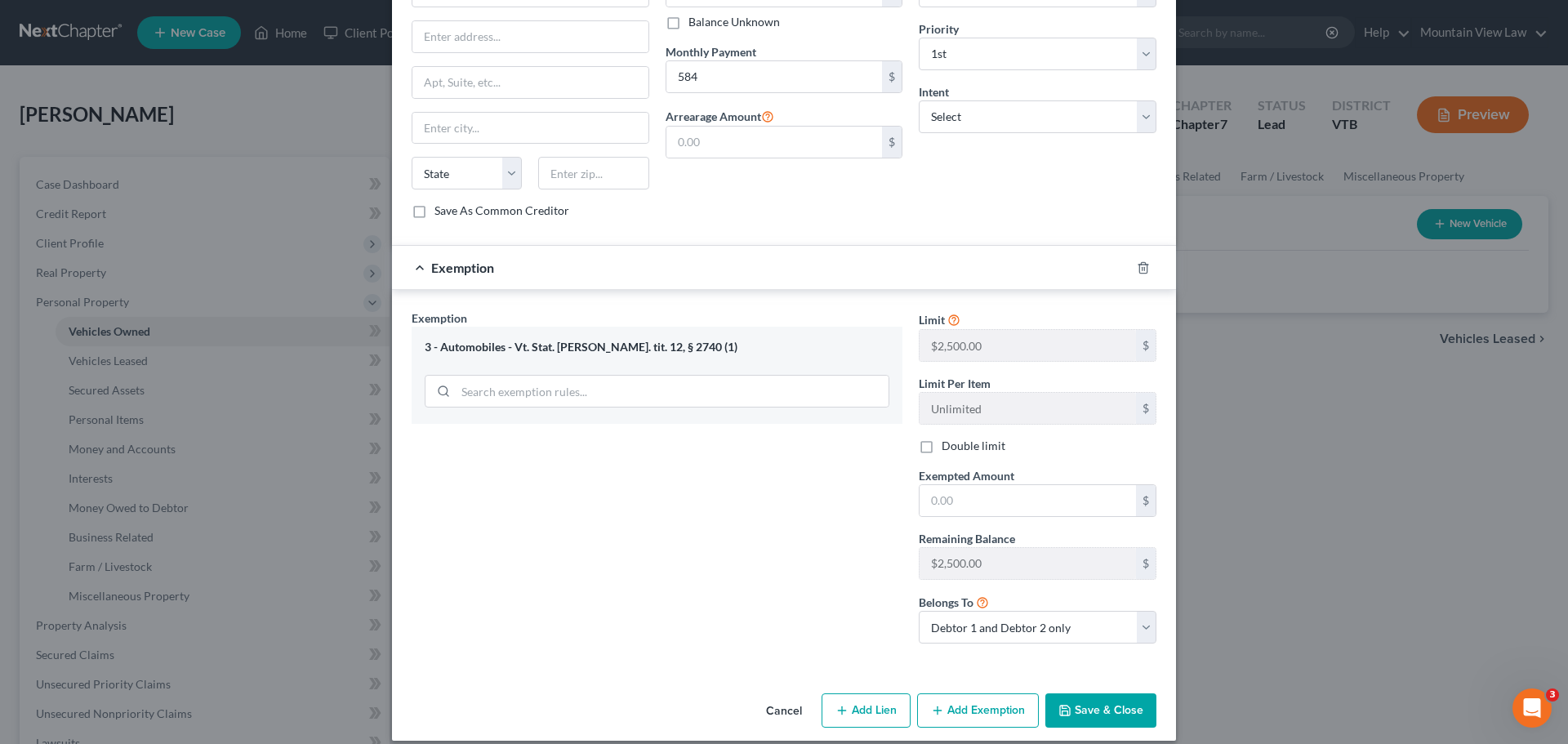
click at [1132, 693] on button "Save & Close" at bounding box center [1101, 710] width 111 height 34
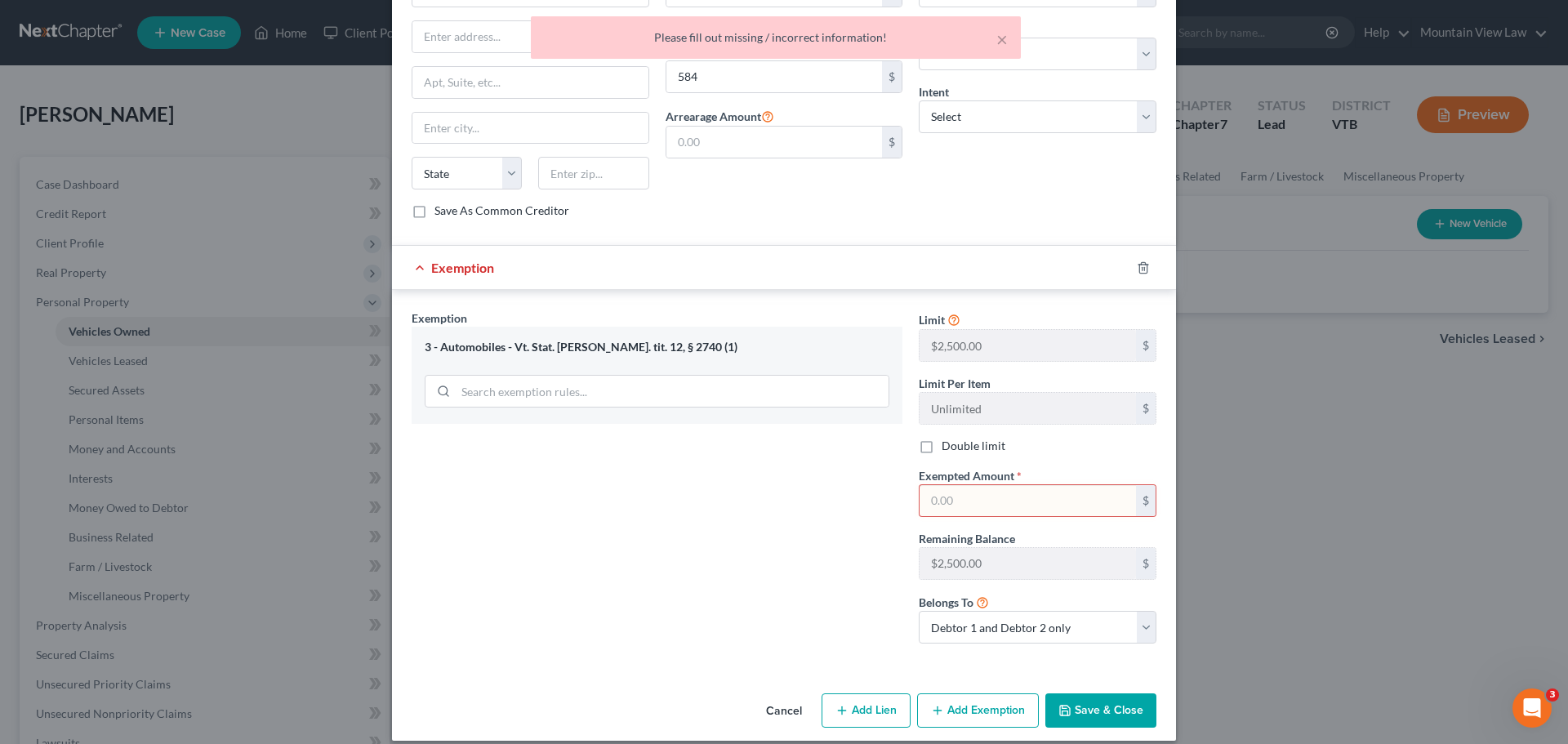
click at [1025, 485] on input "text" at bounding box center [1027, 501] width 216 height 31
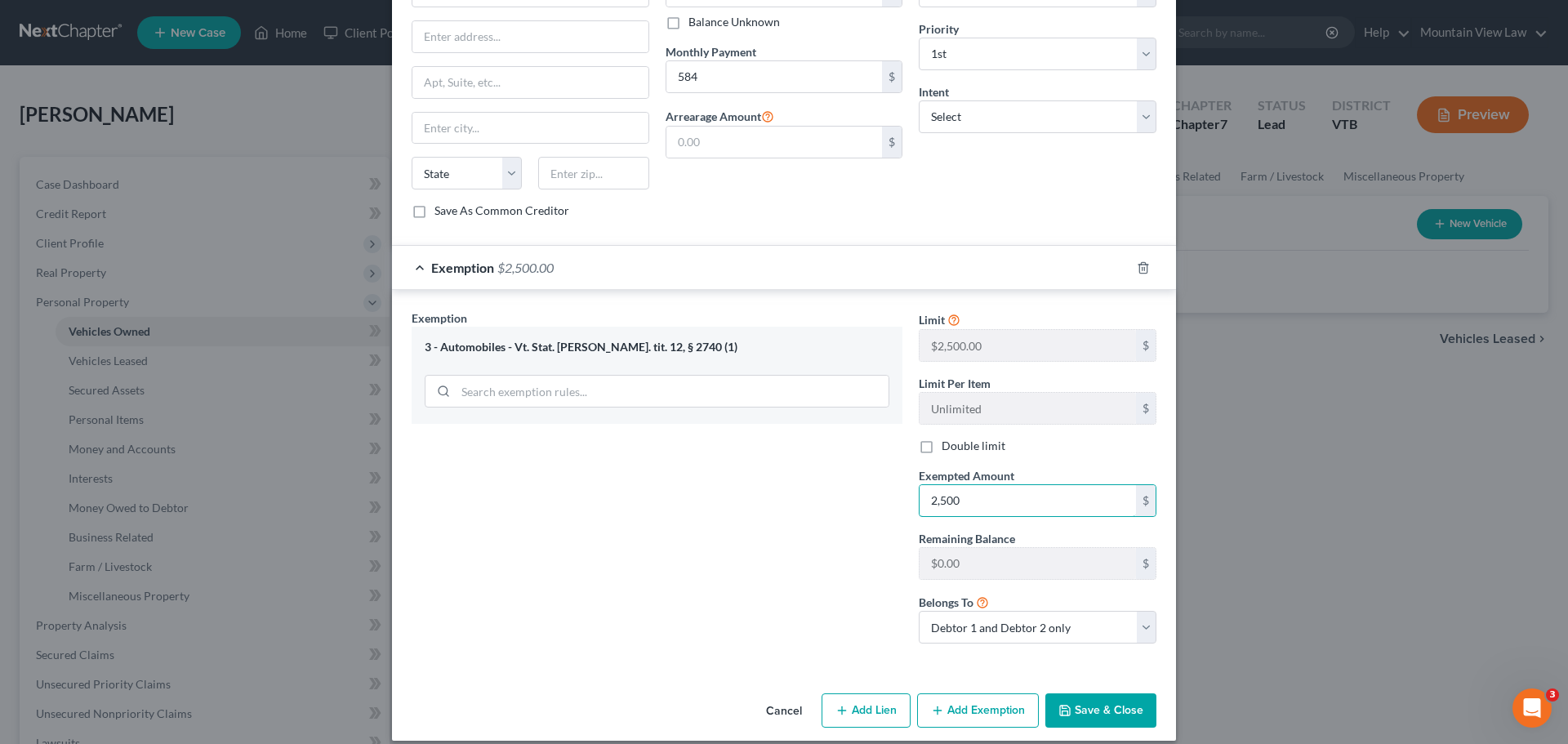
type input "2,500"
click at [1124, 695] on button "Save & Close" at bounding box center [1101, 710] width 111 height 34
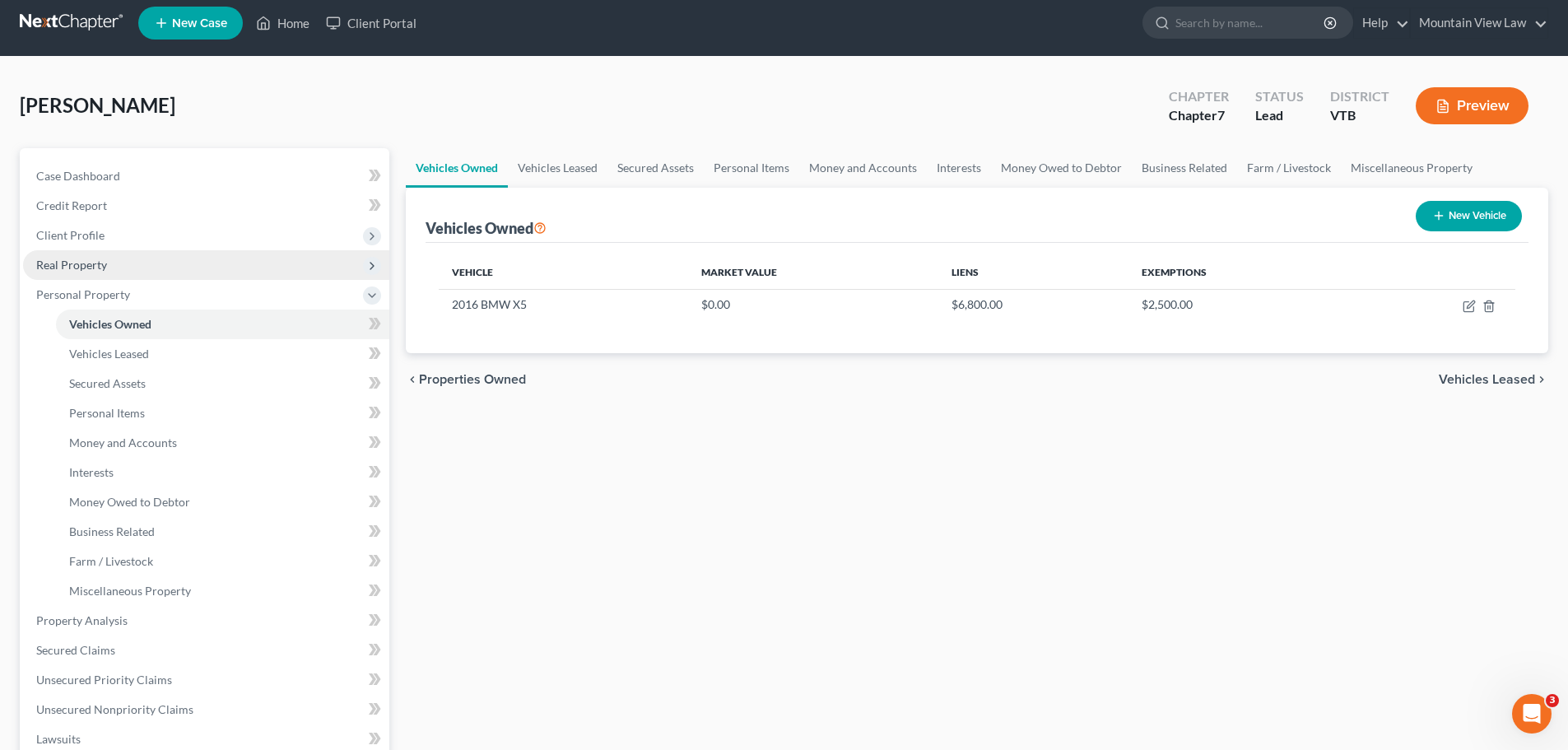
scroll to position [0, 0]
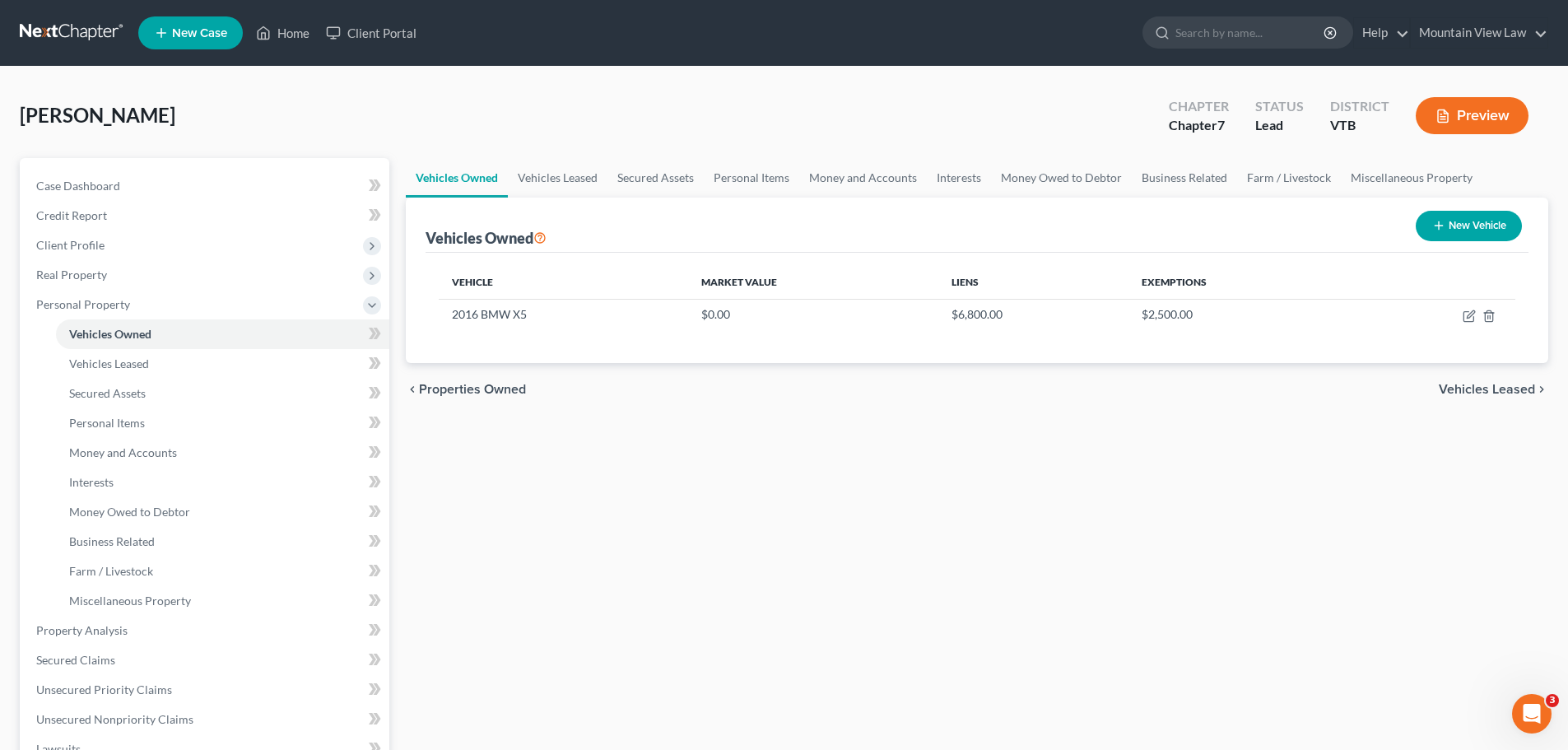
click at [80, 30] on link at bounding box center [71, 33] width 105 height 30
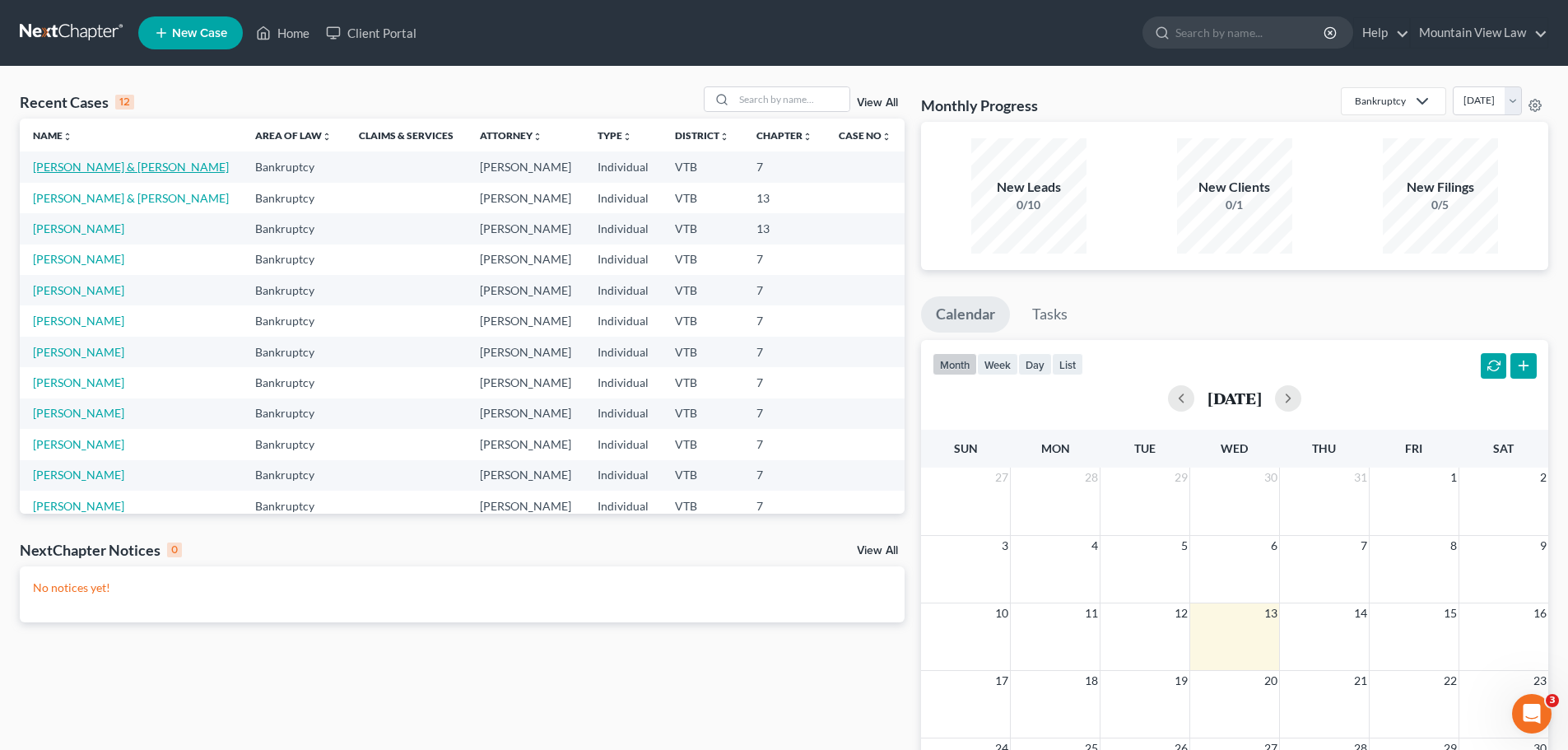
click at [134, 171] on link "Mokeyev, Sergey & Katarina" at bounding box center [130, 166] width 196 height 14
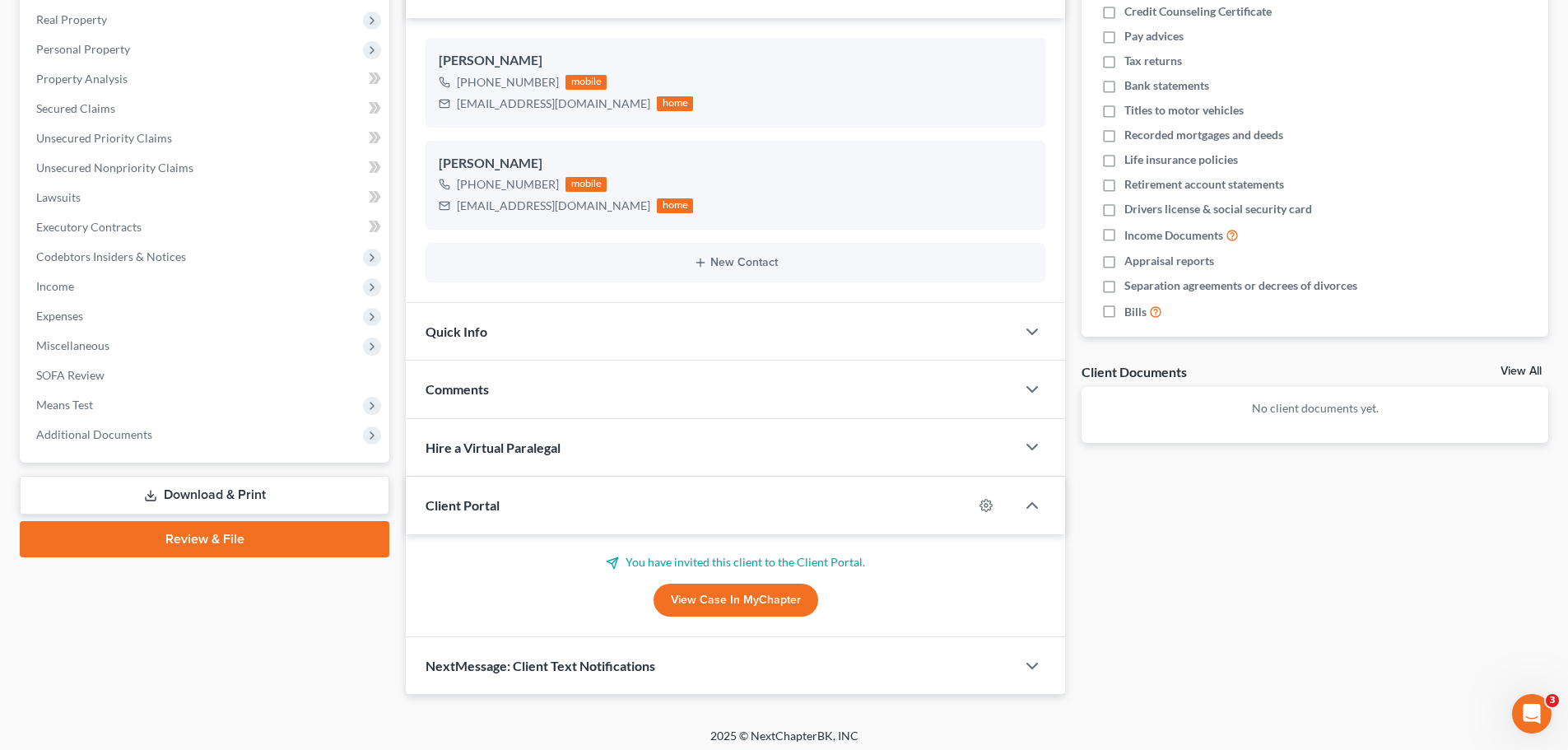
scroll to position [263, 0]
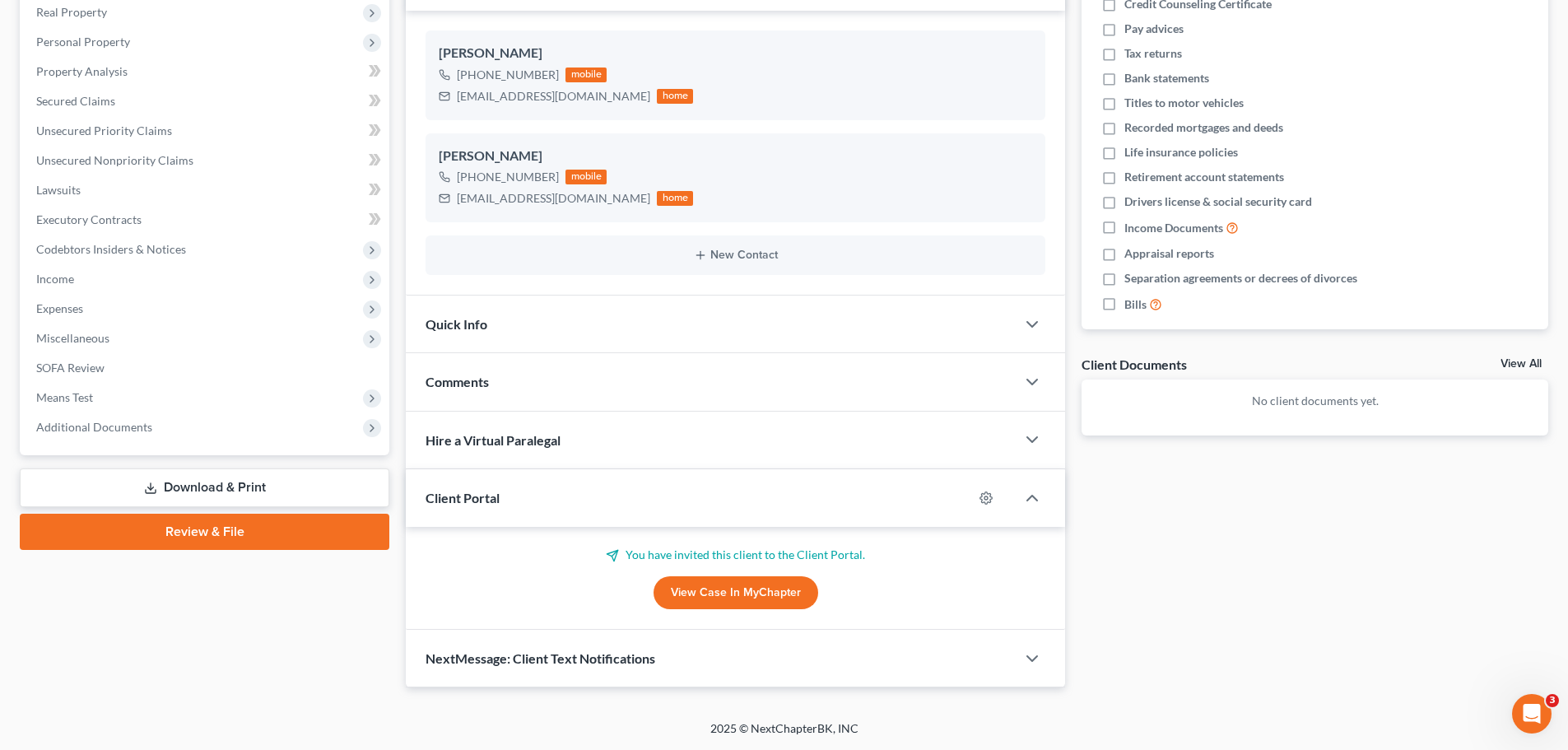
drag, startPoint x: 1082, startPoint y: 624, endPoint x: 1091, endPoint y: 627, distance: 9.5
click at [1084, 627] on div "Docs Tasks Events Fees Timer 0% Completed Nothing here yet! Credit Counseling C…" at bounding box center [1315, 291] width 483 height 793
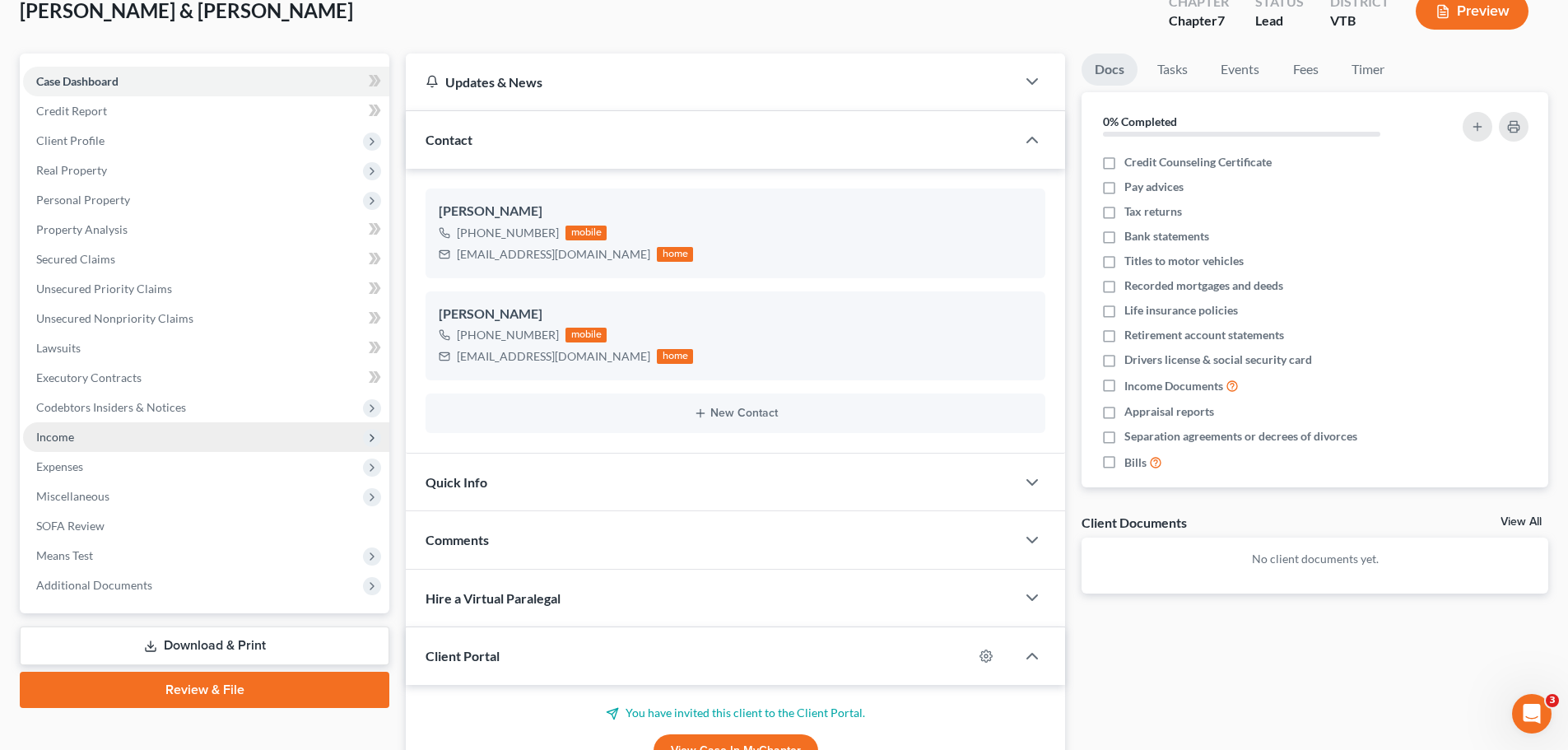
scroll to position [97, 0]
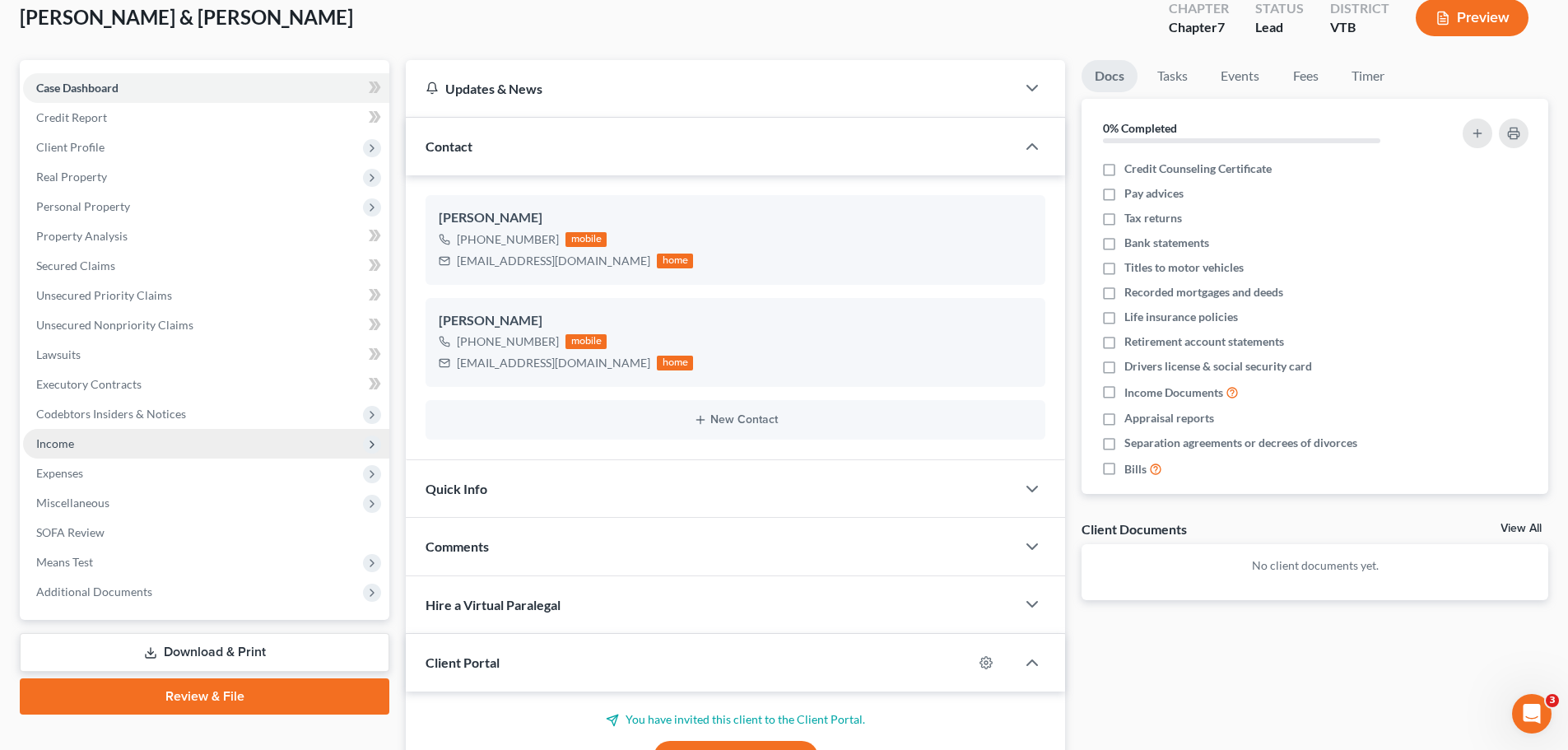
click at [225, 447] on span "Income" at bounding box center [206, 444] width 366 height 30
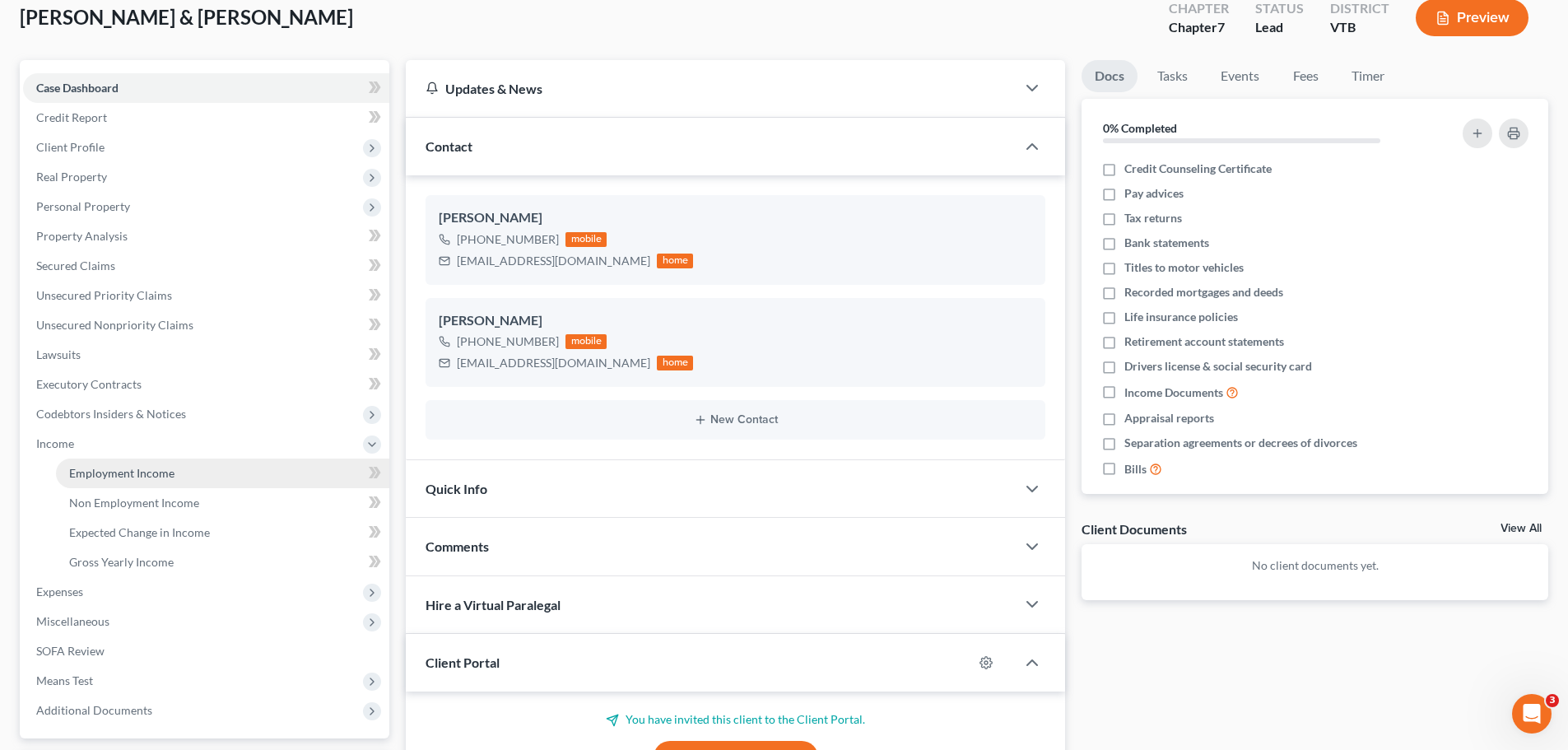
click at [226, 471] on link "Employment Income" at bounding box center [222, 473] width 333 height 30
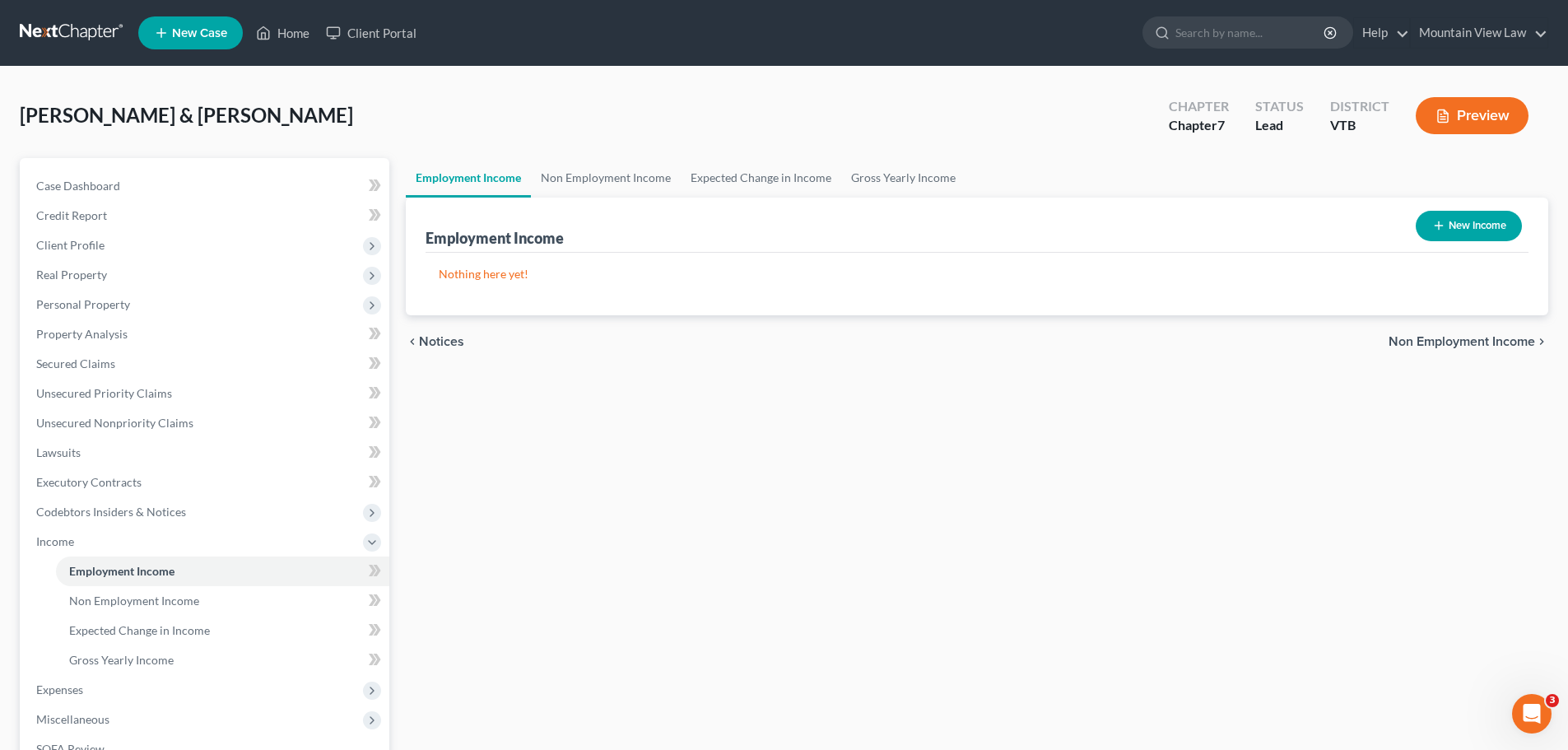
click at [56, 556] on link "Employment Income" at bounding box center [222, 571] width 333 height 30
